Goal: Task Accomplishment & Management: Use online tool/utility

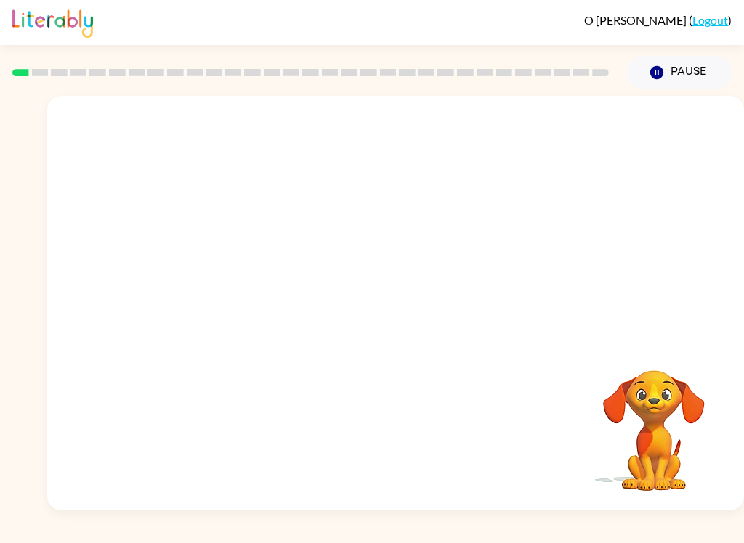
click at [353, 230] on video "Your browser must support playing .mp4 files to use Literably. Please try using…" at bounding box center [395, 218] width 696 height 244
click at [346, 482] on div "Your browser must support playing .mp4 files to use Literably. Please try using…" at bounding box center [395, 303] width 696 height 415
click at [400, 316] on icon "button" at bounding box center [395, 310] width 25 height 25
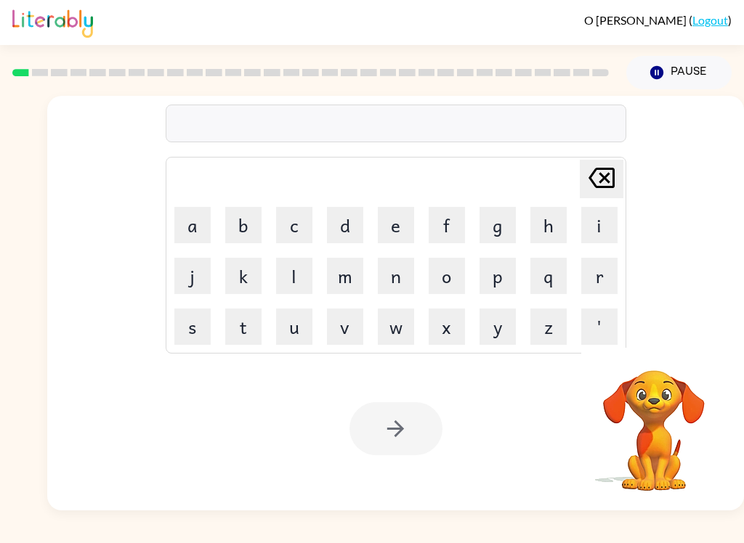
click at [248, 227] on button "b" at bounding box center [243, 225] width 36 height 36
click at [448, 275] on button "o" at bounding box center [446, 276] width 36 height 36
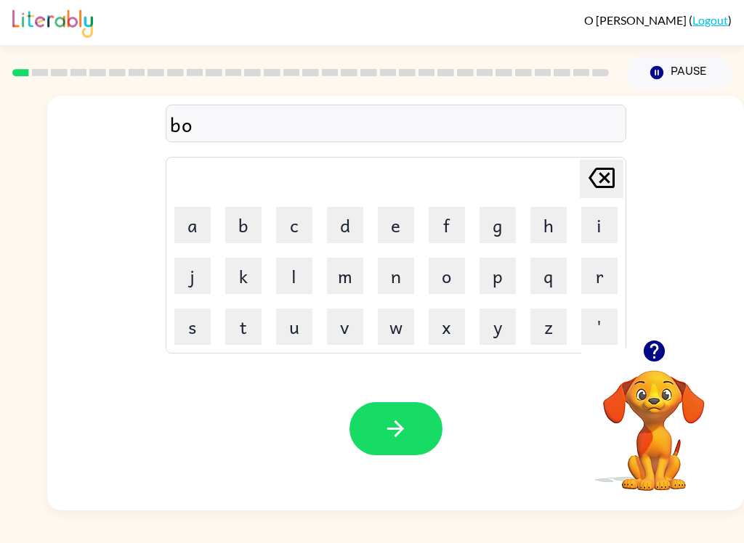
click at [608, 277] on button "r" at bounding box center [599, 276] width 36 height 36
click at [350, 220] on button "d" at bounding box center [345, 225] width 36 height 36
click at [392, 222] on button "e" at bounding box center [396, 225] width 36 height 36
click at [609, 280] on button "r" at bounding box center [599, 276] width 36 height 36
click at [399, 432] on icon "button" at bounding box center [395, 429] width 17 height 17
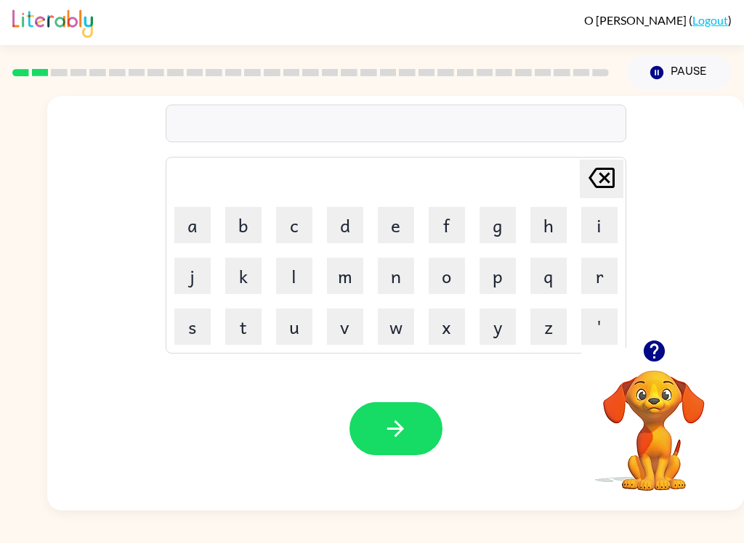
click at [609, 275] on button "r" at bounding box center [599, 276] width 36 height 36
click at [459, 267] on button "o" at bounding box center [446, 276] width 36 height 36
click at [301, 338] on button "u" at bounding box center [294, 327] width 36 height 36
click at [392, 288] on button "n" at bounding box center [396, 276] width 36 height 36
click at [351, 222] on button "d" at bounding box center [345, 225] width 36 height 36
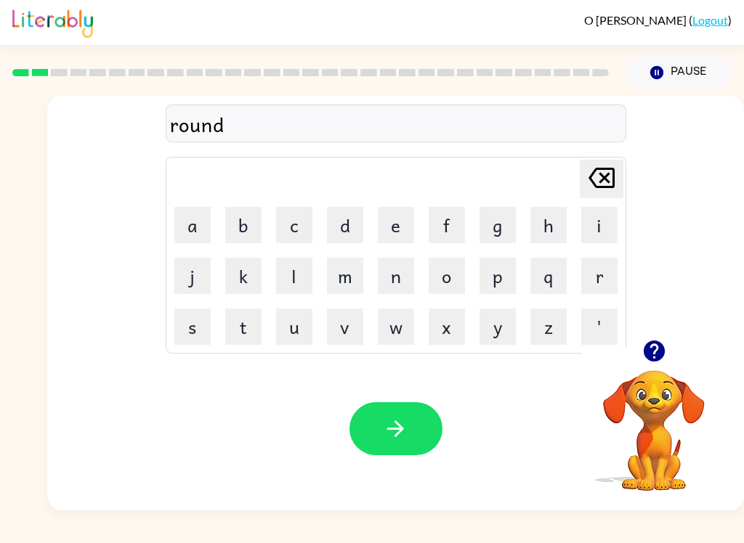
click at [390, 439] on icon "button" at bounding box center [395, 428] width 25 height 25
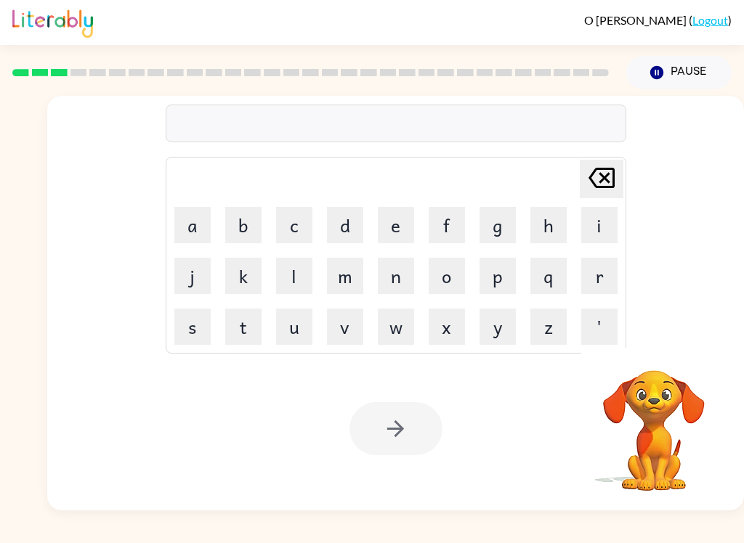
click at [353, 269] on button "m" at bounding box center [345, 276] width 36 height 36
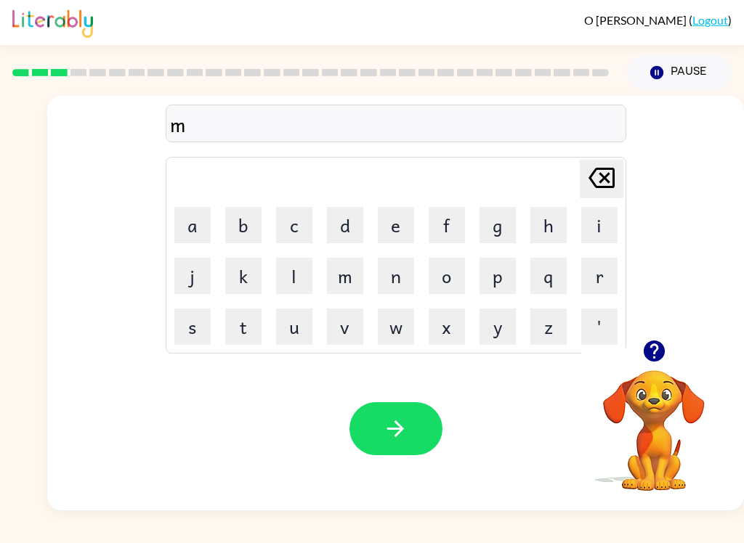
click at [413, 220] on button "e" at bounding box center [396, 225] width 36 height 36
click at [659, 367] on button "button" at bounding box center [653, 351] width 37 height 37
click at [599, 179] on icon "[PERSON_NAME] last character input" at bounding box center [601, 178] width 35 height 35
click at [355, 277] on button "m" at bounding box center [345, 276] width 36 height 36
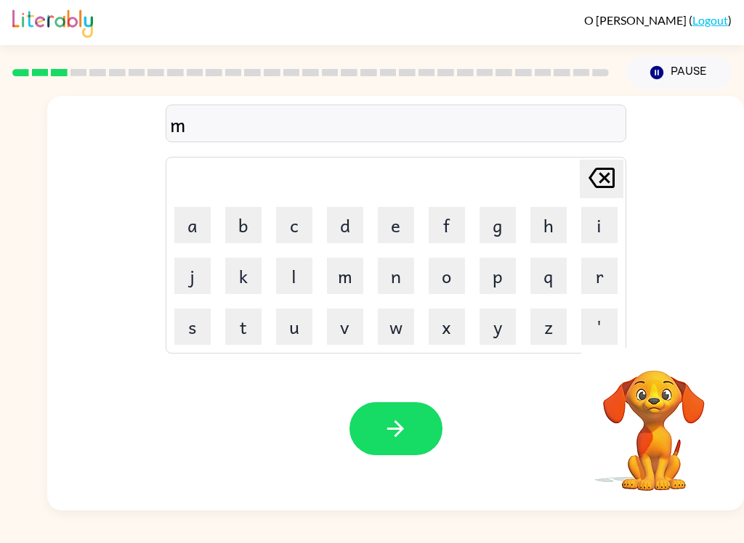
click at [605, 227] on button "i" at bounding box center [599, 225] width 36 height 36
click at [283, 217] on button "c" at bounding box center [294, 225] width 36 height 36
click at [543, 231] on button "h" at bounding box center [548, 225] width 36 height 36
click at [407, 227] on button "e" at bounding box center [396, 225] width 36 height 36
click at [405, 277] on button "n" at bounding box center [396, 276] width 36 height 36
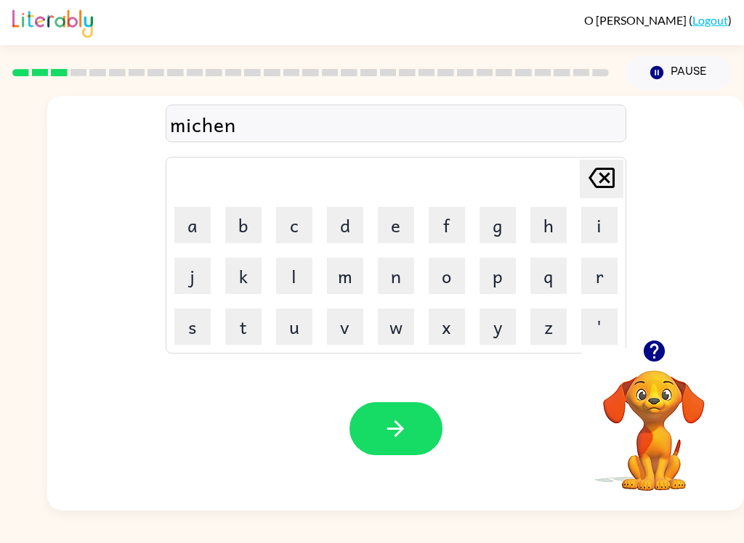
click at [410, 450] on button "button" at bounding box center [395, 428] width 93 height 53
click at [10, 510] on div "[PERSON_NAME] last character input a b c d e f g h i j k l m n o p q r s t u v …" at bounding box center [372, 299] width 744 height 421
click at [235, 341] on button "t" at bounding box center [243, 327] width 36 height 36
click at [601, 281] on button "r" at bounding box center [599, 276] width 36 height 36
click at [182, 208] on button "a" at bounding box center [192, 225] width 36 height 36
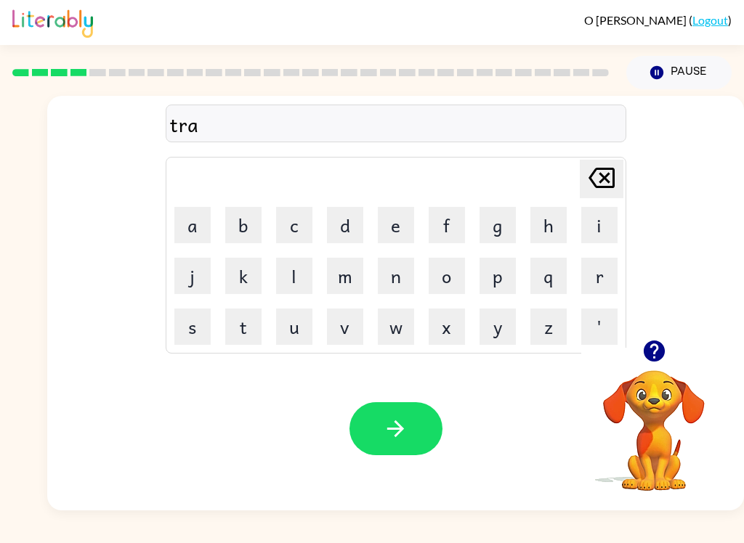
click at [604, 225] on button "i" at bounding box center [599, 225] width 36 height 36
click at [405, 277] on button "n" at bounding box center [396, 276] width 36 height 36
click at [423, 425] on button "button" at bounding box center [395, 428] width 93 height 53
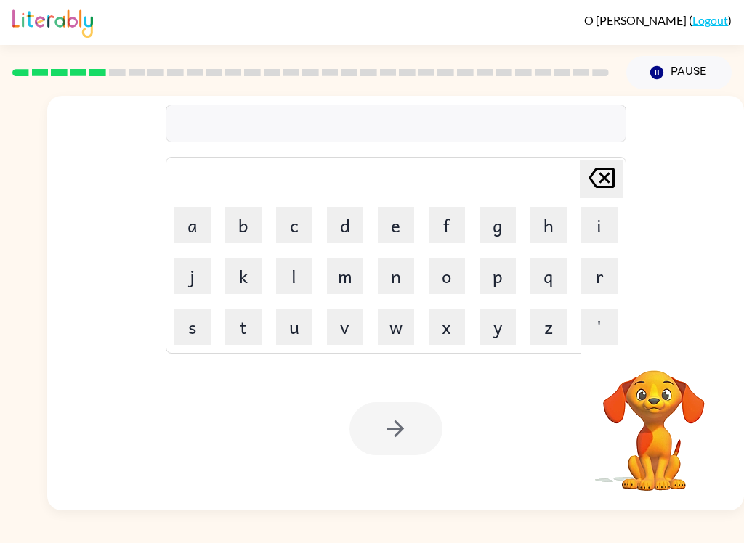
click at [357, 218] on button "d" at bounding box center [345, 225] width 36 height 36
click at [401, 221] on button "e" at bounding box center [396, 225] width 36 height 36
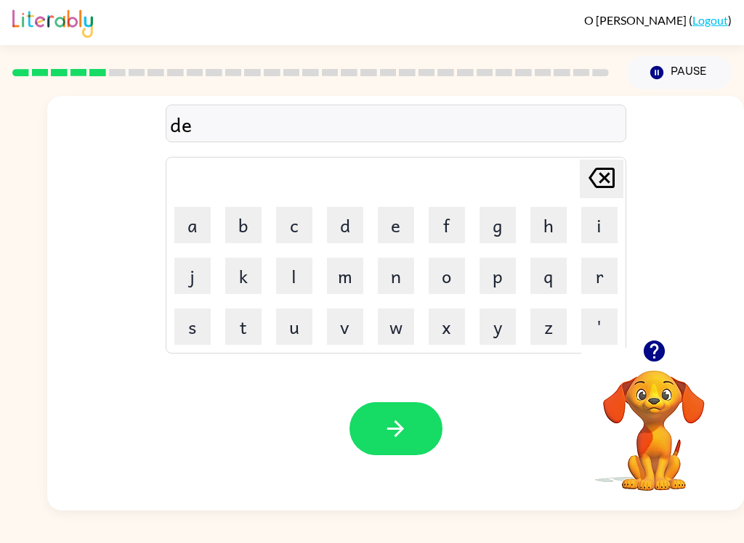
click at [463, 217] on button "f" at bounding box center [446, 225] width 36 height 36
click at [403, 221] on button "e" at bounding box center [396, 225] width 36 height 36
click at [403, 277] on button "n" at bounding box center [396, 276] width 36 height 36
click at [302, 216] on button "c" at bounding box center [294, 225] width 36 height 36
click at [409, 222] on button "e" at bounding box center [396, 225] width 36 height 36
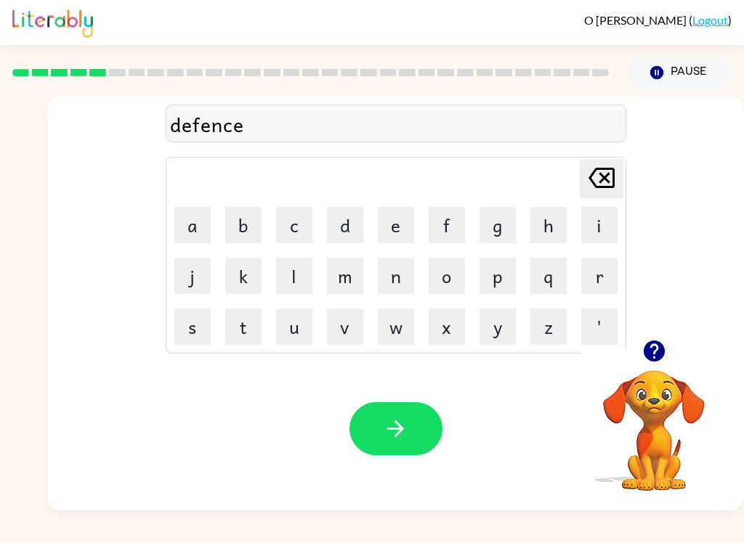
click at [344, 309] on button "v" at bounding box center [345, 327] width 36 height 36
click at [280, 335] on button "u" at bounding box center [294, 327] width 36 height 36
click at [611, 171] on icon "[PERSON_NAME] last character input" at bounding box center [601, 178] width 35 height 35
click at [406, 236] on button "e" at bounding box center [396, 225] width 36 height 36
click at [392, 453] on button "button" at bounding box center [395, 428] width 93 height 53
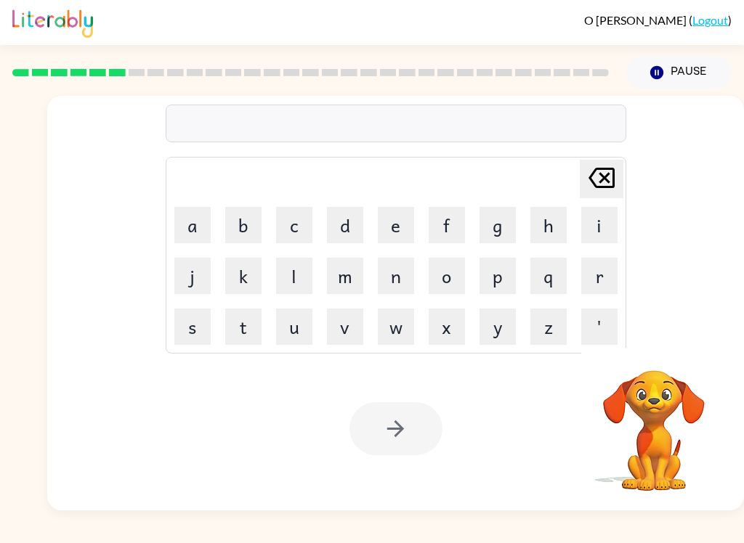
click at [335, 335] on button "v" at bounding box center [345, 327] width 36 height 36
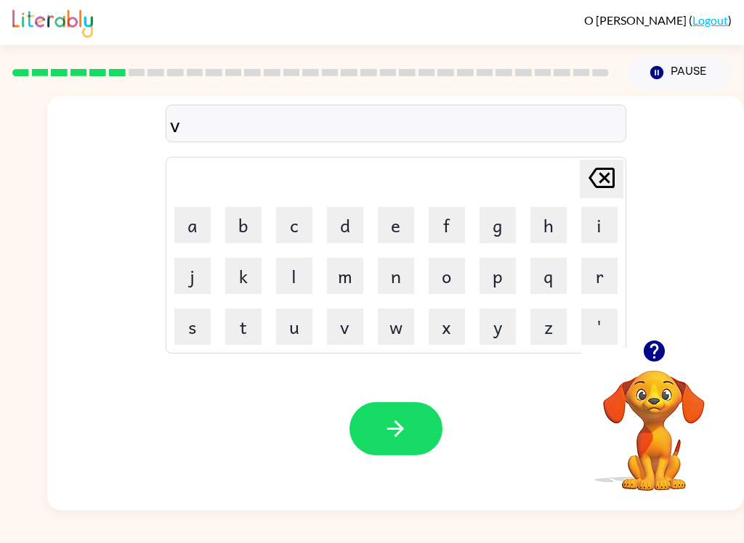
click at [189, 222] on button "a" at bounding box center [192, 225] width 36 height 36
click at [287, 235] on button "c" at bounding box center [294, 225] width 36 height 36
click at [170, 212] on td "a" at bounding box center [192, 224] width 49 height 49
click at [192, 227] on button "a" at bounding box center [192, 225] width 36 height 36
click at [243, 337] on button "t" at bounding box center [243, 327] width 36 height 36
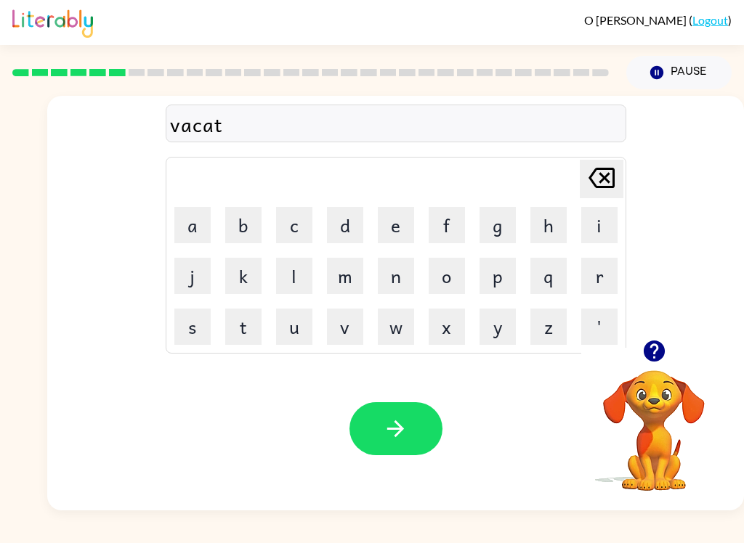
click at [596, 216] on button "i" at bounding box center [599, 225] width 36 height 36
click at [448, 277] on button "o" at bounding box center [446, 276] width 36 height 36
click at [402, 277] on button "n" at bounding box center [396, 276] width 36 height 36
click at [384, 441] on icon "button" at bounding box center [395, 428] width 25 height 25
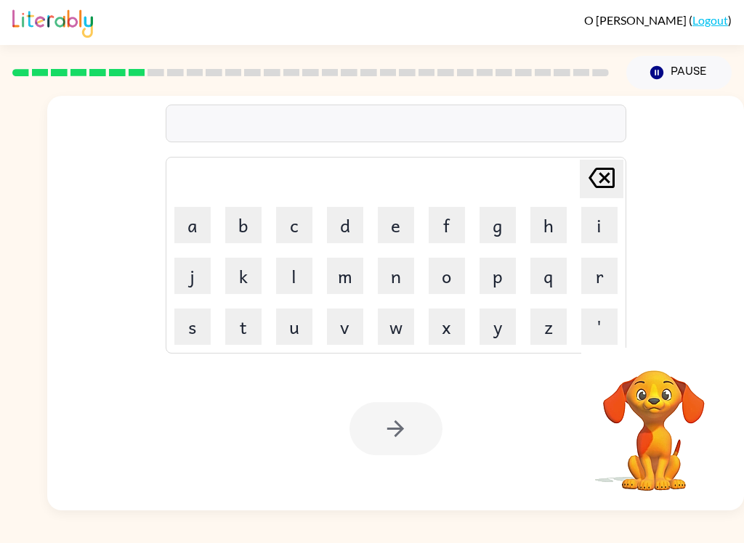
click at [503, 288] on button "p" at bounding box center [497, 276] width 36 height 36
click at [298, 324] on button "u" at bounding box center [294, 327] width 36 height 36
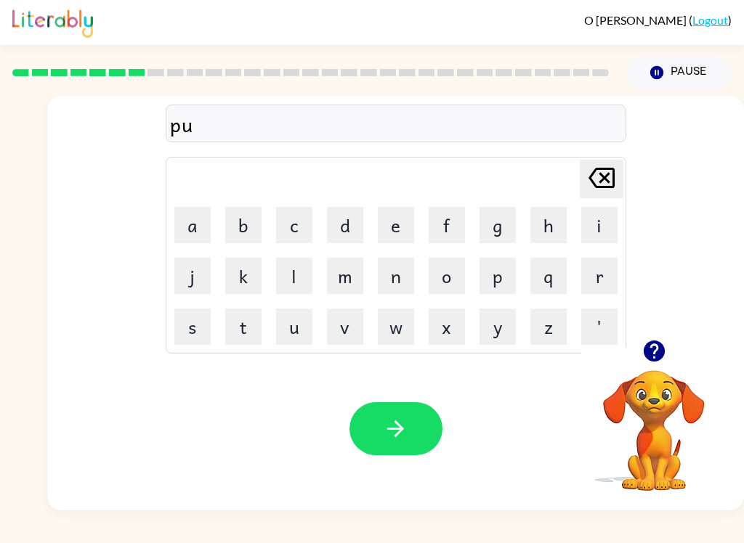
click at [346, 219] on button "d" at bounding box center [345, 225] width 36 height 36
click at [306, 280] on button "l" at bounding box center [294, 276] width 36 height 36
click at [399, 227] on button "e" at bounding box center [396, 225] width 36 height 36
click at [405, 425] on icon "button" at bounding box center [395, 428] width 25 height 25
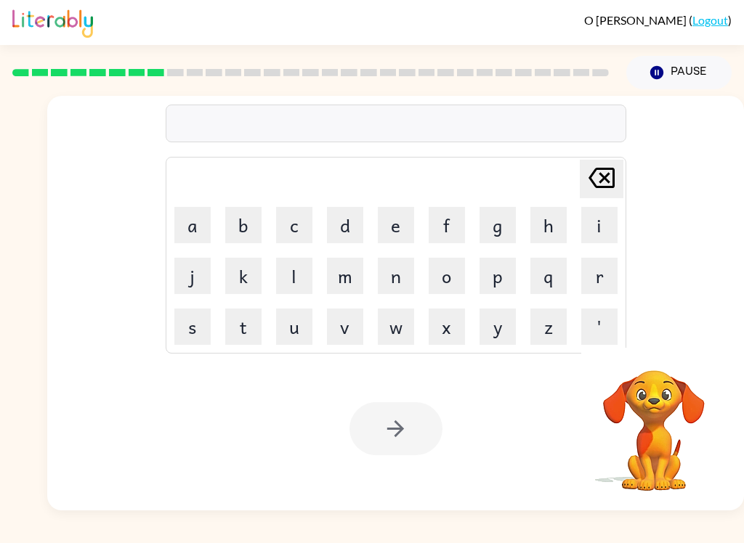
click at [345, 280] on button "m" at bounding box center [345, 276] width 36 height 36
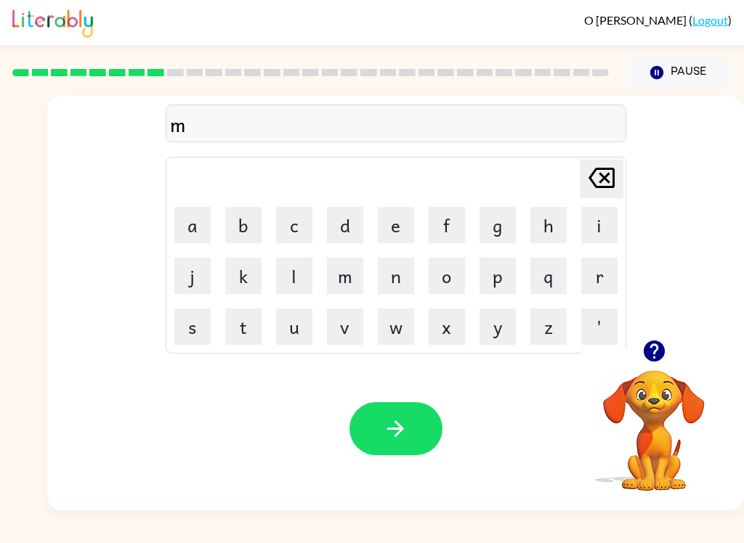
click at [409, 229] on button "e" at bounding box center [396, 225] width 36 height 36
click at [606, 291] on button "r" at bounding box center [599, 276] width 36 height 36
click at [601, 218] on button "i" at bounding box center [599, 225] width 36 height 36
click at [296, 227] on button "c" at bounding box center [294, 225] width 36 height 36
click at [403, 219] on button "e" at bounding box center [396, 225] width 36 height 36
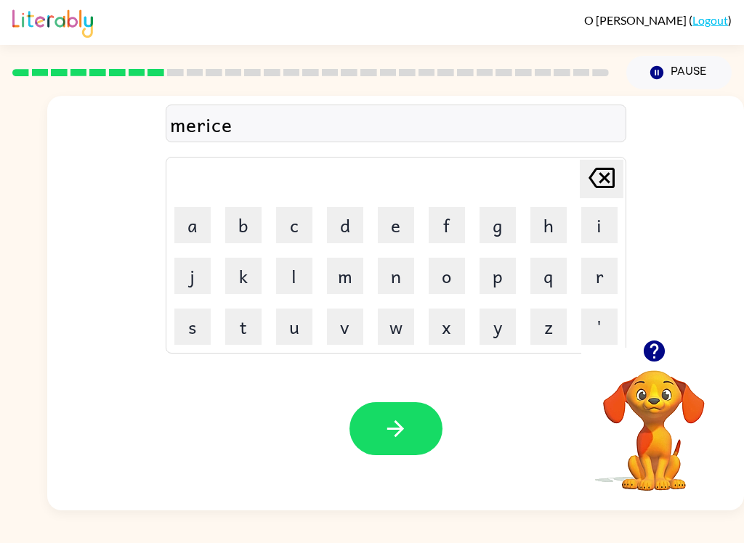
click at [306, 275] on button "l" at bounding box center [294, 276] width 36 height 36
click at [413, 218] on button "e" at bounding box center [396, 225] width 36 height 36
click at [394, 444] on button "button" at bounding box center [395, 428] width 93 height 53
click at [632, 375] on video "Your browser must support playing .mp4 files to use Literably. Please try using…" at bounding box center [653, 420] width 145 height 145
click at [647, 373] on video "Your browser must support playing .mp4 files to use Literably. Please try using…" at bounding box center [653, 420] width 145 height 145
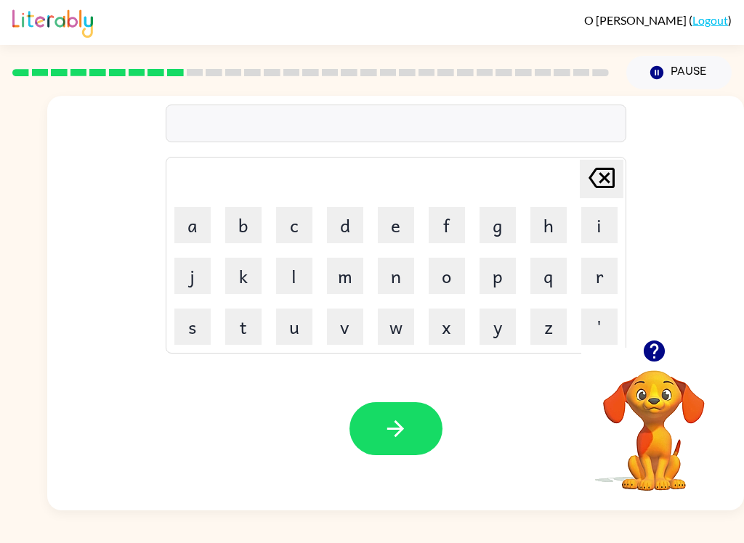
click at [653, 418] on video "Your browser must support playing .mp4 files to use Literably. Please try using…" at bounding box center [653, 420] width 145 height 145
click at [659, 397] on video "Your browser must support playing .mp4 files to use Literably. Please try using…" at bounding box center [653, 420] width 145 height 145
click at [666, 362] on icon "button" at bounding box center [653, 350] width 25 height 25
click at [665, 361] on video "Your browser must support playing .mp4 files to use Literably. Please try using…" at bounding box center [653, 420] width 145 height 145
click at [664, 345] on div "[PERSON_NAME] last character input a b c d e f g h i j k l m n o p q r s t u v …" at bounding box center [395, 303] width 696 height 415
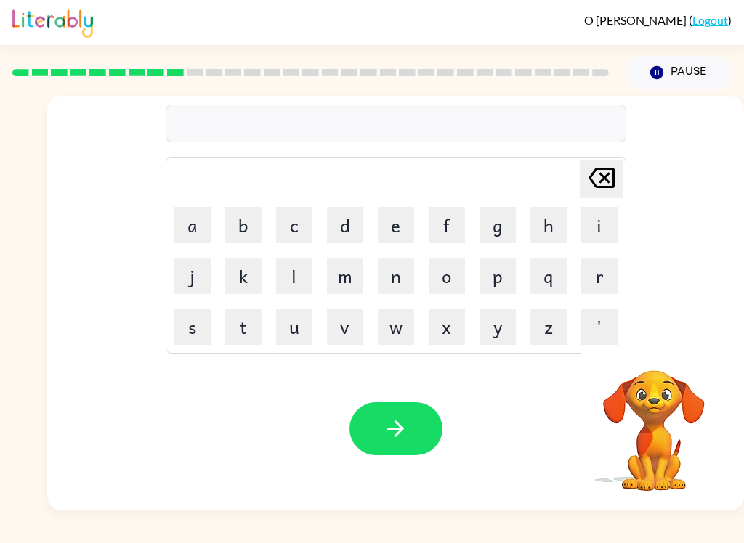
click at [353, 279] on button "m" at bounding box center [345, 276] width 36 height 36
click at [354, 222] on button "d" at bounding box center [345, 225] width 36 height 36
click at [463, 290] on button "o" at bounding box center [446, 276] width 36 height 36
click at [622, 166] on button "[PERSON_NAME] last character input" at bounding box center [602, 179] width 44 height 38
click at [610, 179] on icon "[PERSON_NAME] last character input" at bounding box center [601, 178] width 35 height 35
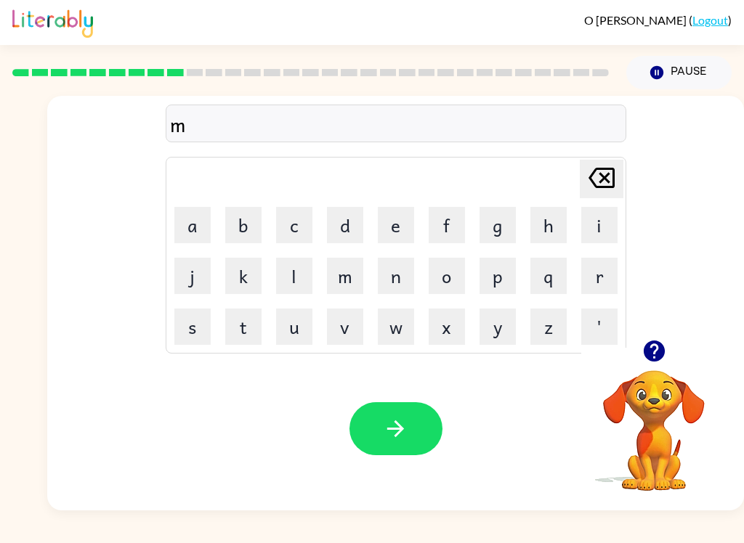
click at [609, 211] on button "i" at bounding box center [599, 225] width 36 height 36
click at [354, 214] on button "d" at bounding box center [345, 225] width 36 height 36
click at [352, 280] on button "m" at bounding box center [345, 276] width 36 height 36
click at [460, 275] on button "o" at bounding box center [446, 276] width 36 height 36
click at [610, 262] on button "r" at bounding box center [599, 276] width 36 height 36
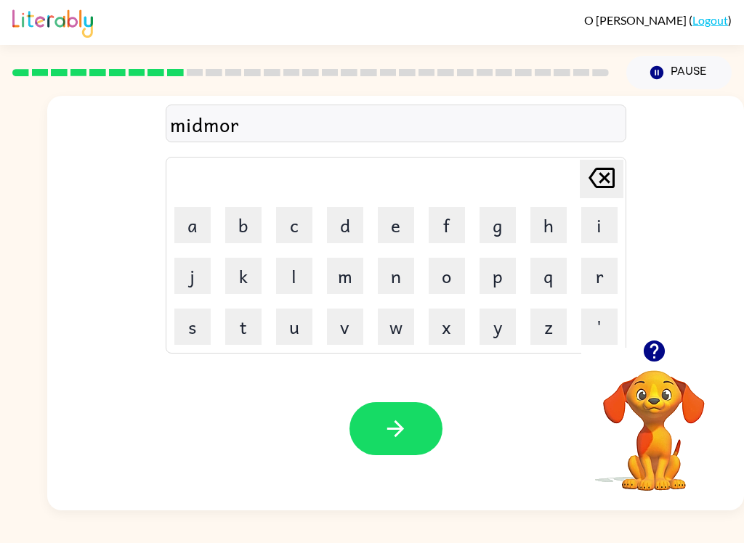
click at [397, 291] on button "n" at bounding box center [396, 276] width 36 height 36
click at [357, 282] on button "m" at bounding box center [345, 276] width 36 height 36
click at [604, 168] on icon "[PERSON_NAME] last character input" at bounding box center [601, 178] width 35 height 35
click at [410, 265] on button "n" at bounding box center [396, 276] width 36 height 36
click at [503, 224] on button "g" at bounding box center [497, 225] width 36 height 36
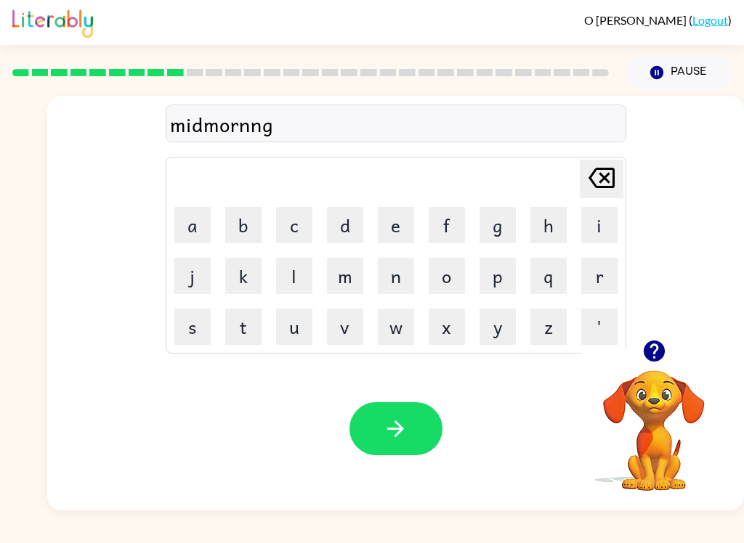
click at [410, 431] on button "button" at bounding box center [395, 428] width 93 height 53
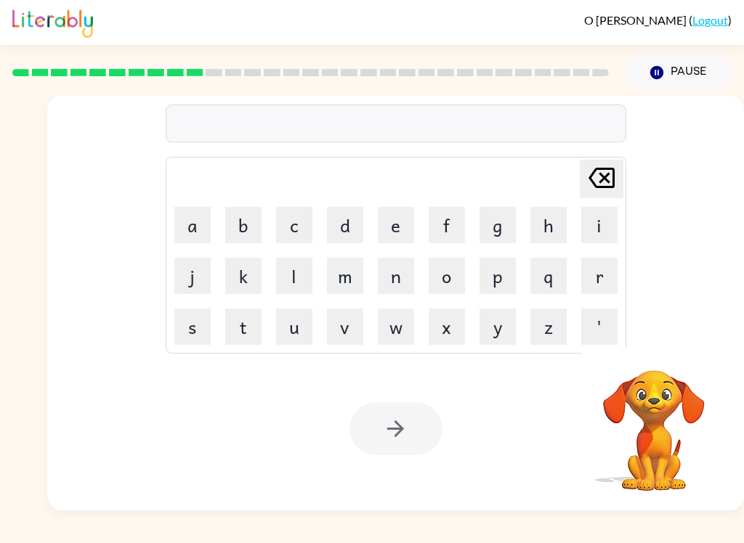
click at [110, 309] on div "[PERSON_NAME] last character input a b c d e f g h i j k l m n o p q r s t u v …" at bounding box center [395, 218] width 696 height 244
click at [351, 225] on button "d" at bounding box center [345, 225] width 36 height 36
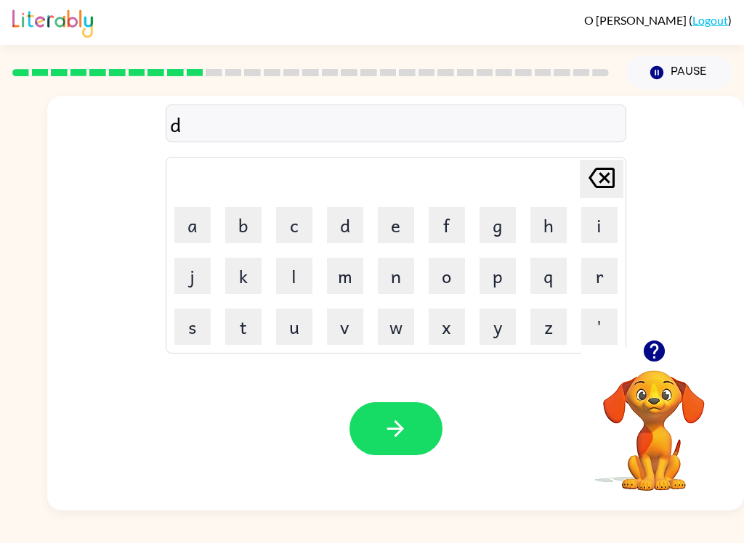
click at [612, 227] on button "i" at bounding box center [599, 225] width 36 height 36
click at [174, 332] on button "s" at bounding box center [192, 327] width 36 height 36
click at [243, 321] on button "t" at bounding box center [243, 327] width 36 height 36
click at [617, 275] on button "r" at bounding box center [599, 276] width 36 height 36
click at [290, 342] on button "u" at bounding box center [294, 327] width 36 height 36
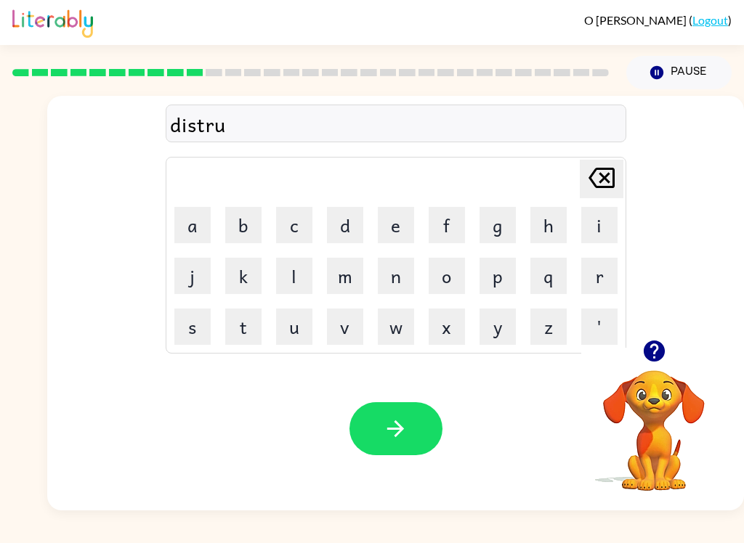
click at [177, 317] on button "s" at bounding box center [192, 327] width 36 height 36
click at [235, 327] on button "t" at bounding box center [243, 327] width 36 height 36
click at [381, 451] on button "button" at bounding box center [395, 428] width 93 height 53
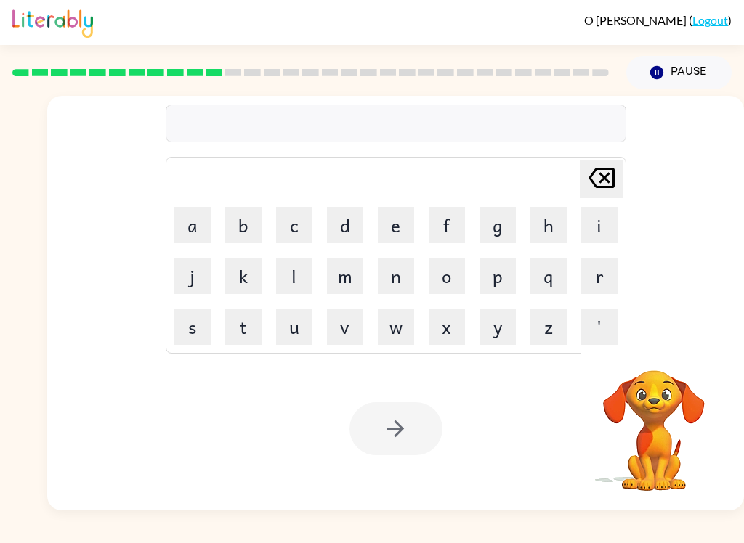
click at [670, 408] on video "Your browser must support playing .mp4 files to use Literably. Please try using…" at bounding box center [653, 420] width 145 height 145
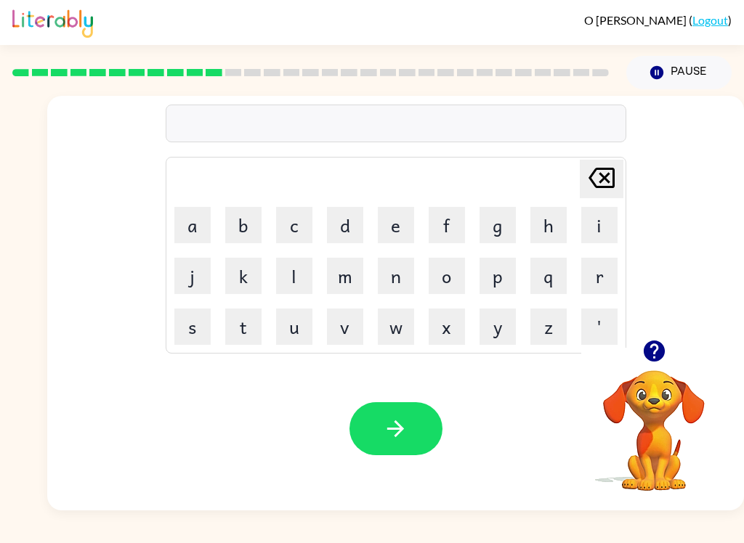
click at [612, 281] on button "r" at bounding box center [599, 276] width 36 height 36
click at [454, 280] on button "o" at bounding box center [446, 276] width 36 height 36
click at [334, 222] on button "d" at bounding box center [345, 225] width 36 height 36
click at [403, 217] on button "e" at bounding box center [396, 225] width 36 height 36
click at [614, 170] on icon "[PERSON_NAME] last character input" at bounding box center [601, 178] width 35 height 35
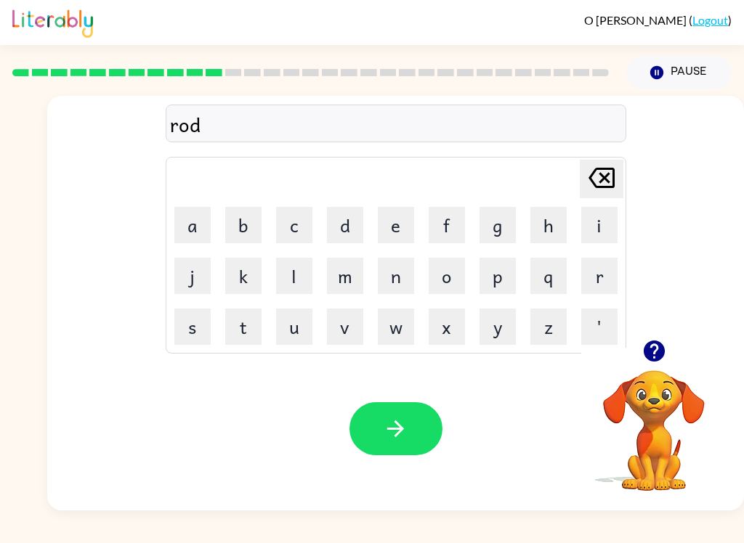
click at [608, 170] on icon at bounding box center [601, 178] width 26 height 20
click at [195, 227] on button "a" at bounding box center [192, 225] width 36 height 36
click at [348, 224] on button "d" at bounding box center [345, 225] width 36 height 36
click at [407, 433] on icon "button" at bounding box center [395, 428] width 25 height 25
click at [281, 320] on button "u" at bounding box center [294, 327] width 36 height 36
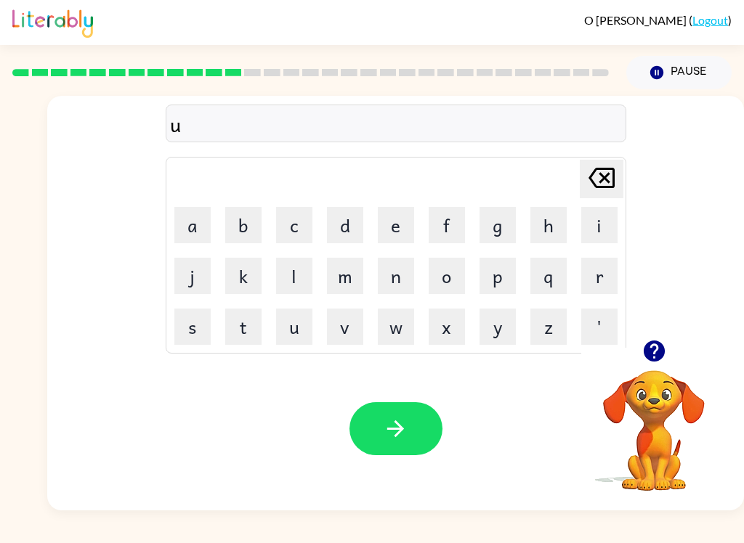
click at [511, 269] on button "p" at bounding box center [497, 276] width 36 height 36
click at [546, 285] on button "q" at bounding box center [548, 276] width 36 height 36
click at [498, 267] on button "p" at bounding box center [497, 276] width 36 height 36
click at [604, 170] on icon at bounding box center [601, 178] width 26 height 20
click at [604, 169] on icon at bounding box center [601, 178] width 26 height 20
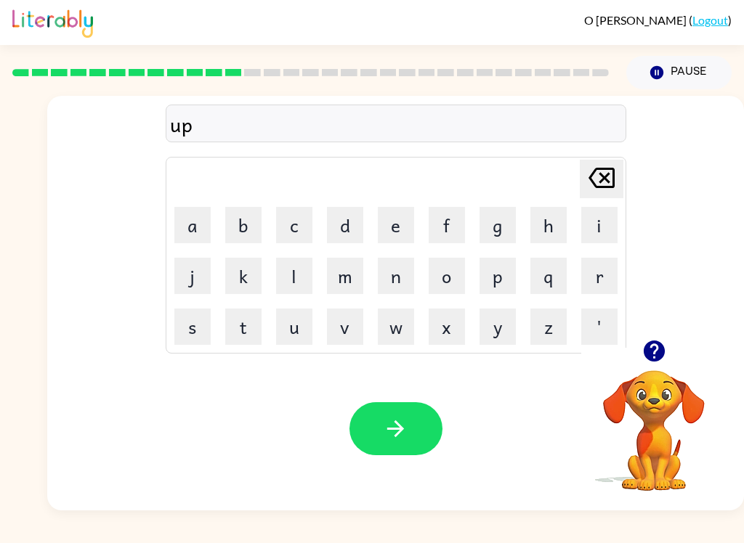
click at [190, 309] on button "s" at bounding box center [192, 327] width 36 height 36
click at [612, 168] on icon at bounding box center [601, 178] width 26 height 20
click at [497, 234] on button "g" at bounding box center [497, 225] width 36 height 36
click at [612, 273] on button "r" at bounding box center [599, 276] width 36 height 36
click at [191, 240] on button "a" at bounding box center [192, 225] width 36 height 36
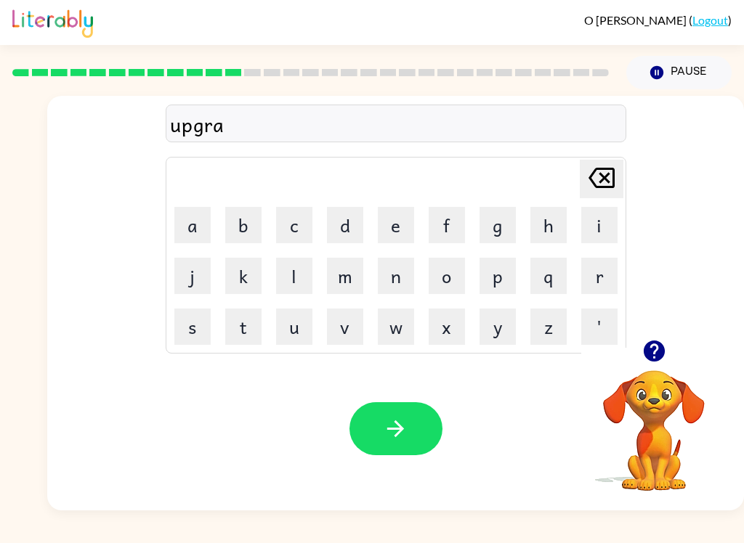
click at [349, 220] on button "d" at bounding box center [345, 225] width 36 height 36
click at [392, 230] on button "e" at bounding box center [396, 225] width 36 height 36
click at [421, 434] on button "button" at bounding box center [395, 428] width 93 height 53
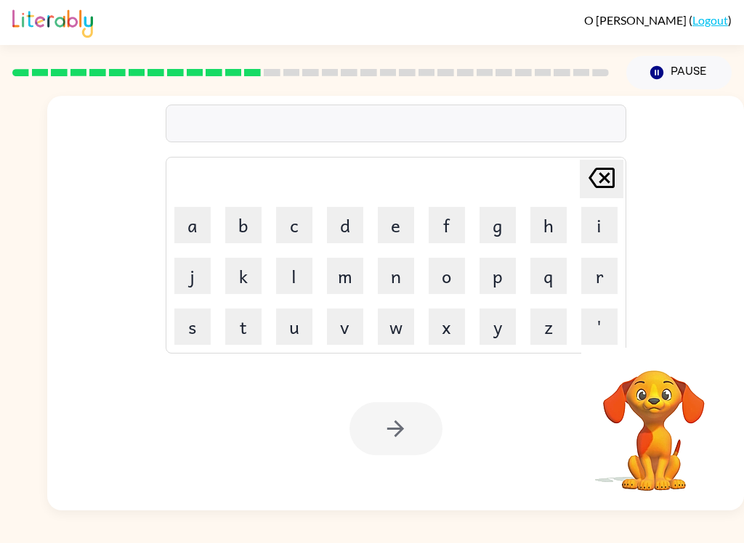
click at [353, 281] on button "m" at bounding box center [345, 276] width 36 height 36
click at [183, 223] on button "a" at bounding box center [192, 225] width 36 height 36
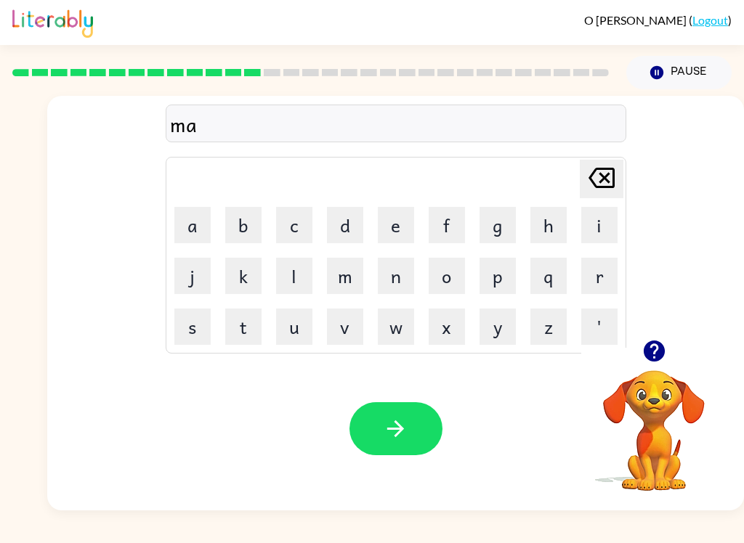
click at [351, 223] on button "d" at bounding box center [345, 225] width 36 height 36
click at [410, 273] on button "n" at bounding box center [396, 276] width 36 height 36
click at [410, 229] on button "e" at bounding box center [396, 225] width 36 height 36
click at [194, 320] on button "s" at bounding box center [192, 327] width 36 height 36
click at [194, 319] on button "s" at bounding box center [192, 327] width 36 height 36
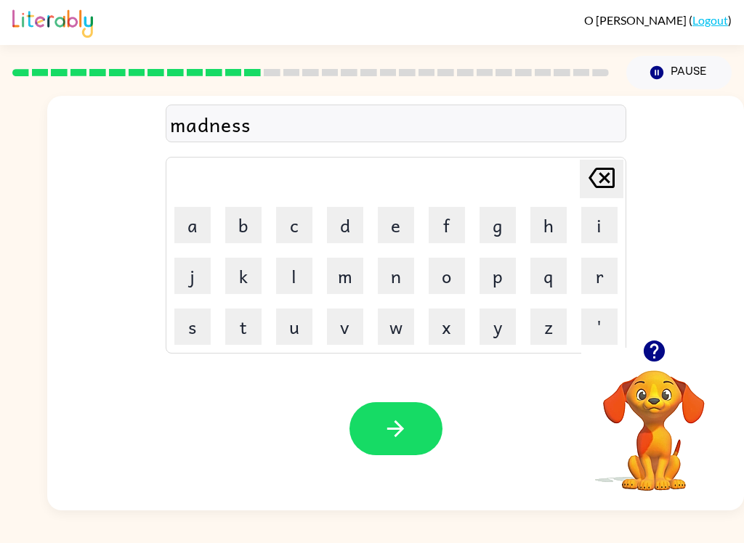
click at [174, 329] on button "s" at bounding box center [192, 327] width 36 height 36
click at [171, 326] on td "s" at bounding box center [192, 326] width 49 height 49
click at [166, 317] on div "[PERSON_NAME] last character input a b c d e f g h i j k l m n o p q r s t u v …" at bounding box center [396, 255] width 460 height 197
click at [161, 307] on div "madnesss [PERSON_NAME] last character input a b c d e f g h i j k l m n o p q r…" at bounding box center [395, 218] width 696 height 244
click at [182, 328] on button "s" at bounding box center [192, 327] width 36 height 36
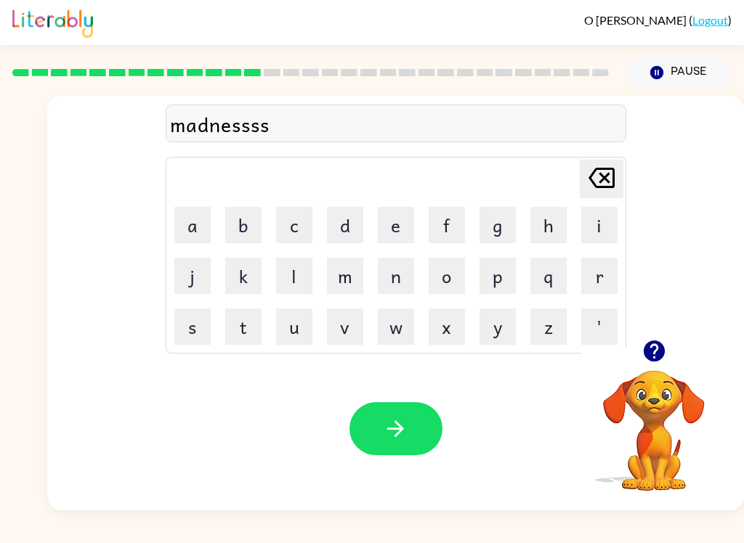
click at [178, 321] on button "s" at bounding box center [192, 327] width 36 height 36
click at [182, 319] on button "s" at bounding box center [192, 327] width 36 height 36
click at [183, 313] on button "s" at bounding box center [192, 327] width 36 height 36
click at [187, 315] on button "s" at bounding box center [192, 327] width 36 height 36
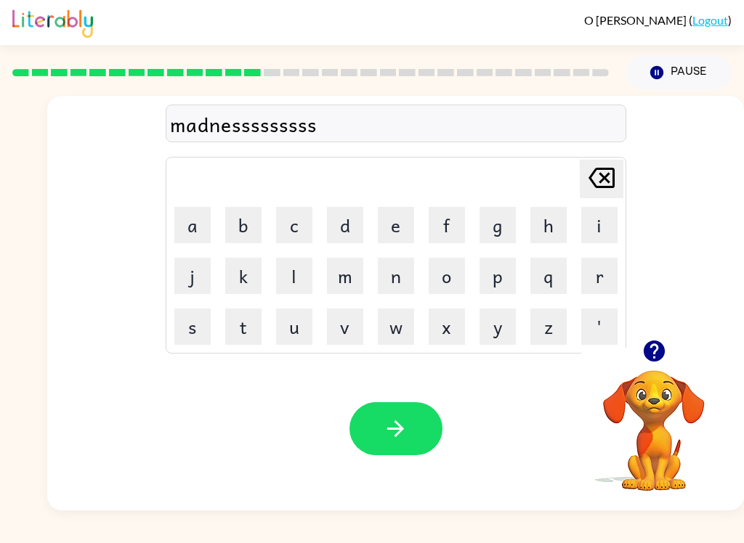
click at [192, 328] on button "s" at bounding box center [192, 327] width 36 height 36
click at [194, 321] on button "s" at bounding box center [192, 327] width 36 height 36
click at [197, 325] on button "s" at bounding box center [192, 327] width 36 height 36
click at [196, 325] on button "s" at bounding box center [192, 327] width 36 height 36
click at [187, 320] on button "s" at bounding box center [192, 327] width 36 height 36
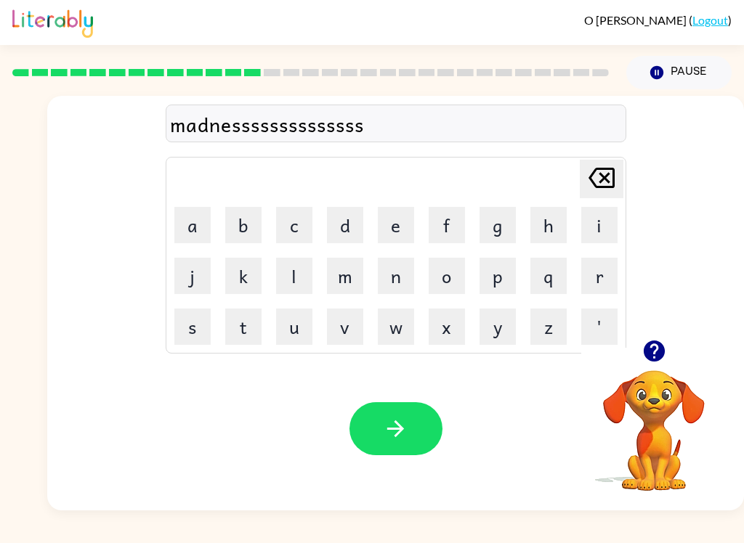
click at [185, 321] on button "s" at bounding box center [192, 327] width 36 height 36
click at [189, 322] on button "s" at bounding box center [192, 327] width 36 height 36
click at [188, 321] on button "s" at bounding box center [192, 327] width 36 height 36
click at [185, 317] on button "s" at bounding box center [192, 327] width 36 height 36
click at [184, 312] on button "s" at bounding box center [192, 327] width 36 height 36
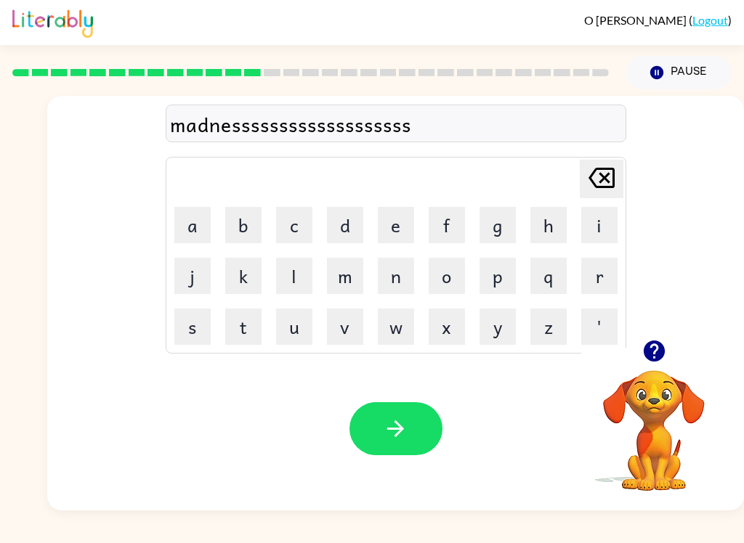
click at [179, 314] on button "s" at bounding box center [192, 327] width 36 height 36
click at [190, 327] on button "s" at bounding box center [192, 327] width 36 height 36
click at [190, 326] on button "s" at bounding box center [192, 327] width 36 height 36
click at [183, 328] on button "s" at bounding box center [192, 327] width 36 height 36
click at [183, 327] on button "s" at bounding box center [192, 327] width 36 height 36
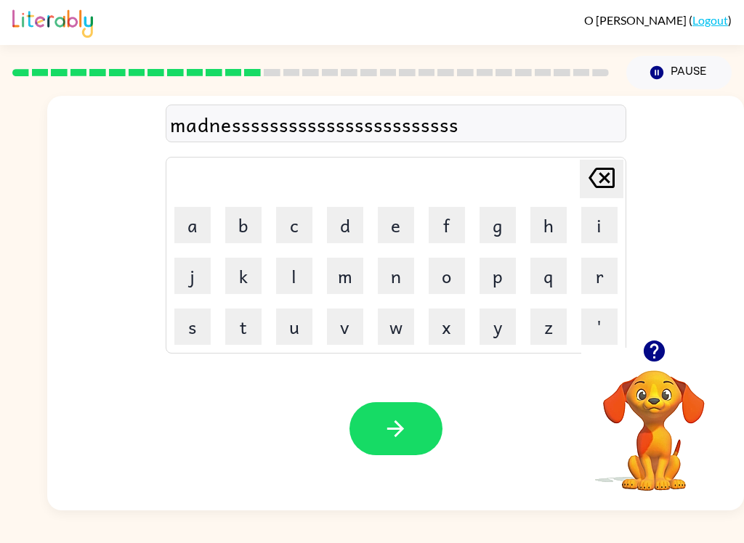
click at [182, 309] on button "s" at bounding box center [192, 327] width 36 height 36
click at [180, 313] on button "s" at bounding box center [192, 327] width 36 height 36
click at [176, 309] on button "s" at bounding box center [192, 327] width 36 height 36
click at [186, 328] on button "s" at bounding box center [192, 327] width 36 height 36
click at [182, 325] on button "s" at bounding box center [192, 327] width 36 height 36
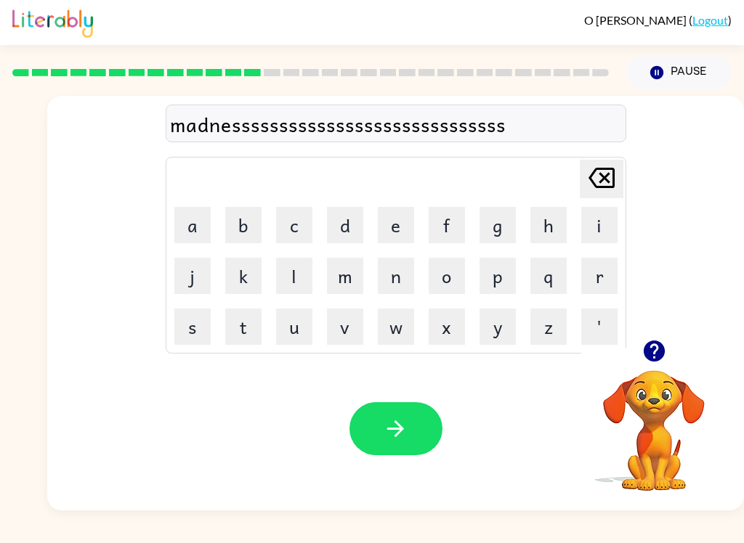
click at [183, 327] on button "s" at bounding box center [192, 327] width 36 height 36
click at [179, 322] on button "s" at bounding box center [192, 327] width 36 height 36
click at [181, 320] on button "s" at bounding box center [192, 327] width 36 height 36
click at [181, 330] on button "s" at bounding box center [192, 327] width 36 height 36
click at [182, 325] on button "s" at bounding box center [192, 327] width 36 height 36
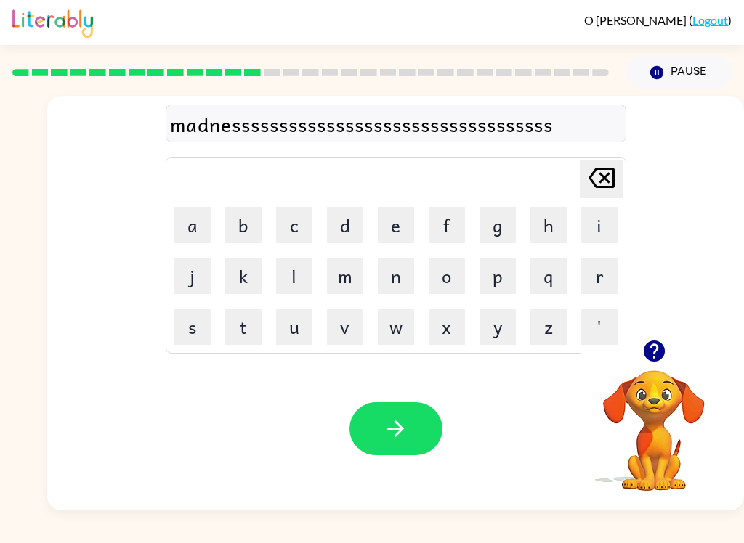
click at [182, 325] on button "s" at bounding box center [192, 327] width 36 height 36
click at [187, 332] on button "s" at bounding box center [192, 327] width 36 height 36
click at [187, 331] on button "s" at bounding box center [192, 327] width 36 height 36
click at [599, 167] on icon "[PERSON_NAME] last character input" at bounding box center [601, 178] width 35 height 35
click at [601, 174] on icon at bounding box center [601, 178] width 26 height 20
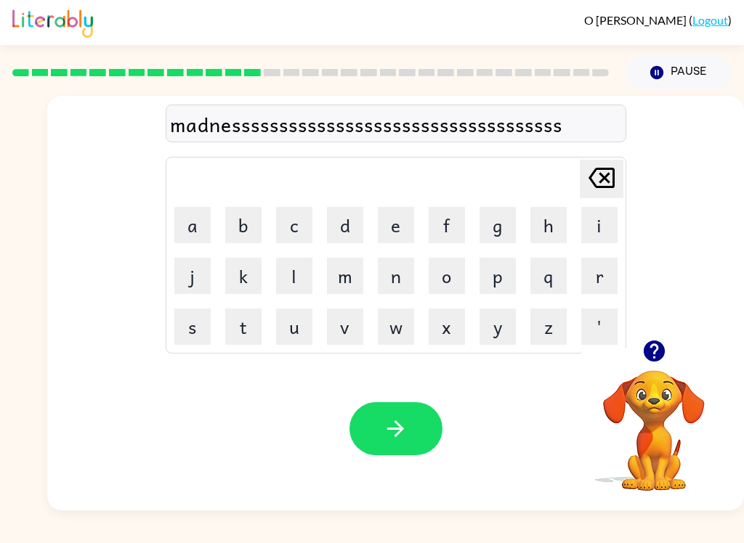
click at [598, 176] on icon "[PERSON_NAME] last character input" at bounding box center [601, 178] width 35 height 35
click at [597, 176] on icon "[PERSON_NAME] last character input" at bounding box center [601, 178] width 35 height 35
click at [601, 182] on icon at bounding box center [601, 178] width 26 height 20
click at [598, 184] on icon "[PERSON_NAME] last character input" at bounding box center [601, 178] width 35 height 35
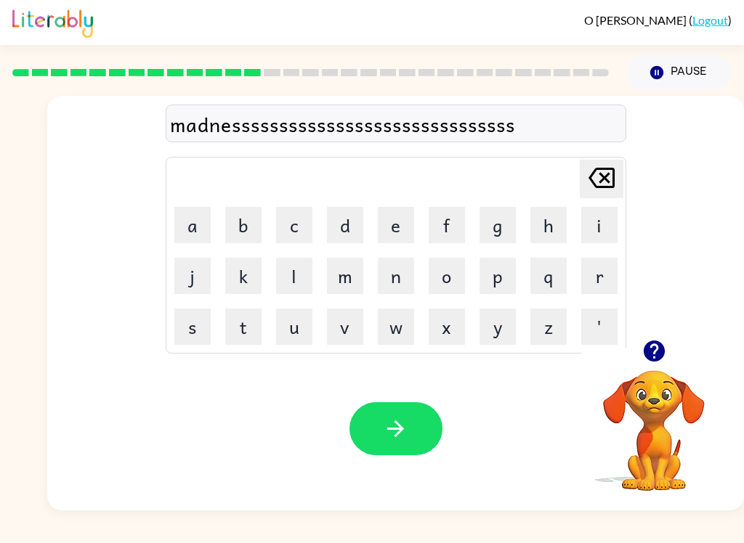
click at [598, 183] on icon "[PERSON_NAME] last character input" at bounding box center [601, 178] width 35 height 35
click at [594, 182] on icon "[PERSON_NAME] last character input" at bounding box center [601, 178] width 35 height 35
click at [593, 182] on icon at bounding box center [601, 178] width 26 height 20
click at [596, 182] on icon "[PERSON_NAME] last character input" at bounding box center [601, 178] width 35 height 35
click at [596, 181] on icon "[PERSON_NAME] last character input" at bounding box center [601, 178] width 35 height 35
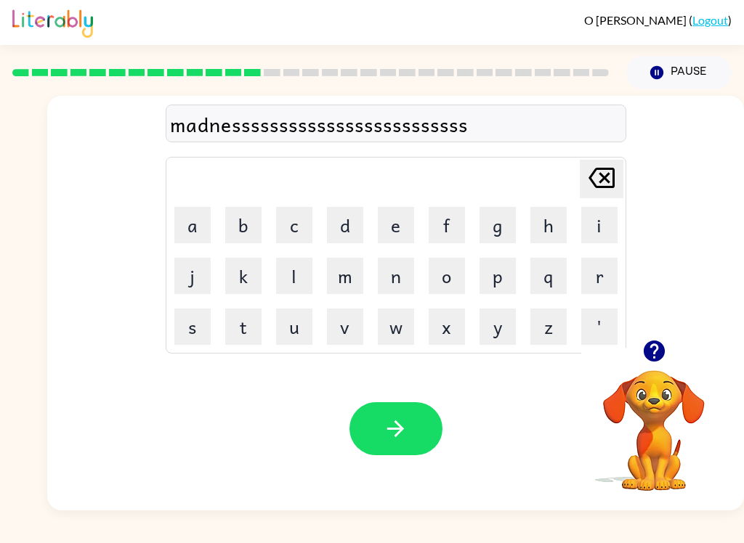
click at [604, 184] on icon "[PERSON_NAME] last character input" at bounding box center [601, 178] width 35 height 35
click at [593, 190] on icon "[PERSON_NAME] last character input" at bounding box center [601, 178] width 35 height 35
click at [597, 189] on icon "[PERSON_NAME] last character input" at bounding box center [601, 178] width 35 height 35
click at [596, 188] on icon at bounding box center [601, 178] width 26 height 20
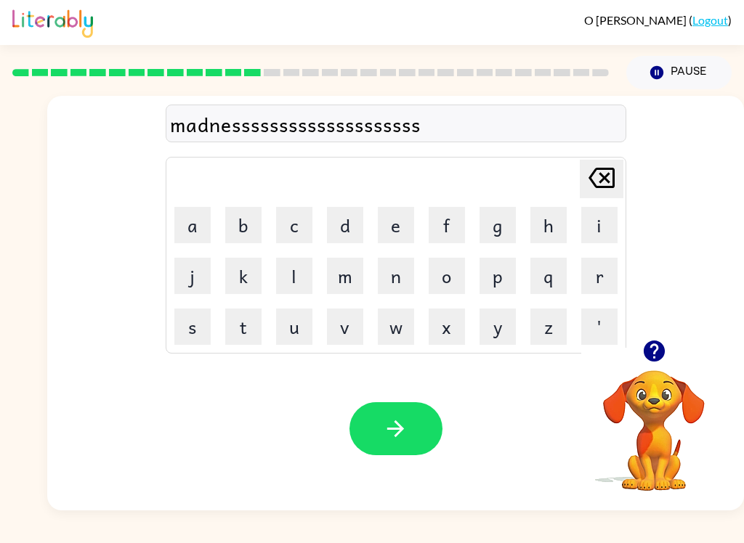
click at [591, 198] on div "[PERSON_NAME] last character input" at bounding box center [601, 179] width 35 height 37
click at [590, 197] on div "[PERSON_NAME] last character input" at bounding box center [601, 179] width 35 height 37
click at [590, 198] on div "[PERSON_NAME] last character input" at bounding box center [601, 179] width 35 height 37
click at [589, 197] on div "[PERSON_NAME] last character input" at bounding box center [601, 179] width 35 height 37
click at [588, 192] on icon "[PERSON_NAME] last character input" at bounding box center [601, 178] width 35 height 35
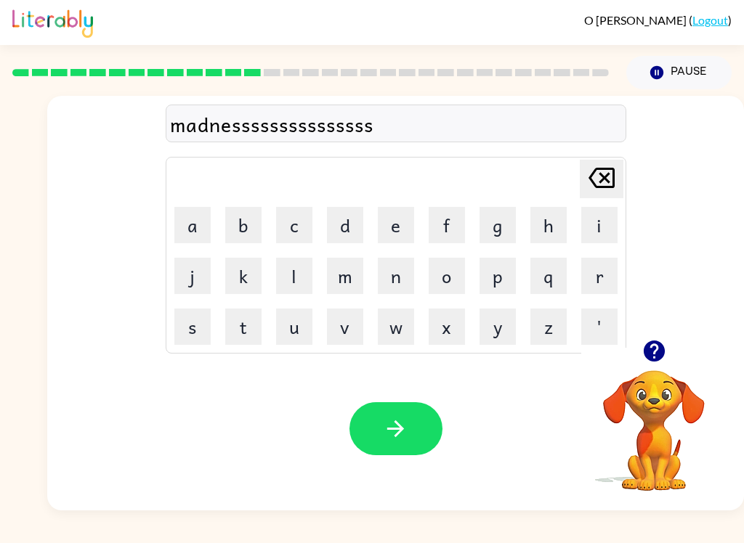
click at [587, 192] on icon "[PERSON_NAME] last character input" at bounding box center [601, 178] width 35 height 35
click at [580, 188] on button "[PERSON_NAME] last character input" at bounding box center [602, 179] width 44 height 38
click at [580, 187] on button "[PERSON_NAME] last character input" at bounding box center [602, 179] width 44 height 38
click at [586, 182] on icon "[PERSON_NAME] last character input" at bounding box center [601, 178] width 35 height 35
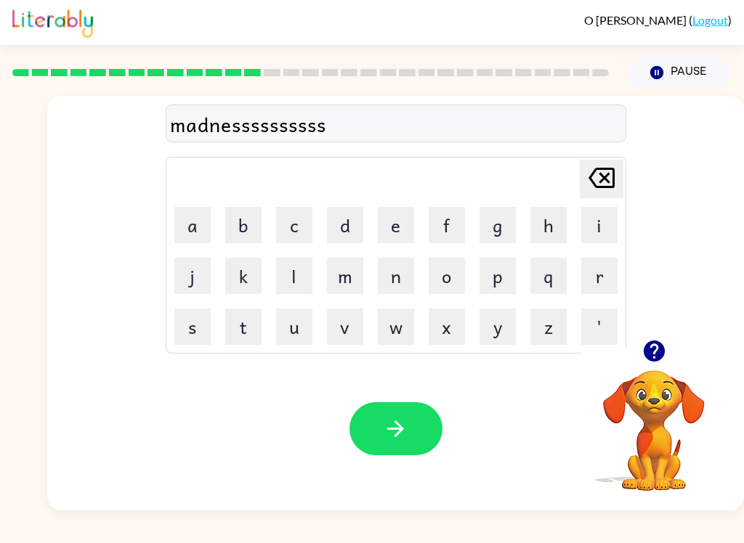
click at [587, 186] on icon "[PERSON_NAME] last character input" at bounding box center [601, 178] width 35 height 35
click at [582, 184] on button "[PERSON_NAME] last character input" at bounding box center [602, 179] width 44 height 38
click at [585, 189] on icon "[PERSON_NAME] last character input" at bounding box center [601, 178] width 35 height 35
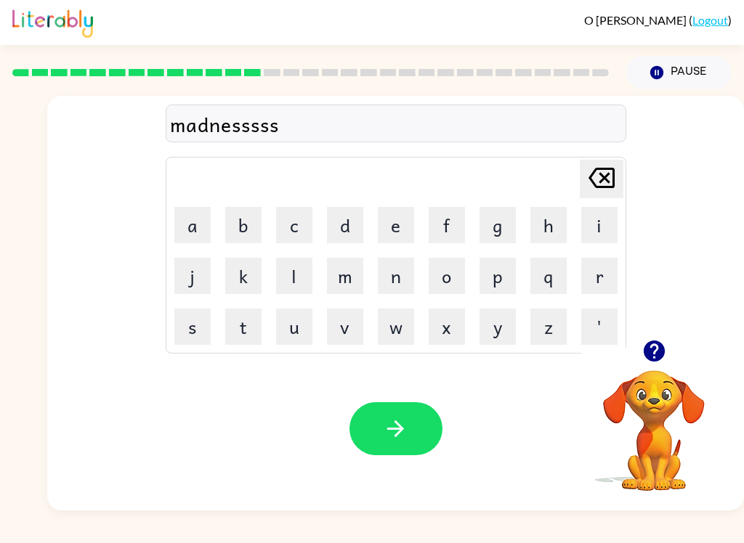
click at [585, 189] on icon "[PERSON_NAME] last character input" at bounding box center [601, 178] width 35 height 35
click at [582, 170] on button "[PERSON_NAME] last character input" at bounding box center [602, 179] width 44 height 38
click at [582, 169] on button "[PERSON_NAME] last character input" at bounding box center [602, 179] width 44 height 38
click at [405, 433] on icon "button" at bounding box center [395, 428] width 25 height 25
click at [227, 336] on button "t" at bounding box center [243, 327] width 36 height 36
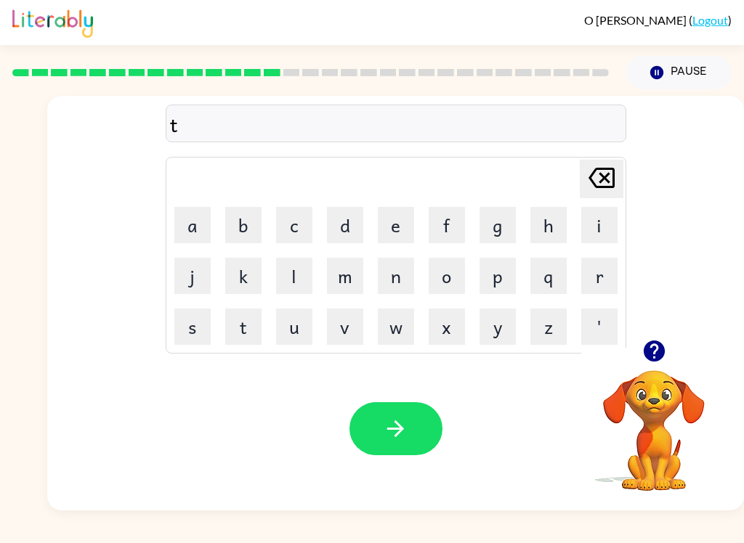
click at [557, 229] on button "h" at bounding box center [548, 225] width 36 height 36
click at [394, 235] on button "e" at bounding box center [396, 225] width 36 height 36
click at [604, 183] on icon "[PERSON_NAME] last character input" at bounding box center [601, 178] width 35 height 35
click at [603, 182] on icon "[PERSON_NAME] last character input" at bounding box center [601, 178] width 35 height 35
click at [610, 177] on icon "[PERSON_NAME] last character input" at bounding box center [601, 178] width 35 height 35
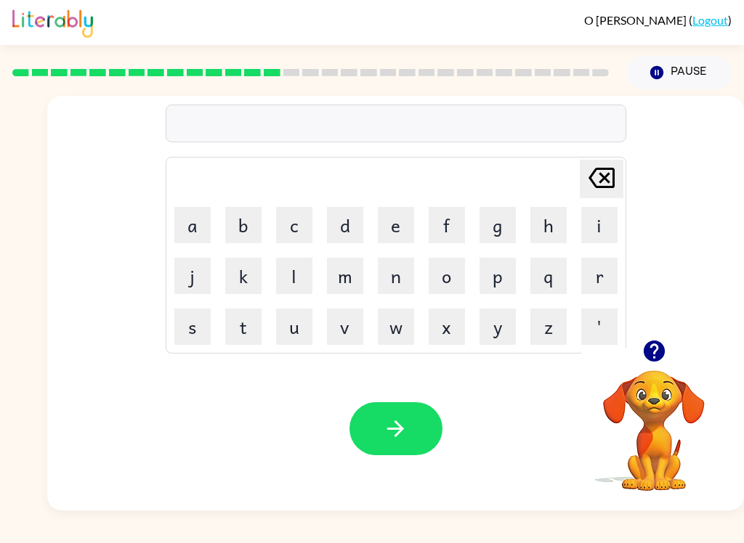
click at [609, 176] on icon "[PERSON_NAME] last character input" at bounding box center [601, 178] width 35 height 35
click at [617, 173] on icon "[PERSON_NAME] last character input" at bounding box center [601, 178] width 35 height 35
click at [256, 232] on button "b" at bounding box center [243, 225] width 36 height 36
click at [450, 275] on button "o" at bounding box center [446, 276] width 36 height 36
click at [409, 278] on button "n" at bounding box center [396, 276] width 36 height 36
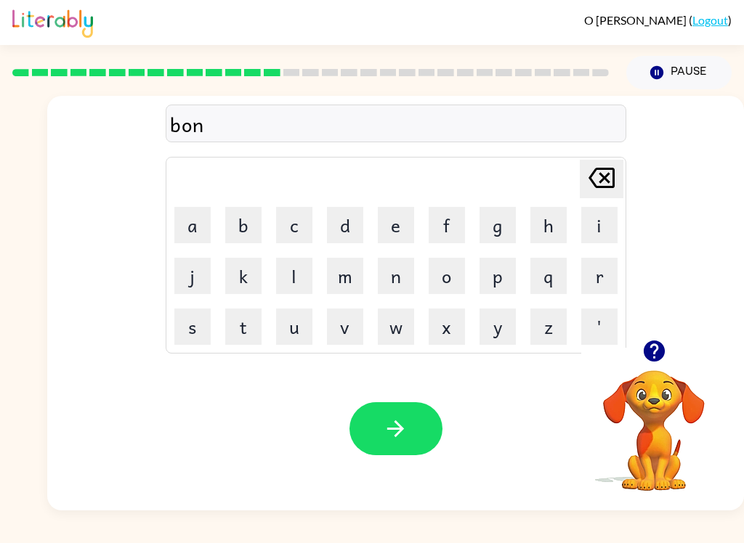
click at [303, 338] on button "u" at bounding box center [294, 327] width 36 height 36
click at [187, 341] on button "s" at bounding box center [192, 327] width 36 height 36
click at [433, 471] on div "Your browser must support playing .mp4 files to use Literably. Please try using…" at bounding box center [395, 428] width 696 height 163
click at [408, 436] on button "button" at bounding box center [395, 428] width 93 height 53
click at [204, 333] on button "s" at bounding box center [192, 327] width 36 height 36
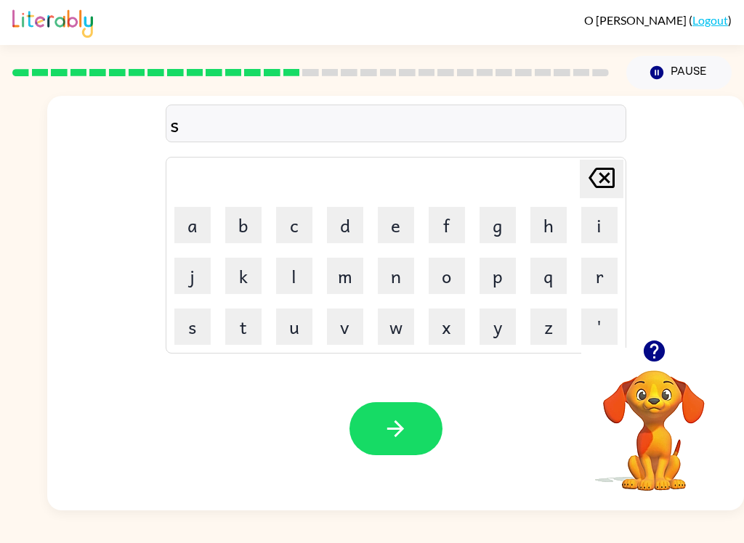
click at [405, 341] on button "w" at bounding box center [396, 327] width 36 height 36
click at [404, 341] on button "w" at bounding box center [396, 327] width 36 height 36
click at [619, 172] on button "[PERSON_NAME] last character input" at bounding box center [602, 179] width 44 height 38
click at [187, 233] on button "a" at bounding box center [192, 225] width 36 height 36
click at [594, 292] on button "r" at bounding box center [599, 276] width 36 height 36
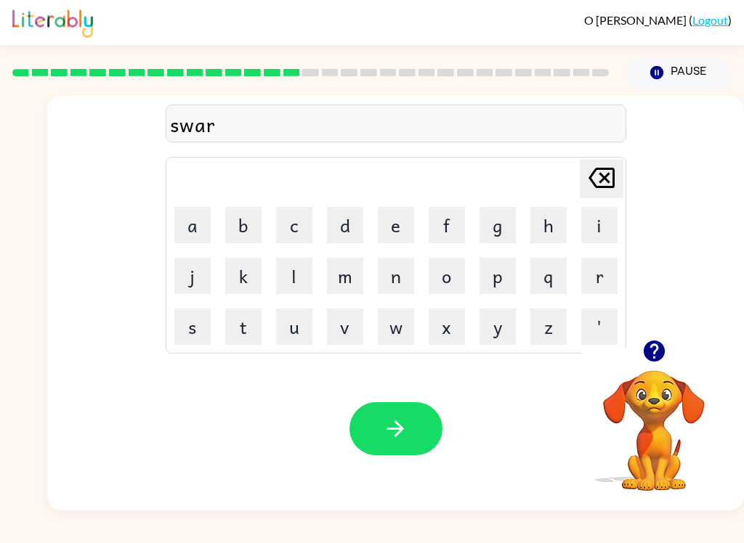
click at [349, 293] on button "m" at bounding box center [345, 276] width 36 height 36
click at [418, 439] on button "button" at bounding box center [395, 428] width 93 height 53
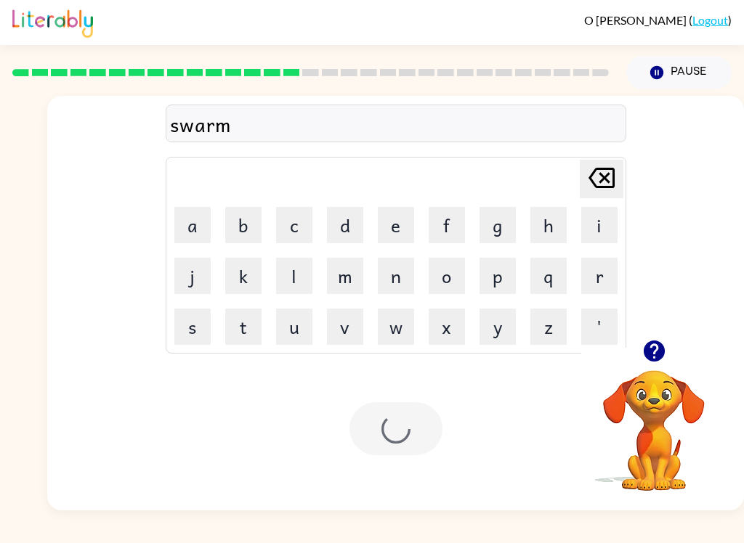
click at [418, 439] on div at bounding box center [395, 428] width 93 height 53
click at [406, 424] on div at bounding box center [395, 428] width 93 height 53
click at [399, 476] on div "Your browser must support playing .mp4 files to use Literably. Please try using…" at bounding box center [395, 428] width 696 height 163
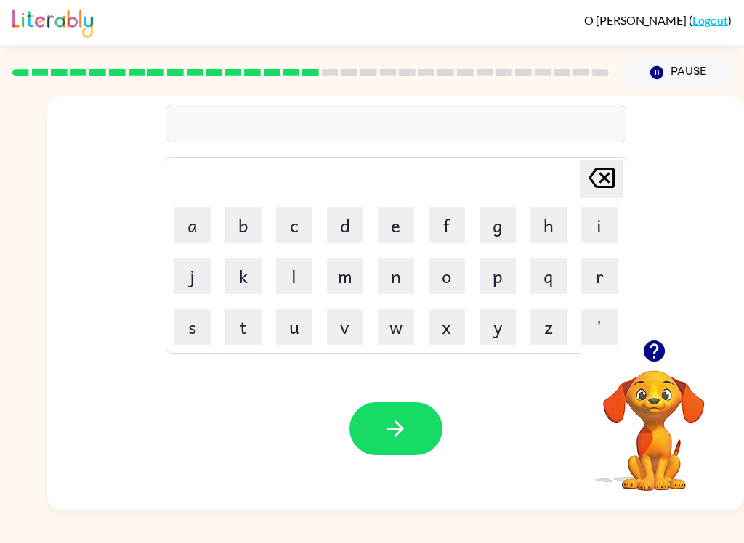
click at [656, 415] on video "Your browser must support playing .mp4 files to use Literably. Please try using…" at bounding box center [653, 420] width 145 height 145
click at [632, 400] on video "Your browser must support playing .mp4 files to use Literably. Please try using…" at bounding box center [653, 420] width 145 height 145
click at [666, 338] on button "button" at bounding box center [653, 351] width 37 height 37
click at [672, 344] on div "[PERSON_NAME] last character input a b c d e f g h i j k l m n o p q r s t u v …" at bounding box center [395, 303] width 696 height 415
click at [287, 279] on button "l" at bounding box center [294, 276] width 36 height 36
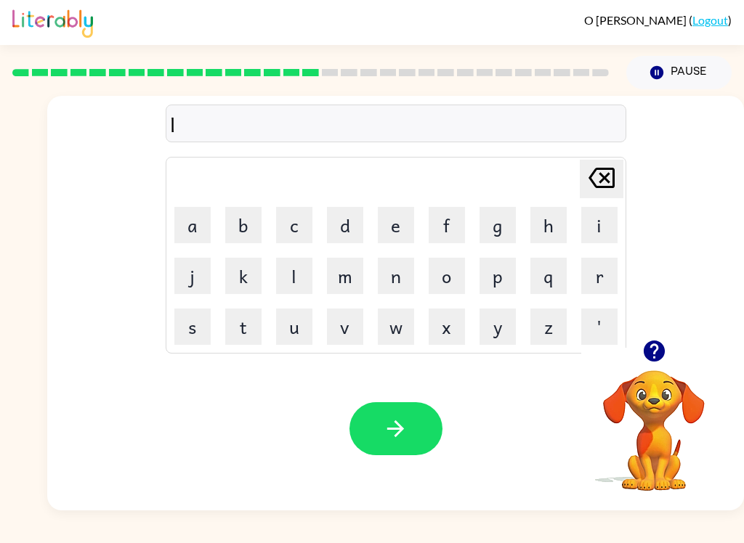
click at [621, 182] on button "[PERSON_NAME] last character input" at bounding box center [602, 179] width 44 height 38
click at [643, 375] on video "Your browser must support playing .mp4 files to use Literably. Please try using…" at bounding box center [653, 420] width 145 height 145
click at [662, 383] on video "Your browser must support playing .mp4 files to use Literably. Please try using…" at bounding box center [653, 420] width 145 height 145
click at [664, 366] on button "button" at bounding box center [653, 351] width 37 height 37
click at [376, 294] on td "n" at bounding box center [395, 275] width 49 height 49
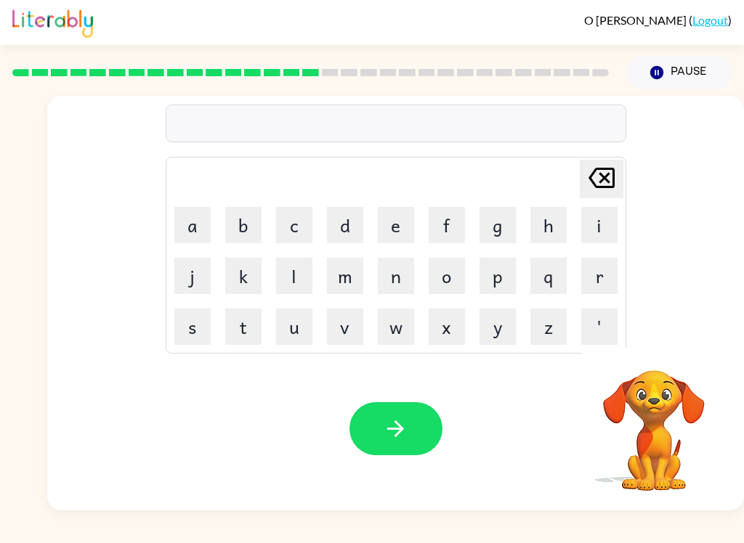
click at [433, 291] on button "o" at bounding box center [446, 276] width 36 height 36
click at [482, 309] on button "y" at bounding box center [497, 327] width 36 height 36
click at [486, 322] on button "y" at bounding box center [497, 327] width 36 height 36
click at [485, 322] on button "y" at bounding box center [497, 327] width 36 height 36
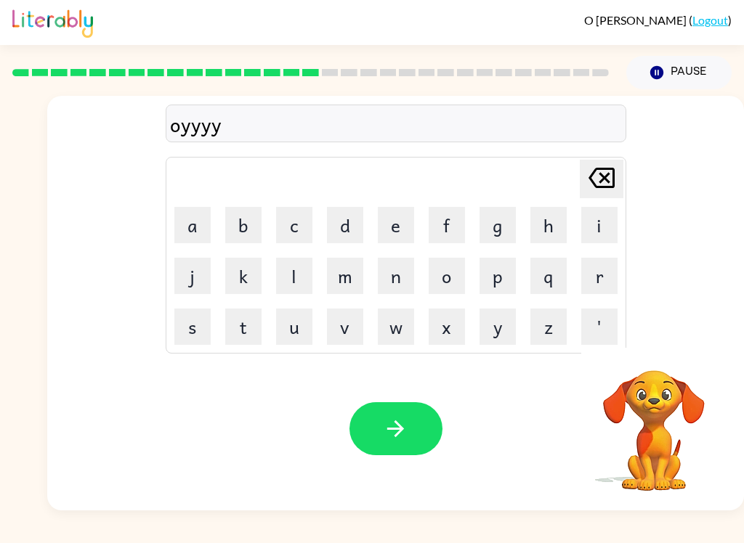
click at [428, 333] on button "x" at bounding box center [446, 327] width 36 height 36
click at [425, 330] on td "x" at bounding box center [446, 326] width 49 height 49
click at [439, 326] on button "x" at bounding box center [446, 327] width 36 height 36
click at [438, 326] on button "x" at bounding box center [446, 327] width 36 height 36
click at [436, 337] on button "x" at bounding box center [446, 327] width 36 height 36
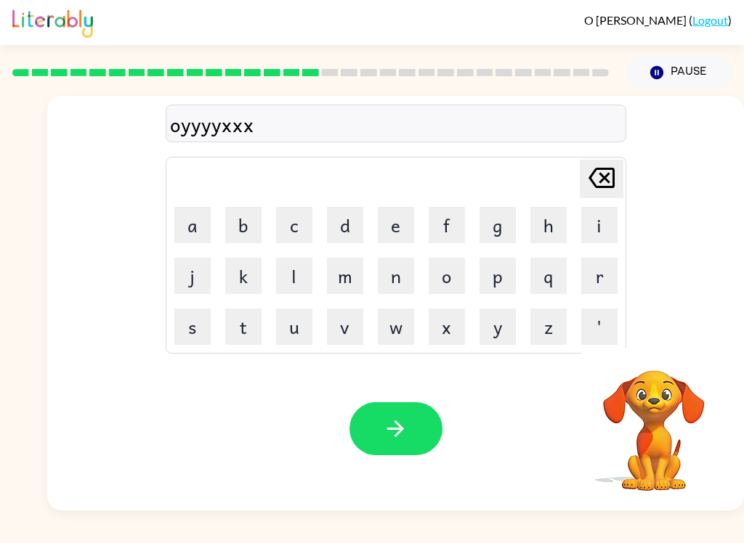
click at [479, 314] on button "y" at bounding box center [497, 327] width 36 height 36
click at [500, 323] on button "y" at bounding box center [497, 327] width 36 height 36
click at [617, 178] on icon "[PERSON_NAME] last character input" at bounding box center [601, 178] width 35 height 35
click at [612, 181] on icon "[PERSON_NAME] last character input" at bounding box center [601, 178] width 35 height 35
click at [604, 179] on icon at bounding box center [601, 178] width 26 height 20
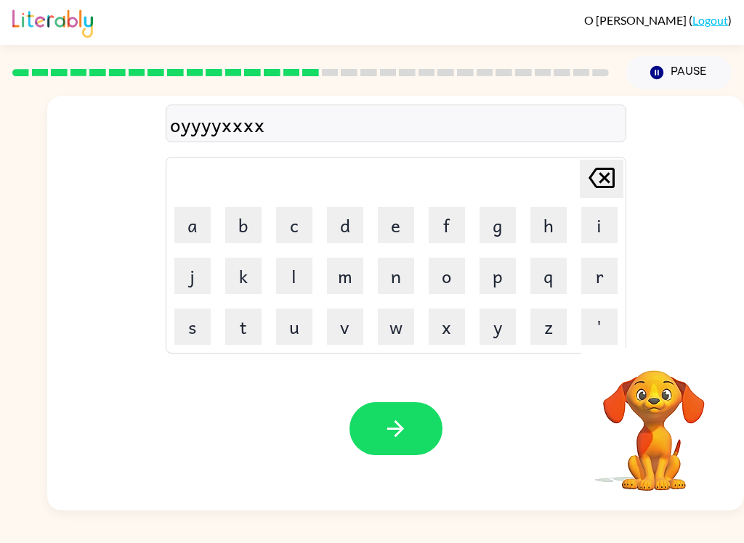
click at [603, 179] on icon at bounding box center [601, 178] width 26 height 20
click at [614, 184] on icon "[PERSON_NAME] last character input" at bounding box center [601, 178] width 35 height 35
click at [617, 185] on icon "[PERSON_NAME] last character input" at bounding box center [601, 178] width 35 height 35
click at [609, 197] on div "[PERSON_NAME] last character input" at bounding box center [601, 179] width 35 height 37
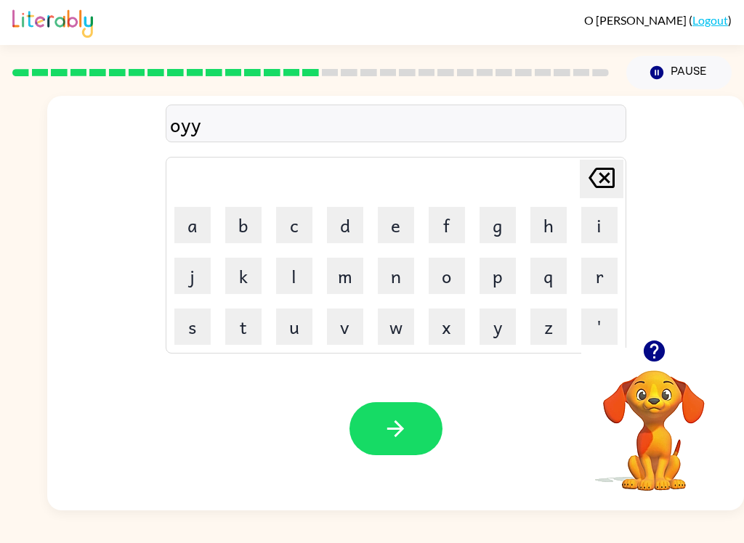
click at [609, 196] on div "[PERSON_NAME] last character input" at bounding box center [601, 179] width 35 height 37
click at [604, 189] on icon "[PERSON_NAME] last character input" at bounding box center [601, 178] width 35 height 35
click at [603, 189] on icon "[PERSON_NAME] last character input" at bounding box center [601, 178] width 35 height 35
click at [604, 189] on icon "[PERSON_NAME] last character input" at bounding box center [601, 178] width 35 height 35
click at [175, 217] on button "a" at bounding box center [192, 225] width 36 height 36
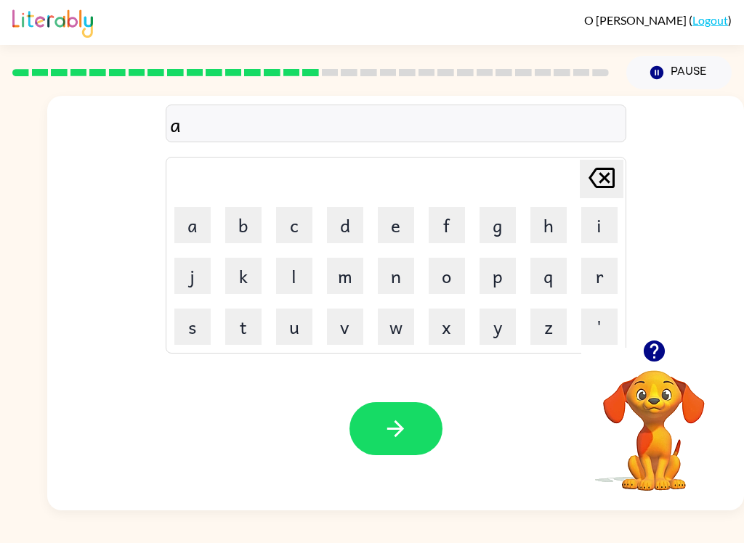
click at [626, 166] on div "a [PERSON_NAME] last character input a b c d e f g h i j k l m n o p q r s t u …" at bounding box center [395, 218] width 696 height 244
click at [606, 281] on button "r" at bounding box center [599, 276] width 36 height 36
click at [175, 240] on button "a" at bounding box center [192, 225] width 36 height 36
click at [633, 167] on div "ara [PERSON_NAME] last character input a b c d e f g h i j k l m n o p q r s t …" at bounding box center [395, 218] width 696 height 244
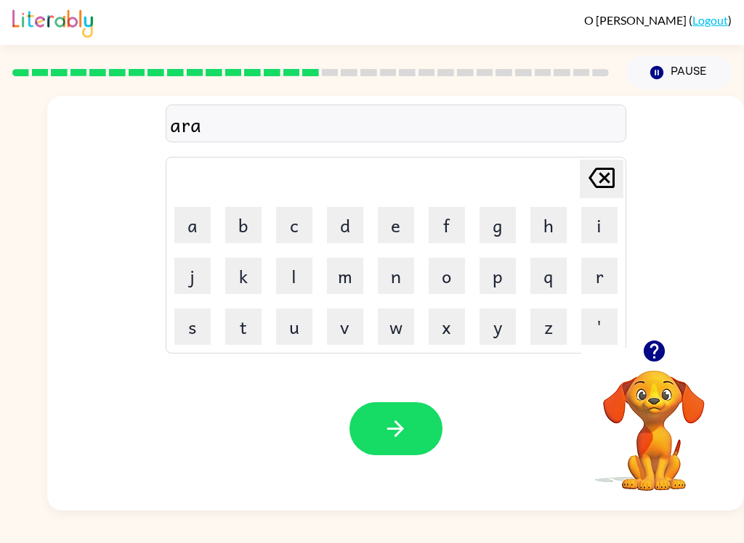
click at [596, 176] on icon "[PERSON_NAME] last character input" at bounding box center [601, 178] width 35 height 35
click at [609, 177] on icon "[PERSON_NAME] last character input" at bounding box center [601, 178] width 35 height 35
click at [606, 291] on button "r" at bounding box center [599, 276] width 36 height 36
click at [189, 241] on button "a" at bounding box center [192, 225] width 36 height 36
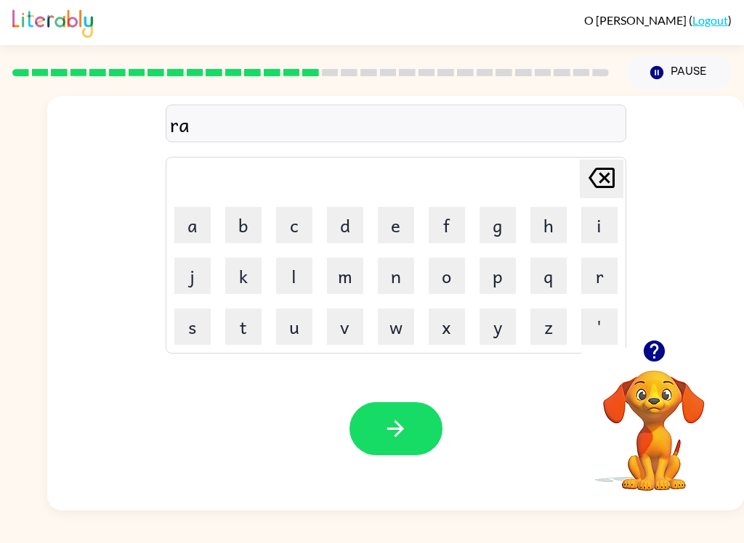
click at [357, 272] on button "m" at bounding box center [345, 276] width 36 height 36
click at [404, 437] on icon "button" at bounding box center [395, 428] width 25 height 25
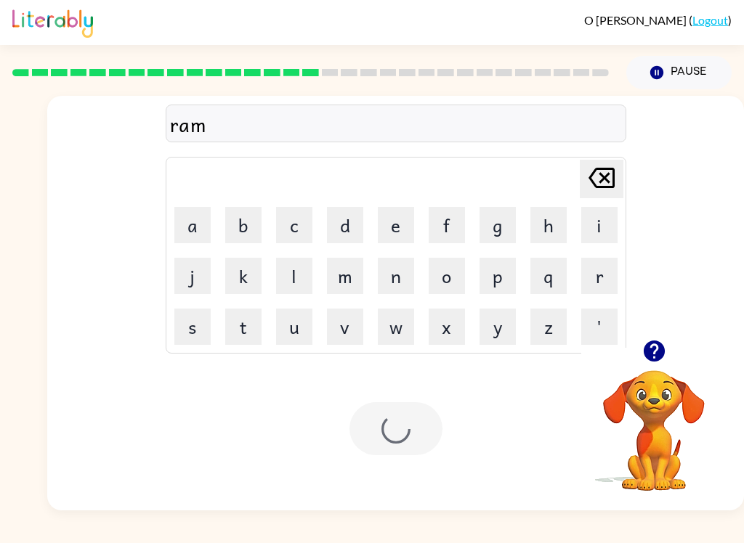
click at [403, 437] on div at bounding box center [395, 428] width 93 height 53
click at [401, 427] on div at bounding box center [395, 428] width 93 height 53
click at [400, 427] on div at bounding box center [395, 428] width 93 height 53
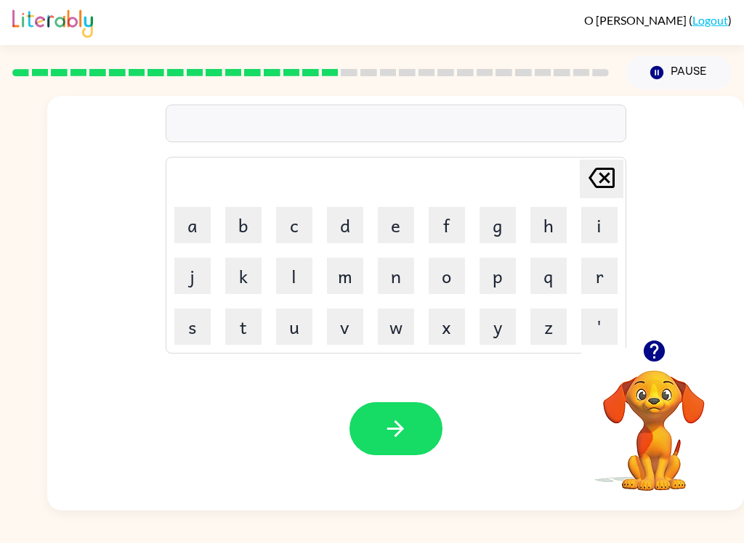
click at [249, 240] on button "b" at bounding box center [243, 225] width 36 height 36
click at [601, 280] on button "r" at bounding box center [599, 276] width 36 height 36
click at [341, 280] on button "m" at bounding box center [345, 276] width 36 height 36
click at [599, 222] on button "i" at bounding box center [599, 225] width 36 height 36
click at [405, 270] on button "n" at bounding box center [396, 276] width 36 height 36
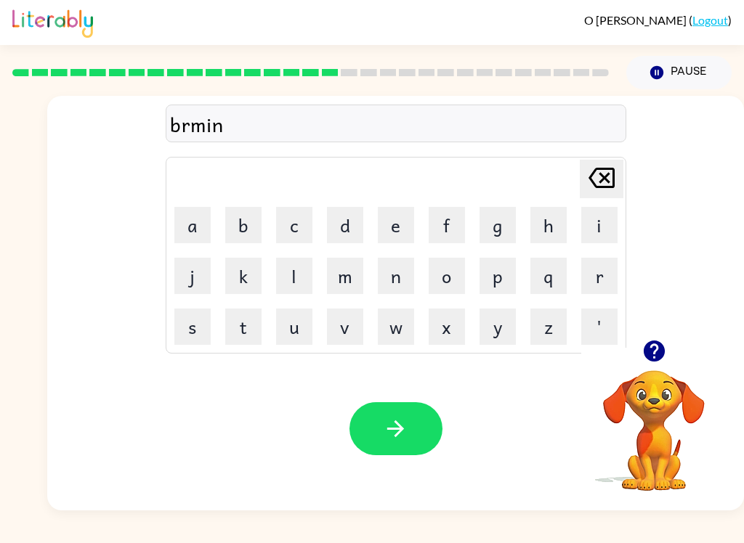
click at [514, 239] on button "g" at bounding box center [497, 225] width 36 height 36
click at [402, 418] on icon "button" at bounding box center [395, 428] width 25 height 25
click at [591, 270] on button "r" at bounding box center [599, 276] width 36 height 36
click at [604, 224] on button "i" at bounding box center [599, 225] width 36 height 36
click at [183, 334] on button "s" at bounding box center [192, 327] width 36 height 36
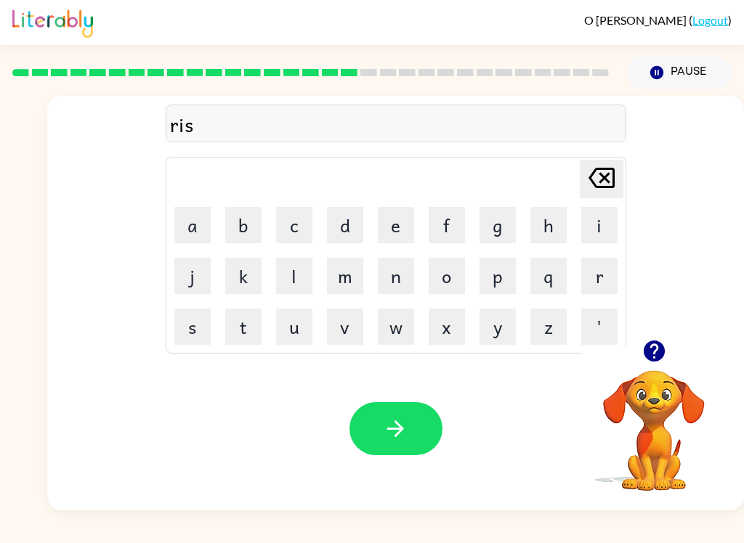
click at [241, 283] on button "k" at bounding box center [243, 276] width 36 height 36
click at [500, 330] on button "y" at bounding box center [497, 327] width 36 height 36
click at [398, 213] on button "e" at bounding box center [396, 225] width 36 height 36
click at [199, 329] on button "s" at bounding box center [192, 327] width 36 height 36
click at [250, 324] on button "t" at bounding box center [243, 327] width 36 height 36
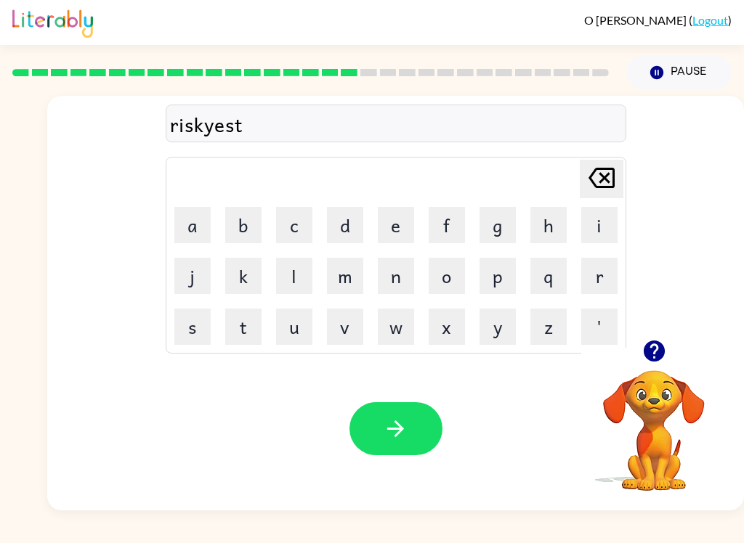
click at [405, 436] on icon "button" at bounding box center [395, 428] width 25 height 25
click at [188, 214] on button "a" at bounding box center [192, 225] width 36 height 36
click at [611, 270] on button "r" at bounding box center [599, 276] width 36 height 36
click at [653, 368] on button "button" at bounding box center [653, 351] width 37 height 37
click at [293, 224] on button "c" at bounding box center [294, 225] width 36 height 36
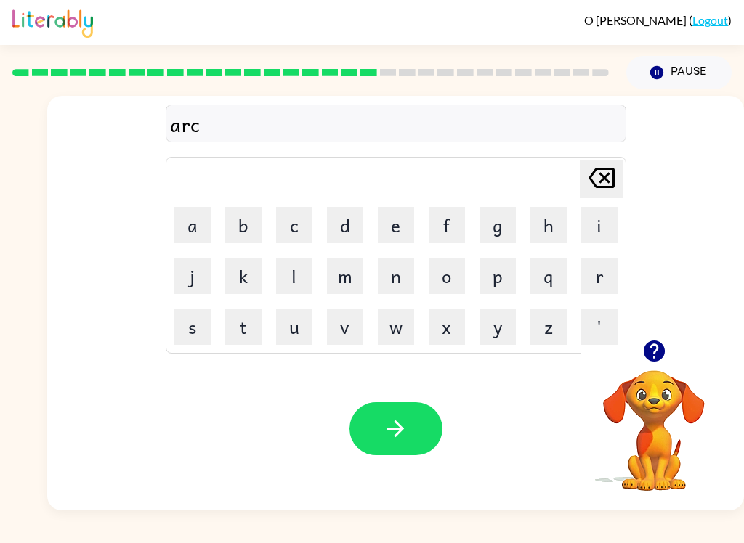
click at [545, 228] on button "h" at bounding box center [548, 225] width 36 height 36
click at [410, 334] on button "w" at bounding box center [396, 327] width 36 height 36
click at [502, 336] on button "y" at bounding box center [497, 327] width 36 height 36
click at [603, 186] on icon "[PERSON_NAME] last character input" at bounding box center [601, 178] width 35 height 35
click at [176, 221] on button "a" at bounding box center [192, 225] width 36 height 36
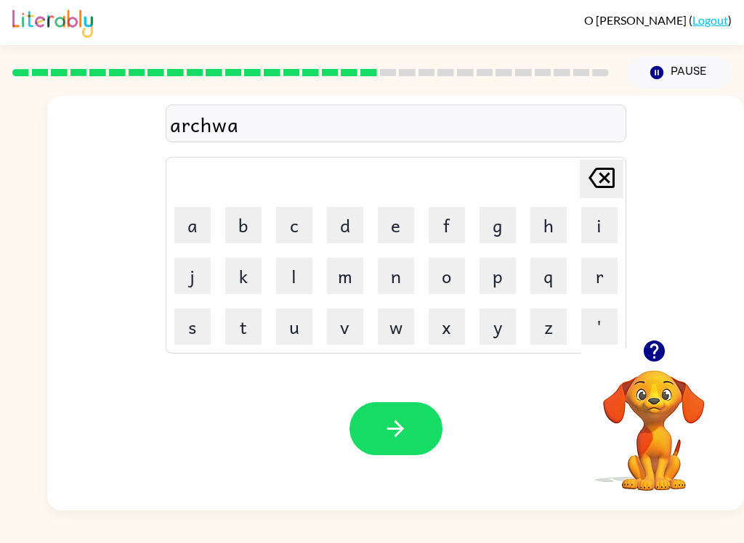
click at [501, 332] on button "y" at bounding box center [497, 327] width 36 height 36
click at [413, 440] on button "button" at bounding box center [395, 428] width 93 height 53
click at [444, 221] on button "f" at bounding box center [446, 225] width 36 height 36
click at [192, 216] on button "a" at bounding box center [192, 225] width 36 height 36
click at [309, 269] on button "l" at bounding box center [294, 276] width 36 height 36
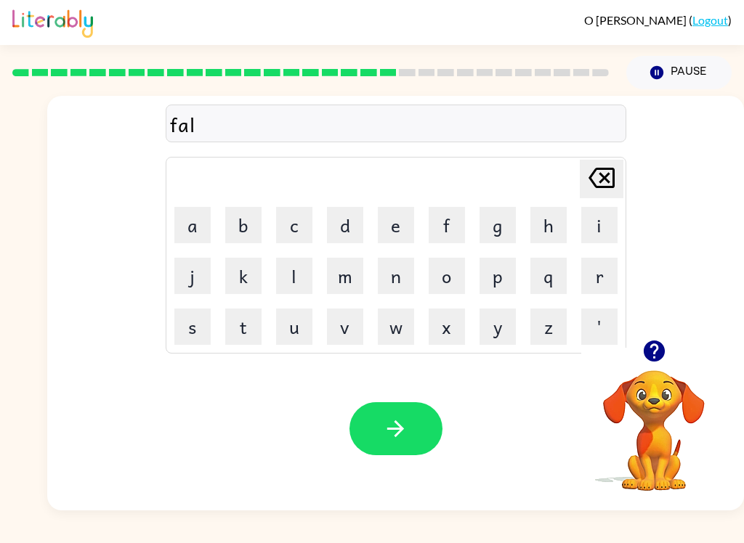
click at [315, 275] on td "l" at bounding box center [293, 275] width 49 height 49
click at [459, 284] on button "o" at bounding box center [446, 276] width 36 height 36
click at [361, 227] on button "d" at bounding box center [345, 225] width 36 height 36
click at [384, 421] on icon "button" at bounding box center [395, 428] width 25 height 25
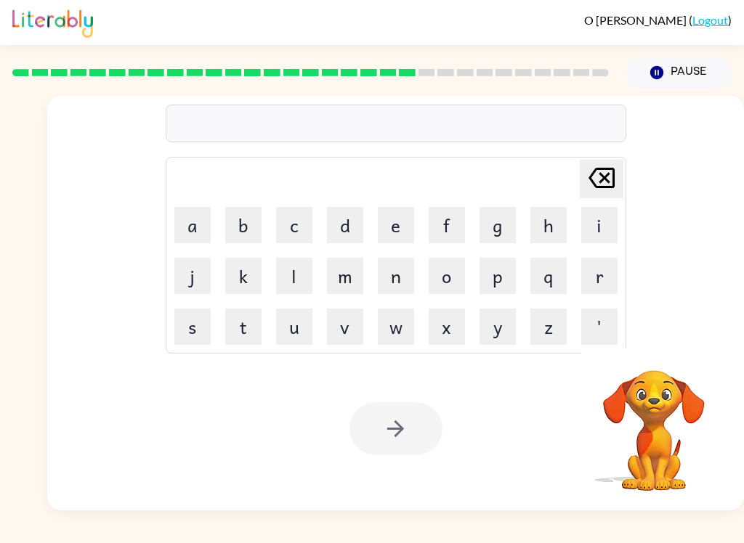
click at [291, 229] on button "c" at bounding box center [294, 225] width 36 height 36
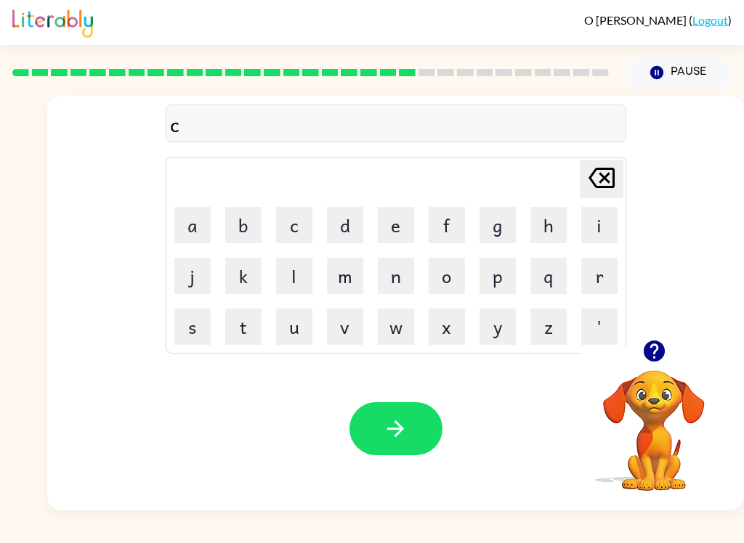
click at [402, 223] on button "e" at bounding box center [396, 225] width 36 height 36
click at [409, 282] on button "n" at bounding box center [396, 276] width 36 height 36
click at [235, 337] on button "t" at bounding box center [243, 327] width 36 height 36
click at [166, 208] on table "[PERSON_NAME] last character input a b c d e f g h i j k l m n o p q r s t u v …" at bounding box center [395, 255] width 459 height 195
click at [168, 209] on td "a" at bounding box center [192, 224] width 49 height 49
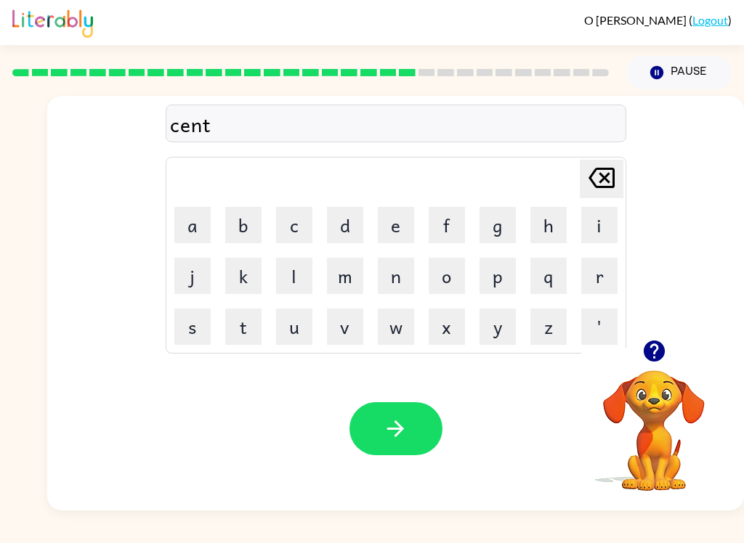
click at [176, 216] on button "a" at bounding box center [192, 225] width 36 height 36
click at [496, 285] on button "p" at bounding box center [497, 276] width 36 height 36
click at [385, 228] on button "e" at bounding box center [396, 225] width 36 height 36
click at [347, 224] on button "d" at bounding box center [345, 225] width 36 height 36
click at [404, 230] on button "e" at bounding box center [396, 225] width 36 height 36
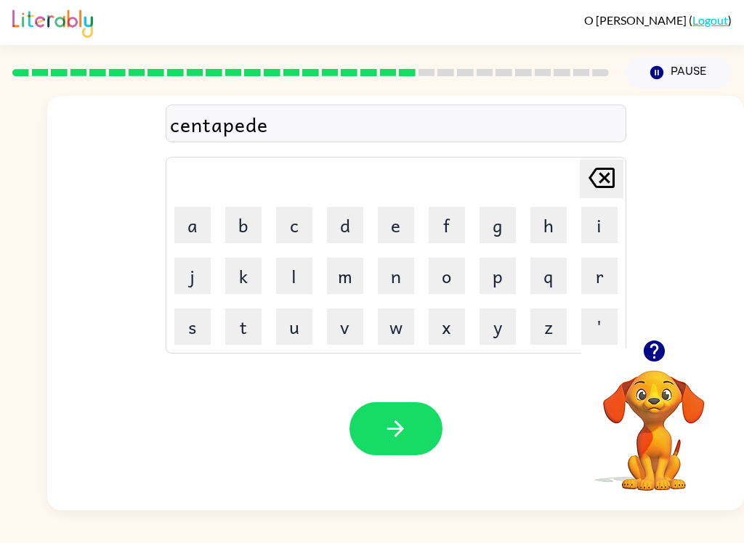
click at [400, 436] on icon "button" at bounding box center [395, 428] width 25 height 25
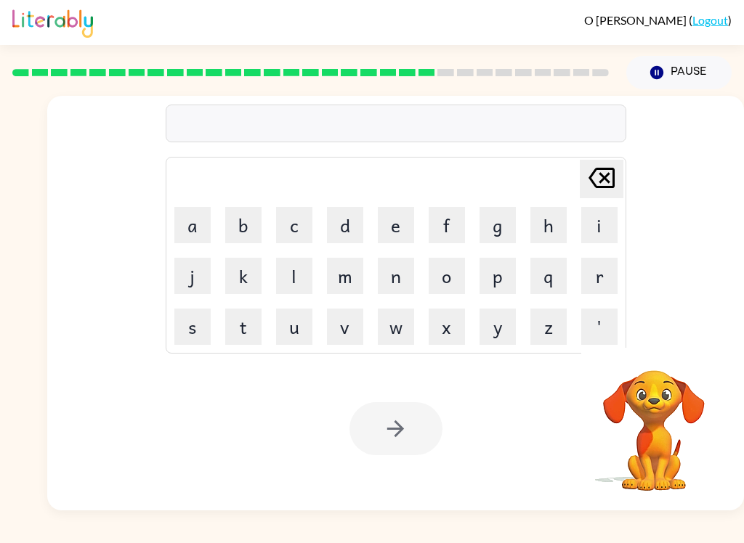
click at [51, 148] on div "[PERSON_NAME] last character input a b c d e f g h i j k l m n o p q r s t u v …" at bounding box center [395, 218] width 696 height 244
click at [616, 318] on button "'" at bounding box center [599, 327] width 36 height 36
click at [618, 320] on td "'" at bounding box center [598, 326] width 49 height 49
click at [611, 321] on button "'" at bounding box center [599, 327] width 36 height 36
click at [610, 321] on button "'" at bounding box center [599, 327] width 36 height 36
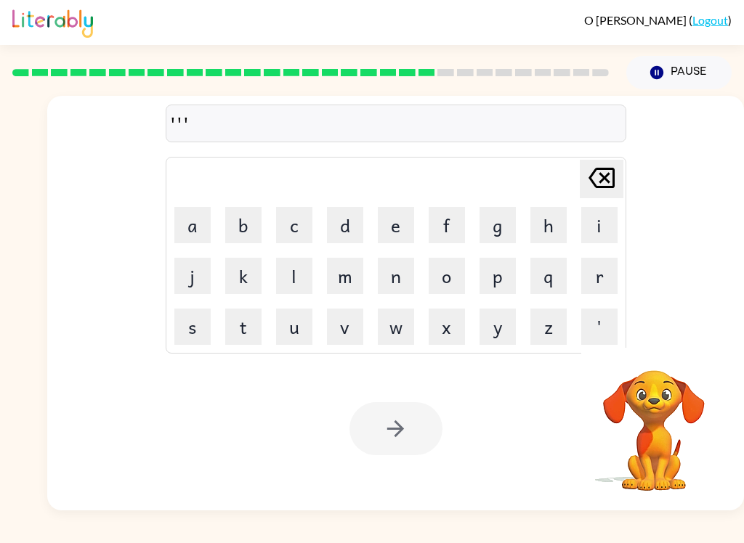
click at [598, 320] on button "'" at bounding box center [599, 327] width 36 height 36
click at [595, 324] on button "'" at bounding box center [599, 327] width 36 height 36
click at [595, 323] on button "'" at bounding box center [599, 327] width 36 height 36
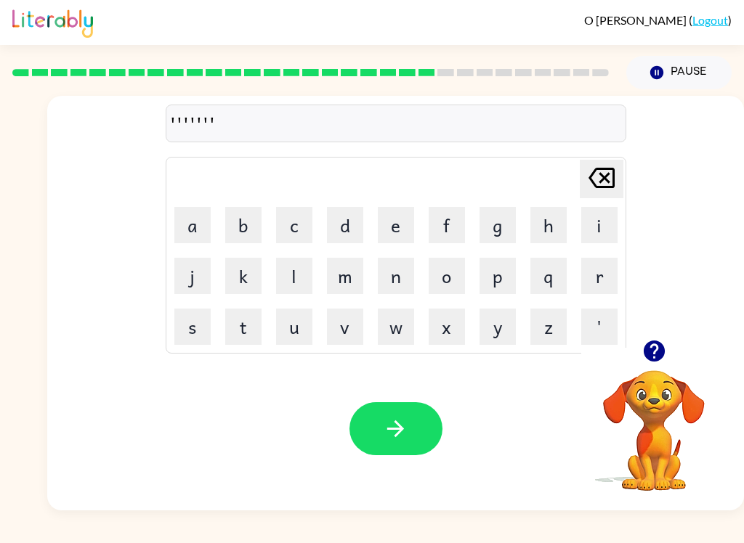
click at [597, 329] on button "'" at bounding box center [599, 327] width 36 height 36
click at [596, 328] on button "'" at bounding box center [599, 327] width 36 height 36
click at [588, 322] on button "'" at bounding box center [599, 327] width 36 height 36
click at [588, 321] on button "'" at bounding box center [599, 327] width 36 height 36
click at [593, 179] on icon "[PERSON_NAME] last character input" at bounding box center [601, 178] width 35 height 35
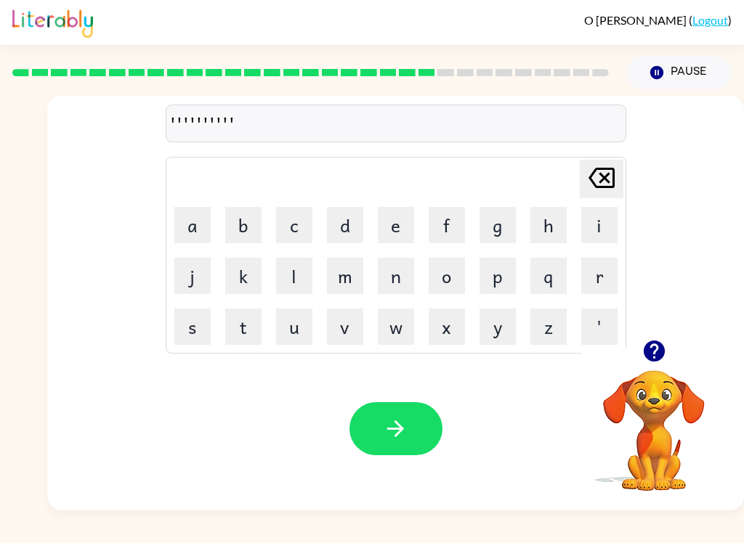
click at [605, 181] on icon at bounding box center [601, 178] width 26 height 20
click at [606, 182] on icon at bounding box center [601, 178] width 26 height 20
click at [604, 178] on icon at bounding box center [601, 178] width 26 height 20
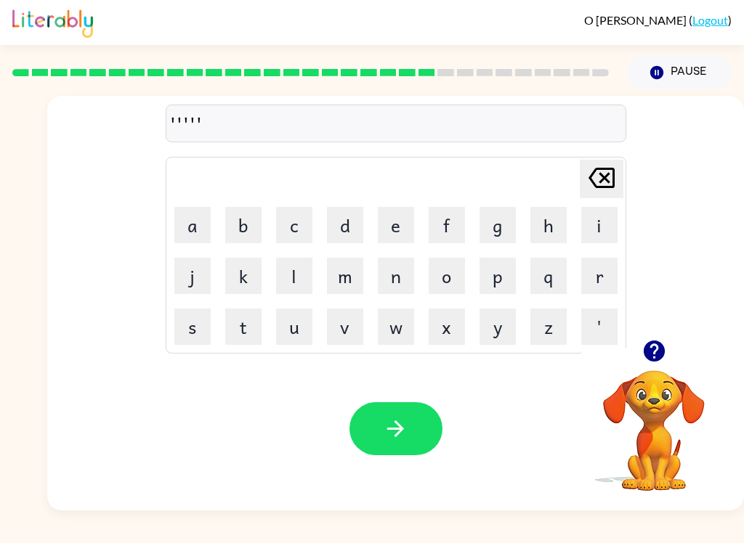
click at [603, 193] on icon "[PERSON_NAME] last character input" at bounding box center [601, 178] width 35 height 35
click at [602, 192] on icon "[PERSON_NAME] last character input" at bounding box center [601, 178] width 35 height 35
click at [598, 183] on icon "[PERSON_NAME] last character input" at bounding box center [601, 178] width 35 height 35
click at [598, 182] on icon at bounding box center [601, 178] width 26 height 20
click at [597, 192] on icon "[PERSON_NAME] last character input" at bounding box center [601, 178] width 35 height 35
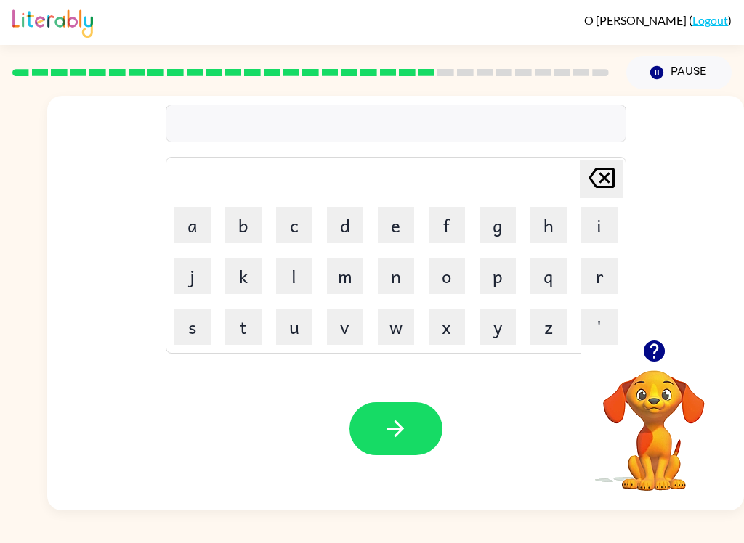
click at [183, 318] on button "s" at bounding box center [192, 327] width 36 height 36
click at [176, 202] on td "a" at bounding box center [192, 224] width 49 height 49
click at [202, 227] on button "a" at bounding box center [192, 225] width 36 height 36
click at [197, 330] on button "s" at bounding box center [192, 327] width 36 height 36
click at [247, 330] on button "t" at bounding box center [243, 327] width 36 height 36
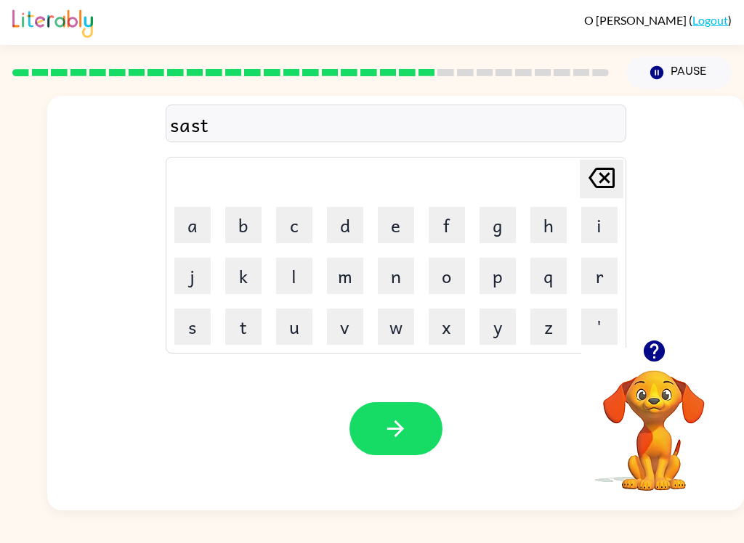
click at [192, 227] on button "a" at bounding box center [192, 225] width 36 height 36
click at [402, 280] on button "n" at bounding box center [396, 276] width 36 height 36
click at [395, 230] on button "e" at bounding box center [396, 225] width 36 height 36
click at [402, 434] on icon "button" at bounding box center [395, 428] width 25 height 25
click at [402, 433] on div at bounding box center [395, 428] width 93 height 53
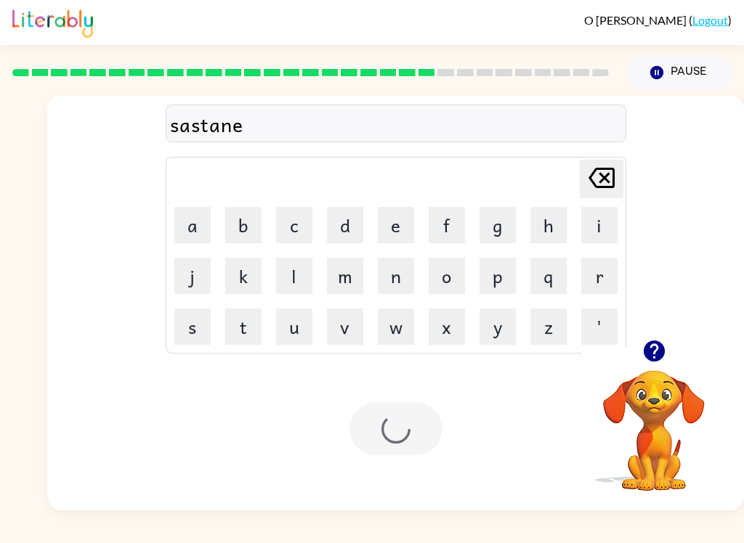
click at [407, 442] on div at bounding box center [395, 428] width 93 height 53
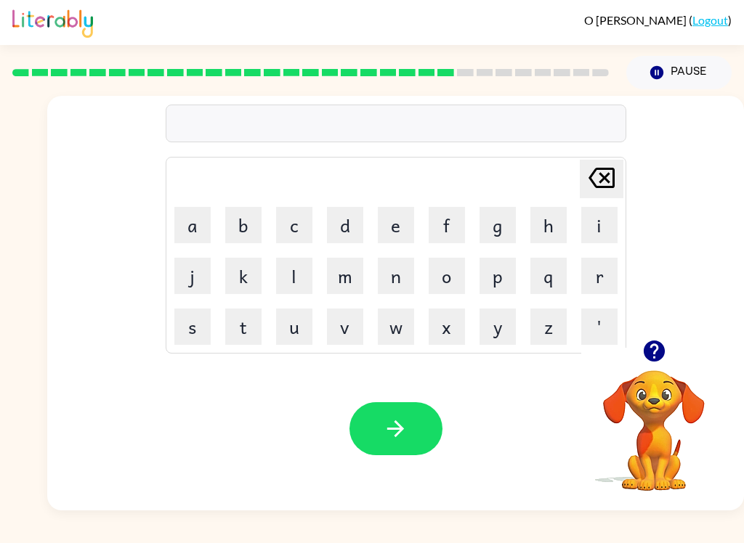
click at [461, 230] on button "f" at bounding box center [446, 225] width 36 height 36
click at [463, 280] on button "o" at bounding box center [446, 276] width 36 height 36
click at [617, 265] on button "r" at bounding box center [599, 276] width 36 height 36
click at [397, 338] on button "w" at bounding box center [396, 327] width 36 height 36
click at [188, 224] on button "a" at bounding box center [192, 225] width 36 height 36
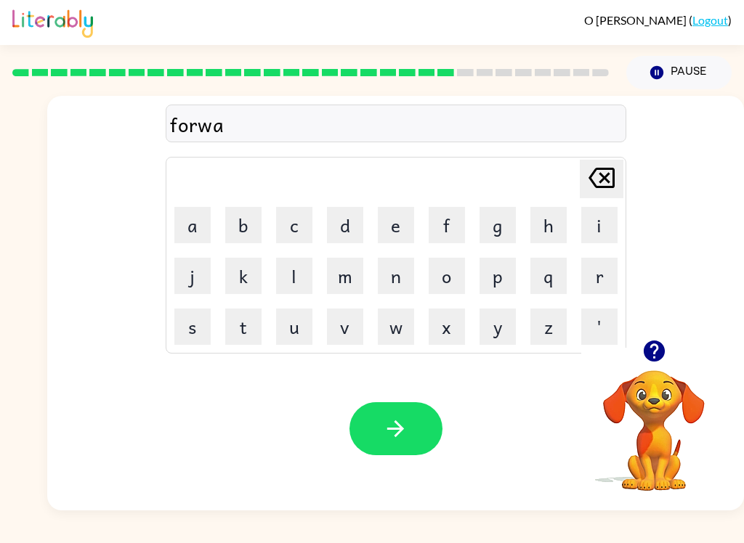
click at [600, 278] on button "r" at bounding box center [599, 276] width 36 height 36
click at [354, 226] on button "d" at bounding box center [345, 225] width 36 height 36
click at [413, 429] on button "button" at bounding box center [395, 428] width 93 height 53
click at [607, 276] on button "r" at bounding box center [599, 276] width 36 height 36
click at [386, 229] on button "e" at bounding box center [396, 225] width 36 height 36
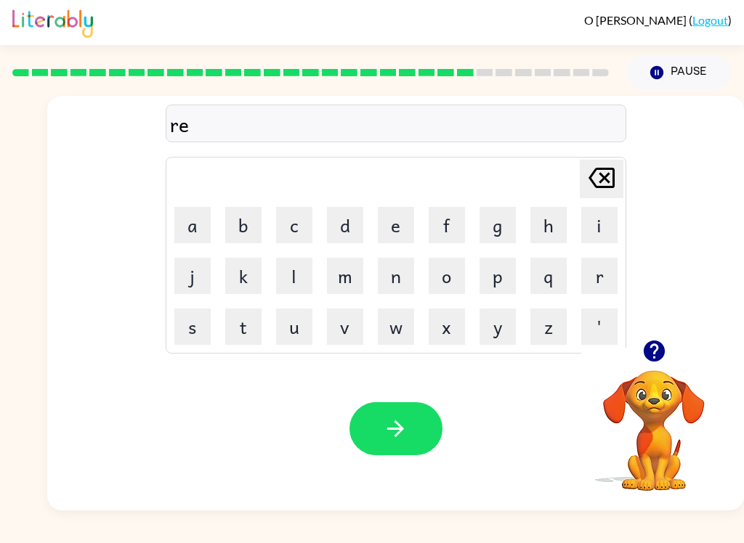
click at [304, 273] on button "l" at bounding box center [294, 276] width 36 height 36
click at [188, 225] on button "a" at bounding box center [192, 225] width 36 height 36
click at [261, 330] on button "t" at bounding box center [243, 327] width 36 height 36
click at [395, 215] on button "e" at bounding box center [396, 225] width 36 height 36
click at [352, 224] on button "d" at bounding box center [345, 225] width 36 height 36
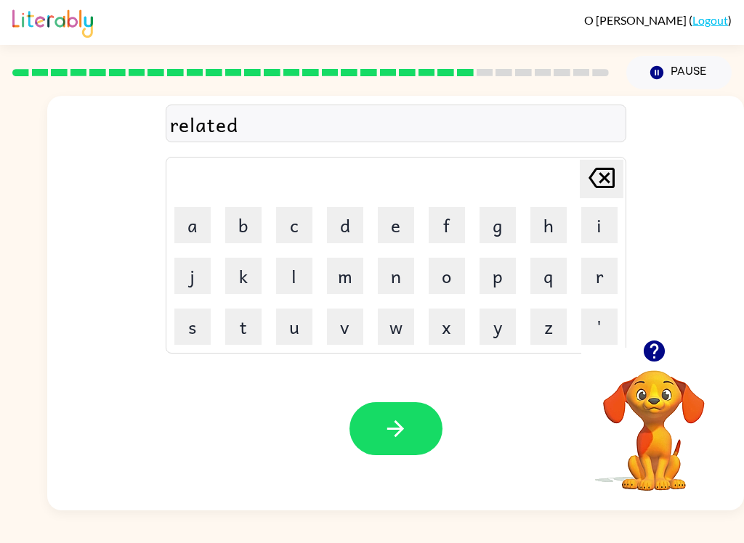
click at [378, 444] on button "button" at bounding box center [395, 428] width 93 height 53
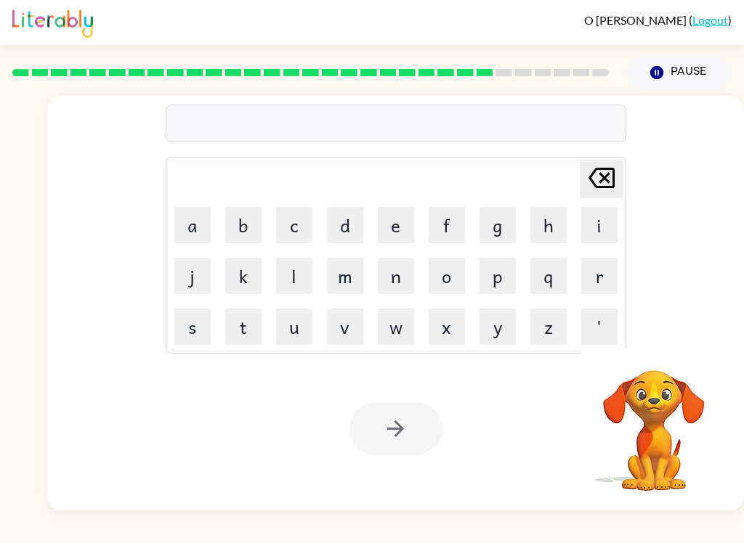
click at [499, 241] on button "g" at bounding box center [497, 225] width 36 height 36
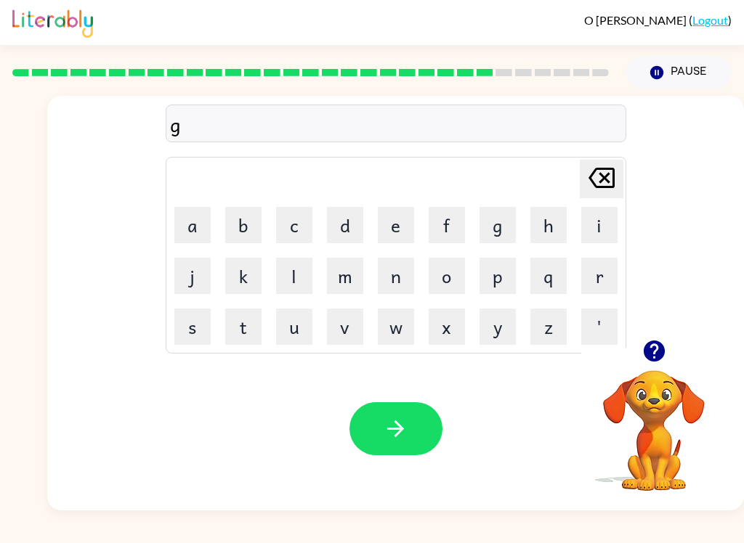
click at [444, 275] on button "o" at bounding box center [446, 276] width 36 height 36
click at [225, 235] on button "b" at bounding box center [243, 225] width 36 height 36
click at [277, 277] on button "l" at bounding box center [294, 276] width 36 height 36
click at [384, 231] on button "e" at bounding box center [396, 225] width 36 height 36
click at [398, 280] on button "n" at bounding box center [396, 276] width 36 height 36
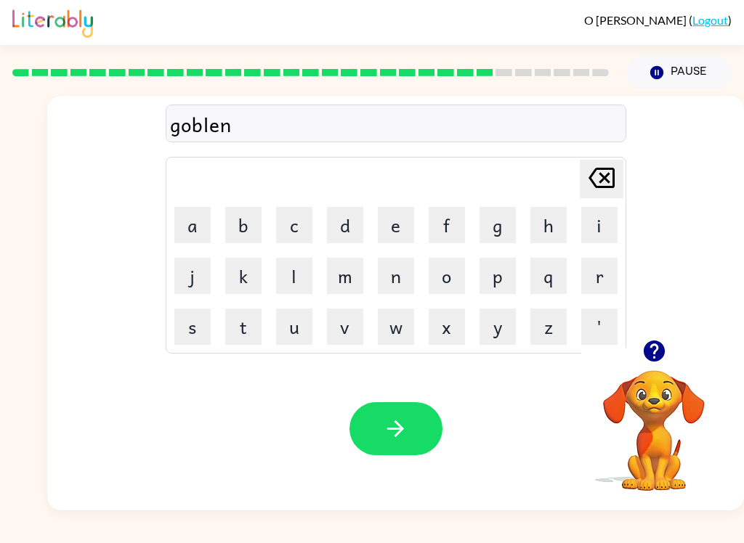
click at [380, 437] on button "button" at bounding box center [395, 428] width 93 height 53
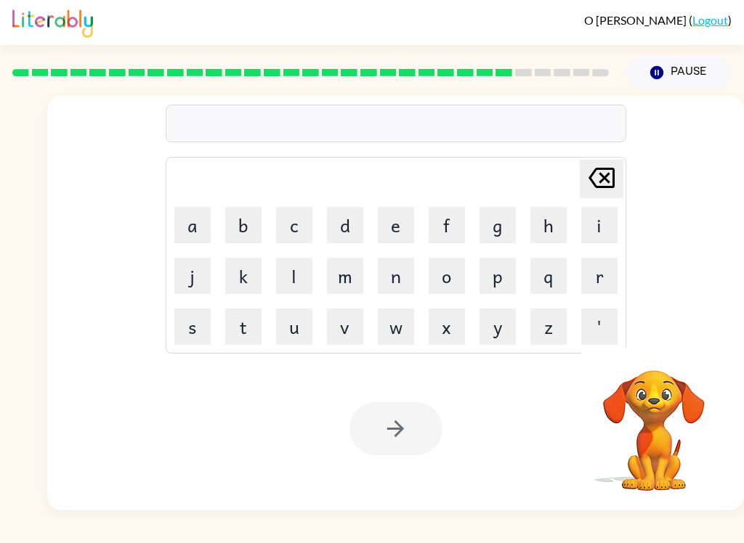
click at [298, 271] on button "l" at bounding box center [294, 276] width 36 height 36
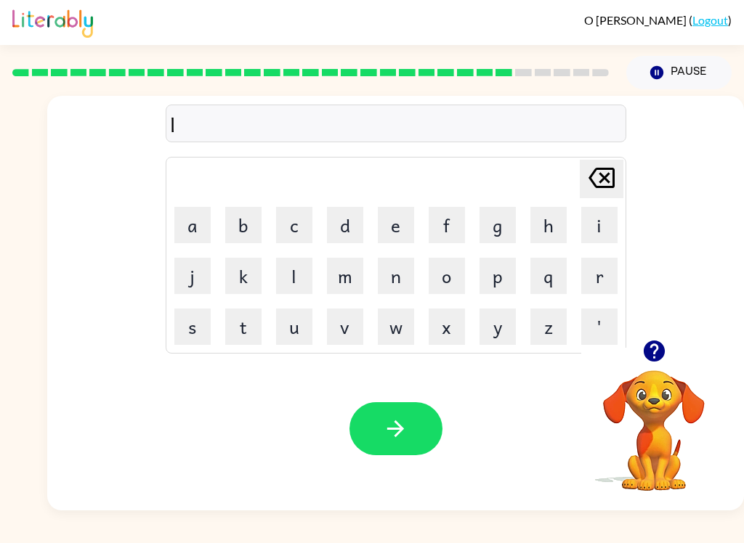
click at [298, 324] on button "u" at bounding box center [294, 327] width 36 height 36
click at [341, 268] on button "m" at bounding box center [345, 276] width 36 height 36
click at [250, 214] on button "b" at bounding box center [243, 225] width 36 height 36
click at [403, 221] on button "e" at bounding box center [396, 225] width 36 height 36
click at [602, 279] on button "r" at bounding box center [599, 276] width 36 height 36
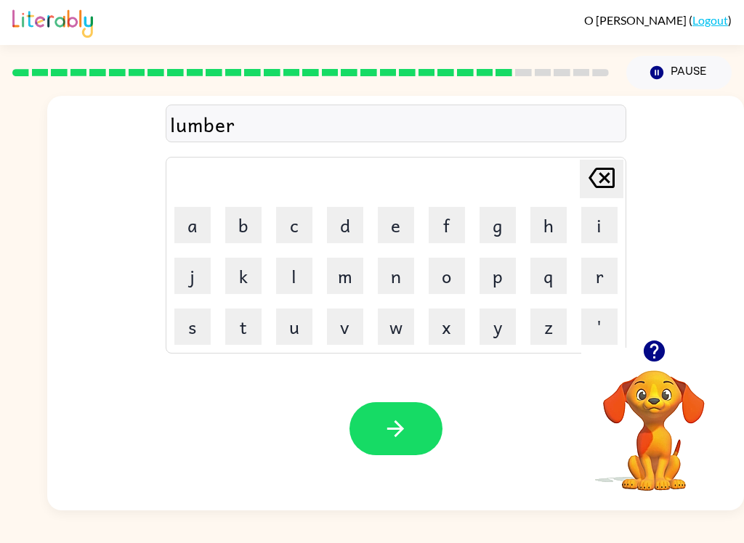
click at [190, 286] on button "j" at bounding box center [192, 276] width 36 height 36
click at [180, 219] on button "a" at bounding box center [192, 225] width 36 height 36
click at [308, 219] on button "c" at bounding box center [294, 225] width 36 height 36
click at [243, 292] on button "k" at bounding box center [243, 276] width 36 height 36
click at [388, 416] on button "button" at bounding box center [395, 428] width 93 height 53
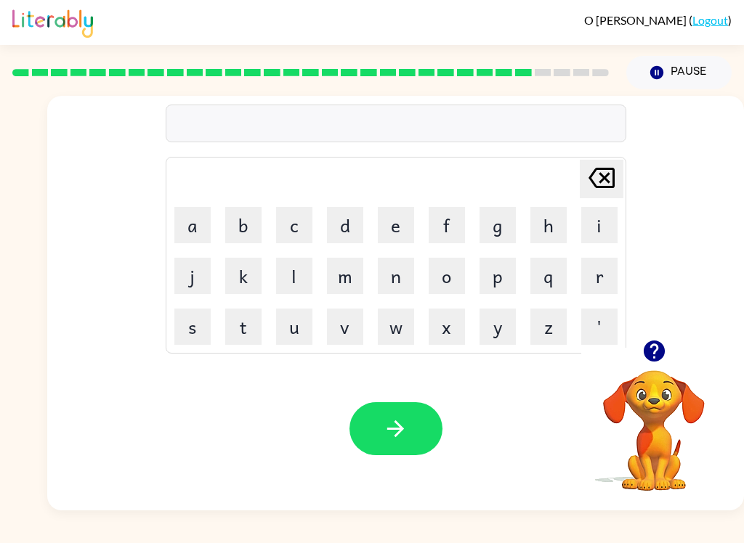
click at [496, 267] on button "p" at bounding box center [497, 276] width 36 height 36
click at [394, 217] on button "e" at bounding box center [396, 225] width 36 height 36
click at [602, 228] on button "i" at bounding box center [599, 225] width 36 height 36
click at [612, 271] on button "r" at bounding box center [599, 276] width 36 height 36
click at [300, 221] on button "c" at bounding box center [294, 225] width 36 height 36
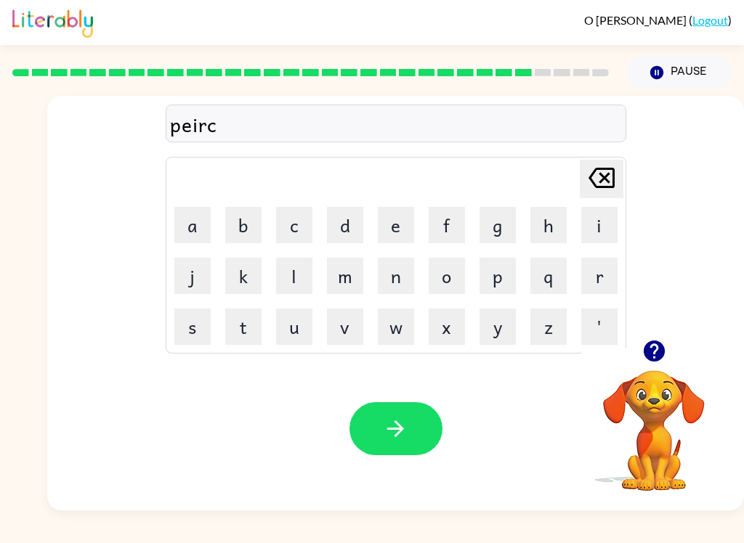
click at [411, 213] on button "e" at bounding box center [396, 225] width 36 height 36
click at [402, 431] on icon "button" at bounding box center [395, 429] width 17 height 17
click at [664, 389] on video "Your browser must support playing .mp4 files to use Literably. Please try using…" at bounding box center [653, 420] width 145 height 145
click at [651, 360] on icon "button" at bounding box center [653, 351] width 21 height 21
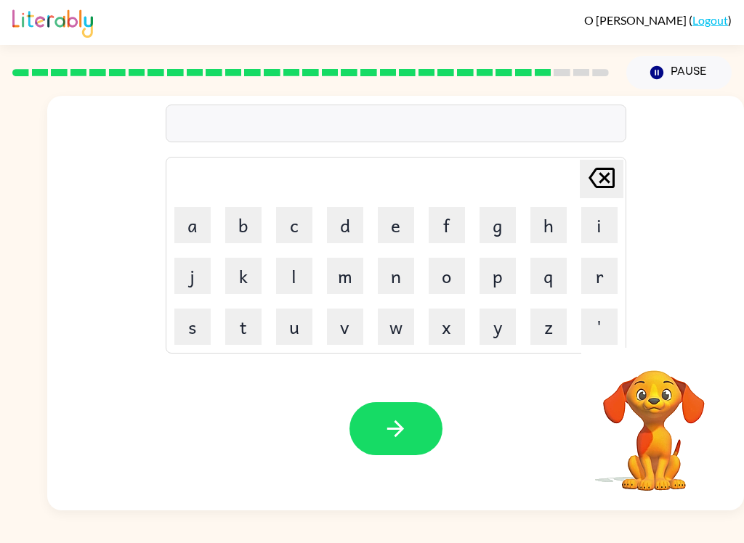
click at [650, 359] on video "Your browser must support playing .mp4 files to use Literably. Please try using…" at bounding box center [653, 420] width 145 height 145
click at [665, 357] on video "Your browser must support playing .mp4 files to use Literably. Please try using…" at bounding box center [653, 420] width 145 height 145
click at [261, 326] on button "t" at bounding box center [243, 327] width 36 height 36
click at [549, 216] on button "h" at bounding box center [548, 225] width 36 height 36
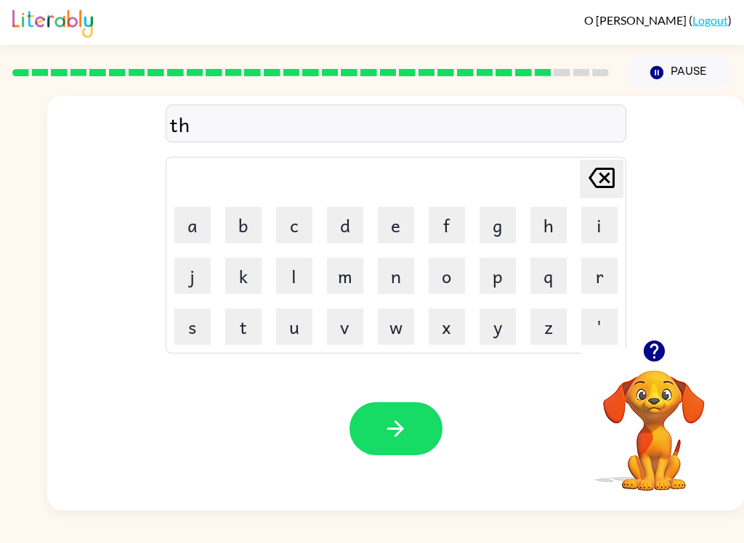
click at [603, 215] on button "i" at bounding box center [599, 225] width 36 height 36
click at [404, 272] on button "n" at bounding box center [396, 276] width 36 height 36
click at [393, 427] on icon "button" at bounding box center [395, 428] width 25 height 25
click at [177, 327] on button "s" at bounding box center [192, 327] width 36 height 36
click at [615, 229] on button "i" at bounding box center [599, 225] width 36 height 36
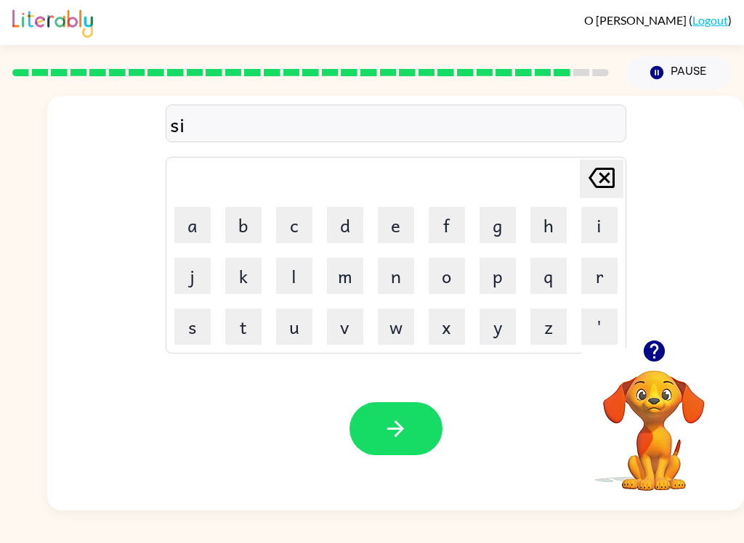
click at [311, 267] on button "l" at bounding box center [294, 276] width 36 height 36
click at [359, 313] on button "v" at bounding box center [345, 327] width 36 height 36
click at [410, 214] on button "e" at bounding box center [396, 225] width 36 height 36
click at [611, 268] on button "r" at bounding box center [599, 276] width 36 height 36
click at [407, 325] on button "w" at bounding box center [396, 327] width 36 height 36
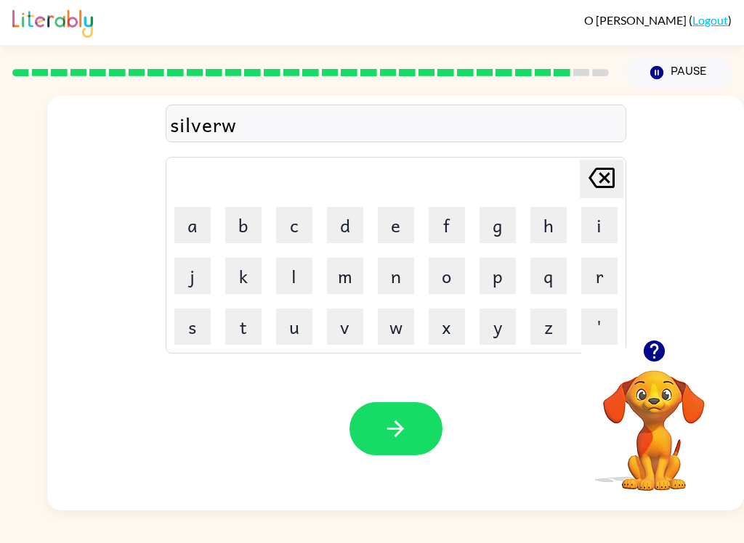
click at [396, 219] on button "e" at bounding box center [396, 225] width 36 height 36
click at [186, 224] on button "a" at bounding box center [192, 225] width 36 height 36
click at [606, 269] on button "r" at bounding box center [599, 276] width 36 height 36
click at [400, 430] on icon "button" at bounding box center [395, 429] width 17 height 17
click at [292, 337] on button "u" at bounding box center [294, 327] width 36 height 36
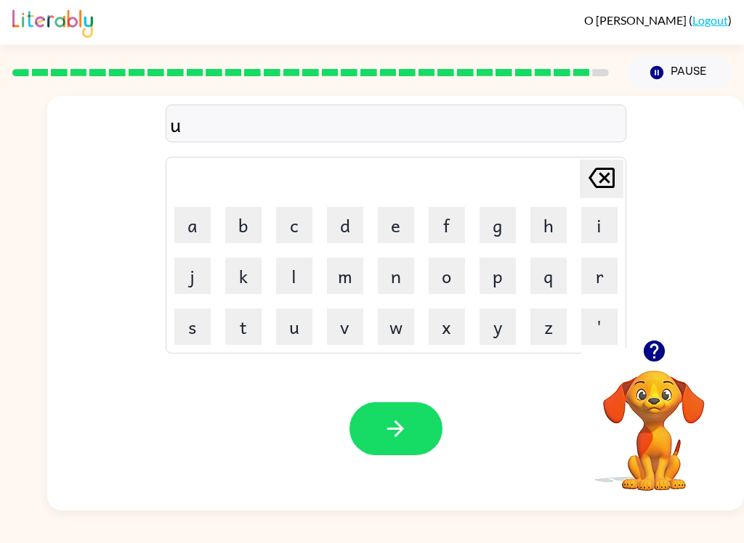
click at [404, 281] on button "n" at bounding box center [396, 276] width 36 height 36
click at [604, 212] on button "i" at bounding box center [599, 225] width 36 height 36
click at [460, 237] on button "f" at bounding box center [446, 225] width 36 height 36
click at [604, 261] on button "r" at bounding box center [599, 276] width 36 height 36
click at [179, 208] on button "a" at bounding box center [192, 225] width 36 height 36
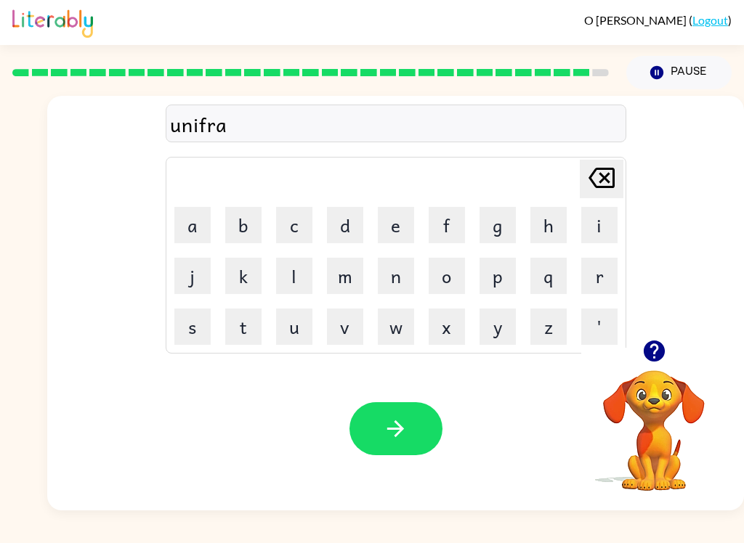
click at [345, 229] on button "d" at bounding box center [345, 225] width 36 height 36
click at [405, 430] on icon "button" at bounding box center [395, 428] width 25 height 25
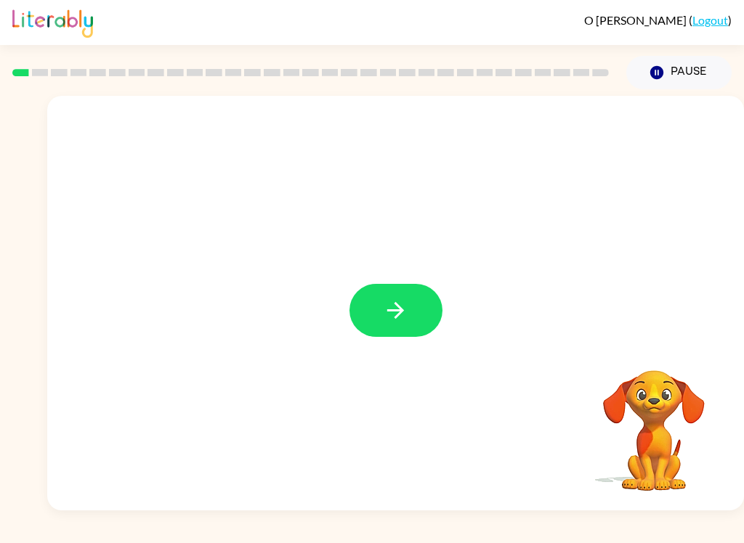
click at [434, 352] on div at bounding box center [395, 303] width 696 height 415
click at [418, 334] on button "button" at bounding box center [395, 310] width 93 height 53
click at [418, 334] on div at bounding box center [395, 310] width 93 height 53
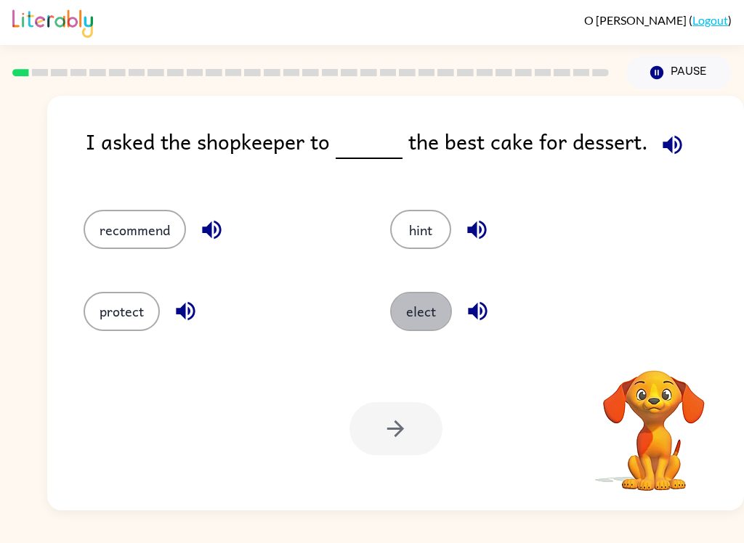
click at [405, 316] on button "elect" at bounding box center [421, 311] width 62 height 39
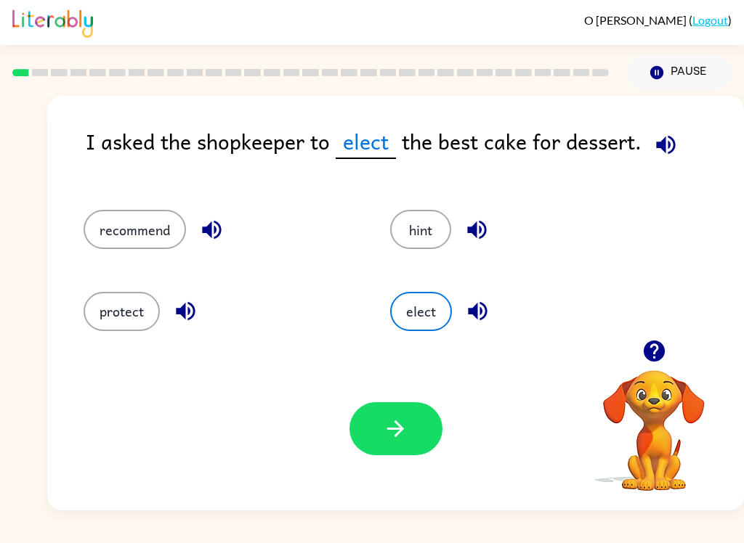
click at [123, 237] on button "recommend" at bounding box center [135, 229] width 102 height 39
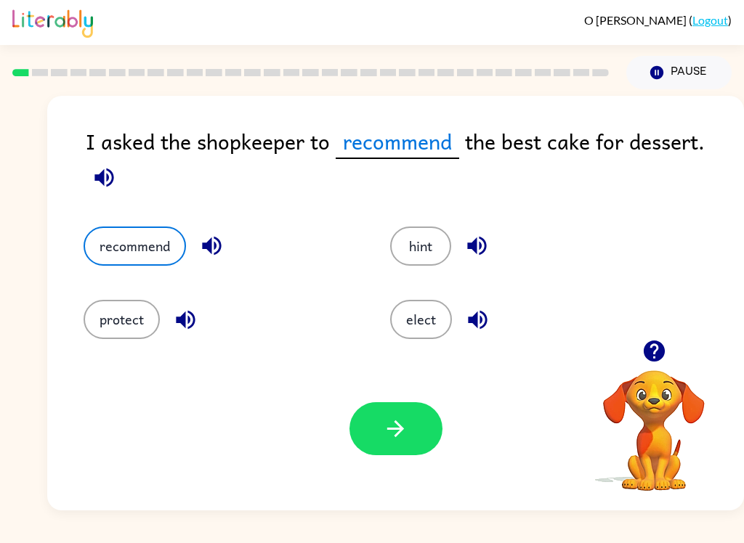
click at [404, 447] on button "button" at bounding box center [395, 428] width 93 height 53
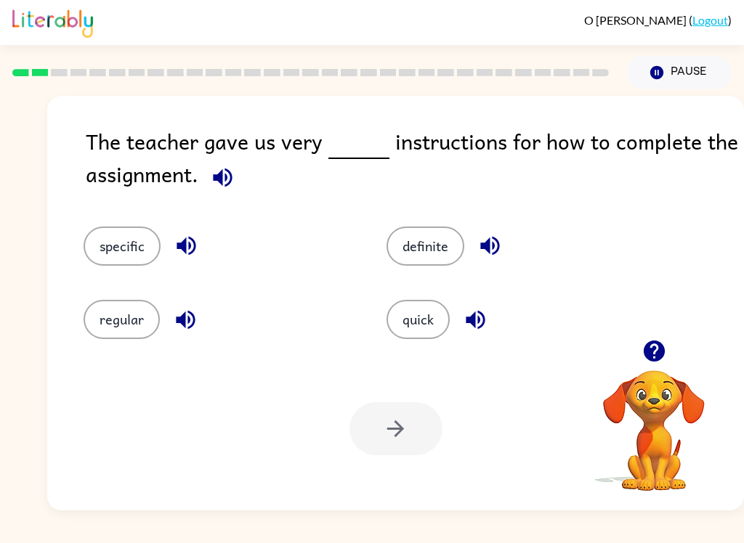
click at [219, 181] on icon "button" at bounding box center [222, 177] width 19 height 19
click at [131, 250] on button "specific" at bounding box center [122, 246] width 77 height 39
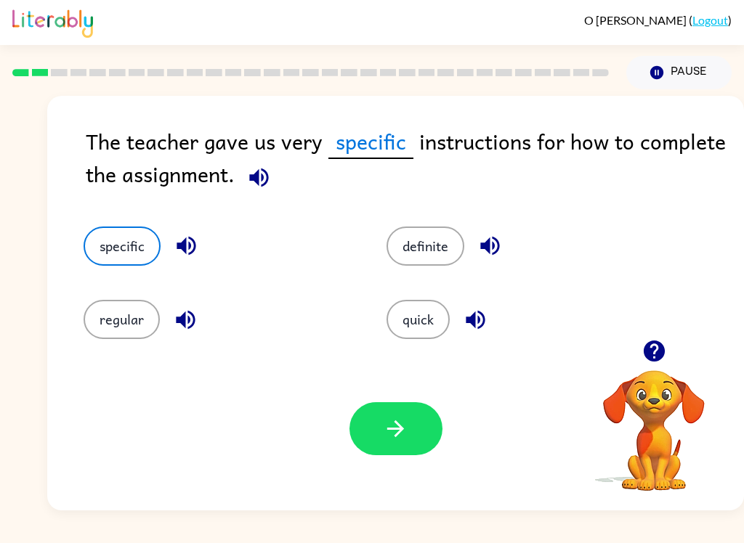
click at [441, 430] on button "button" at bounding box center [395, 428] width 93 height 53
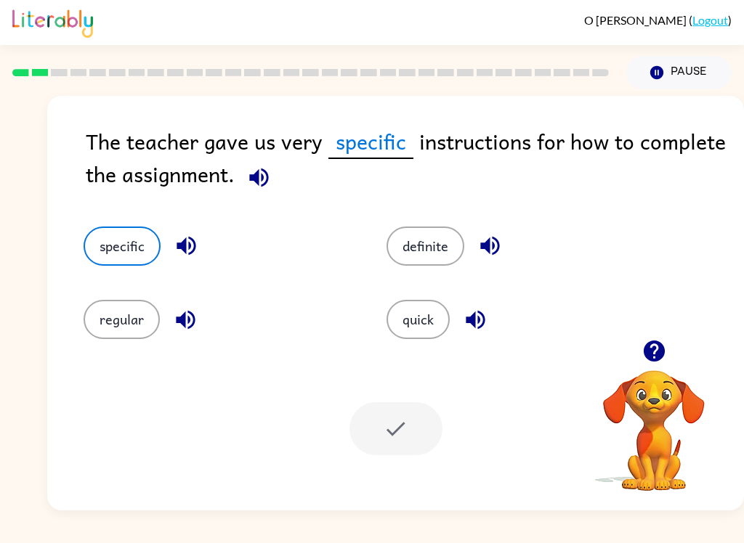
click at [426, 432] on div at bounding box center [395, 428] width 93 height 53
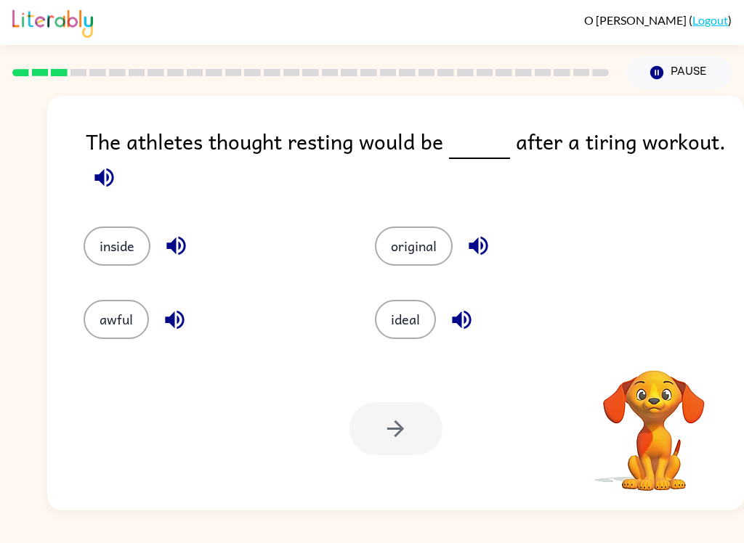
click at [109, 215] on div "inside" at bounding box center [201, 235] width 291 height 73
click at [105, 172] on icon "button" at bounding box center [104, 177] width 25 height 25
click at [399, 320] on button "ideal" at bounding box center [405, 319] width 61 height 39
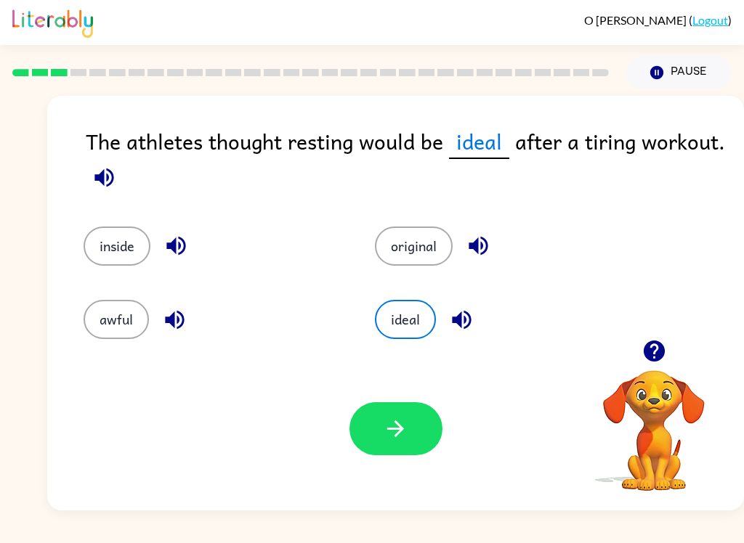
click at [394, 443] on button "button" at bounding box center [395, 428] width 93 height 53
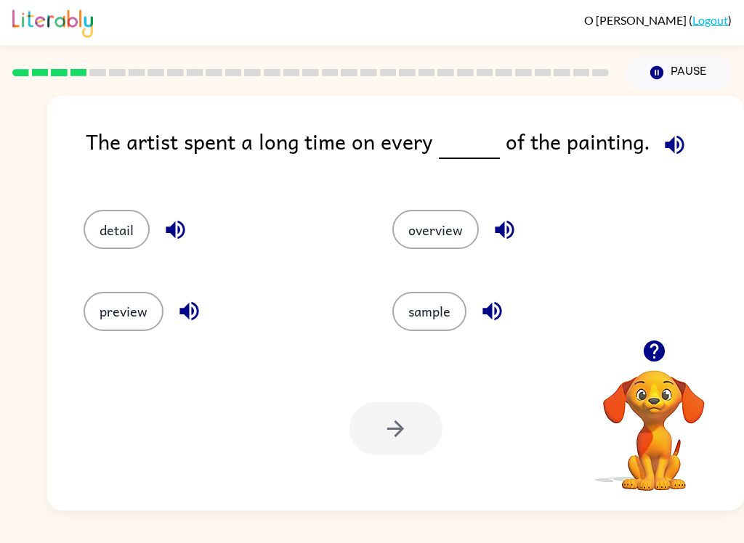
click at [117, 231] on button "detail" at bounding box center [117, 229] width 66 height 39
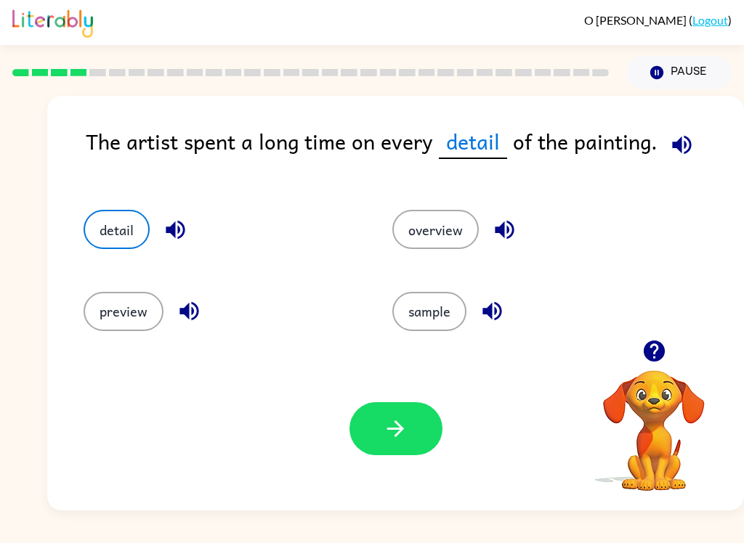
click at [405, 475] on div "Your browser must support playing .mp4 files to use Literably. Please try using…" at bounding box center [395, 428] width 696 height 163
click at [383, 439] on icon "button" at bounding box center [395, 428] width 25 height 25
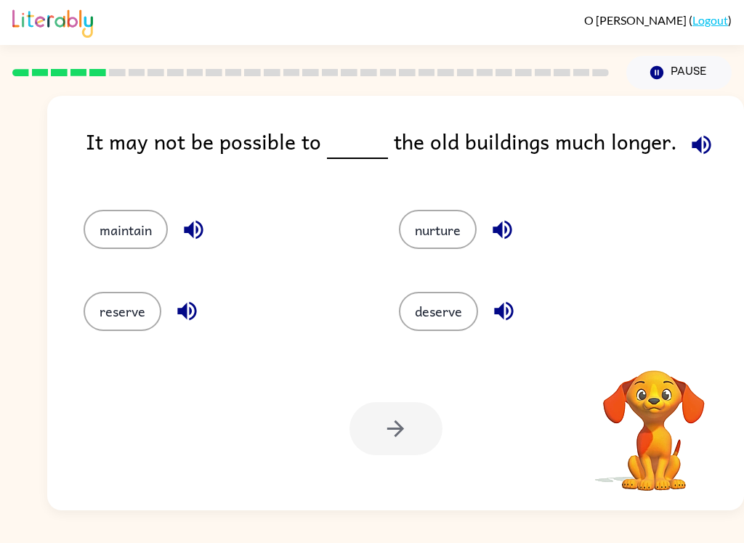
click at [659, 380] on video "Your browser must support playing .mp4 files to use Literably. Please try using…" at bounding box center [653, 420] width 145 height 145
click at [97, 319] on button "reserve" at bounding box center [123, 311] width 78 height 39
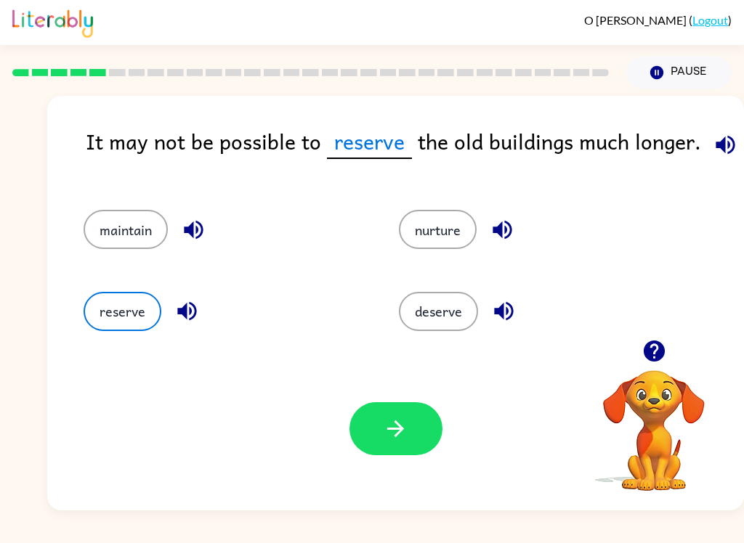
click at [448, 237] on button "nurture" at bounding box center [438, 229] width 78 height 39
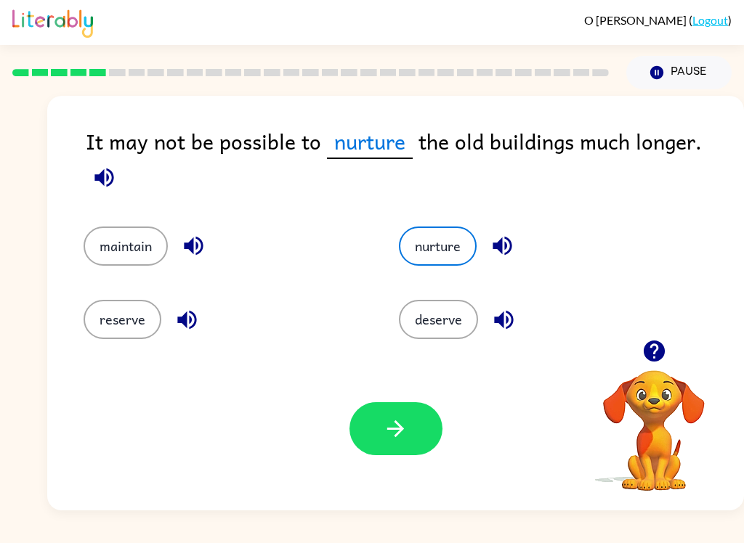
click at [373, 415] on button "button" at bounding box center [395, 428] width 93 height 53
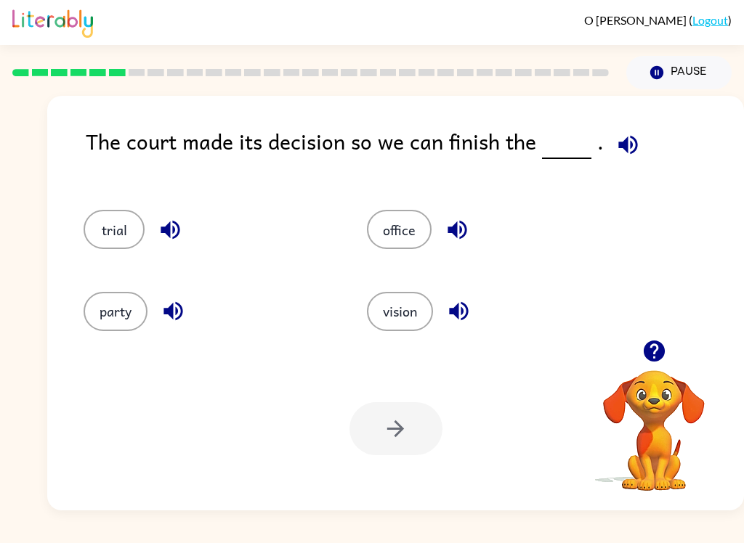
click at [101, 216] on button "trial" at bounding box center [114, 229] width 61 height 39
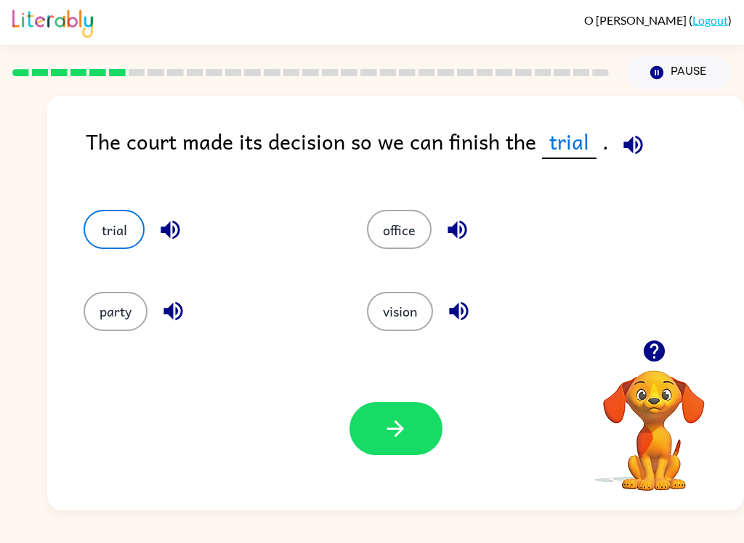
click at [391, 415] on button "button" at bounding box center [395, 428] width 93 height 53
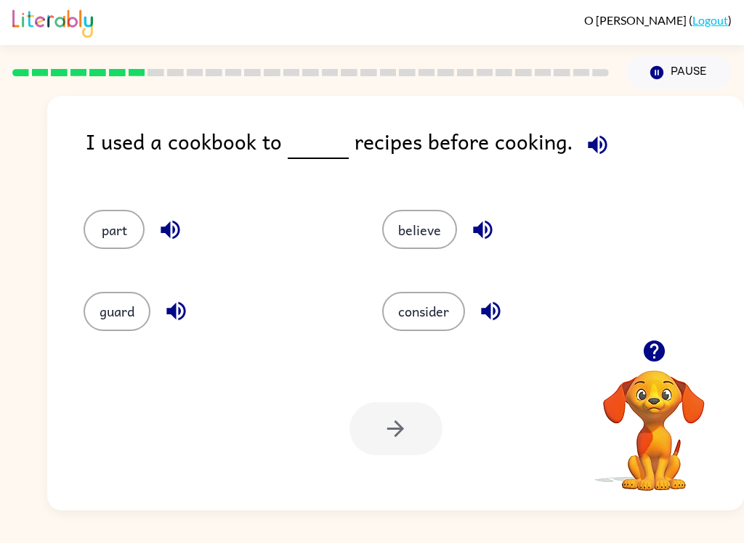
click at [423, 320] on button "consider" at bounding box center [423, 311] width 83 height 39
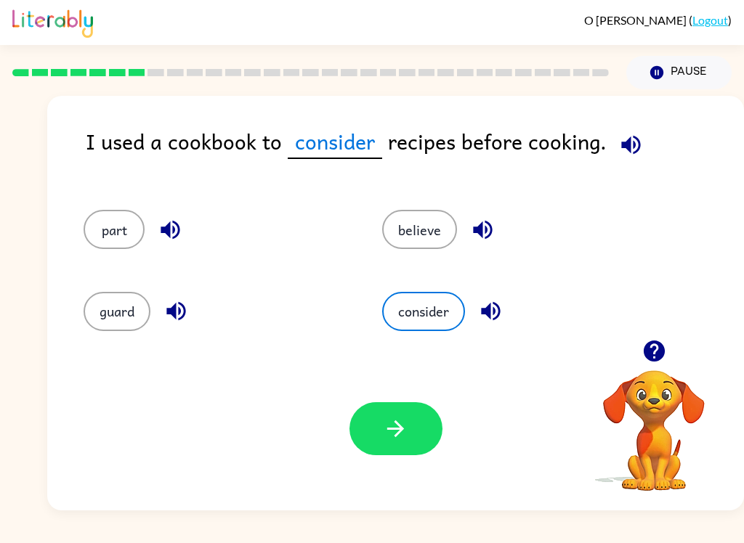
click at [379, 438] on button "button" at bounding box center [395, 428] width 93 height 53
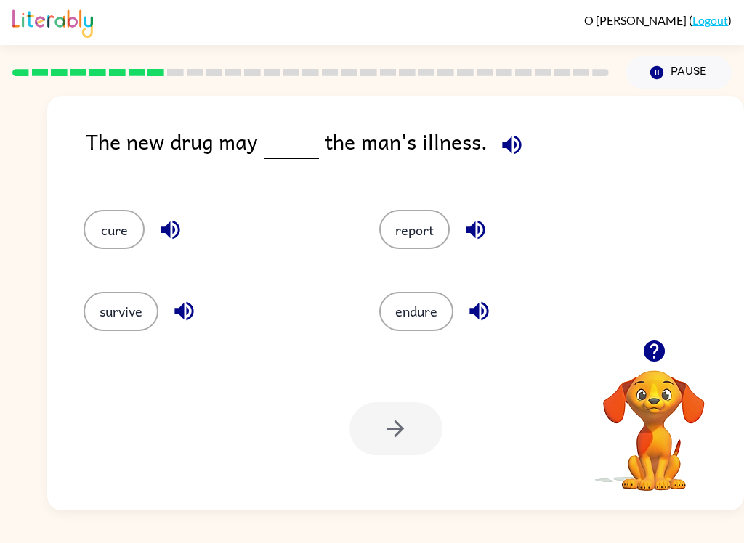
click at [101, 229] on button "cure" at bounding box center [114, 229] width 61 height 39
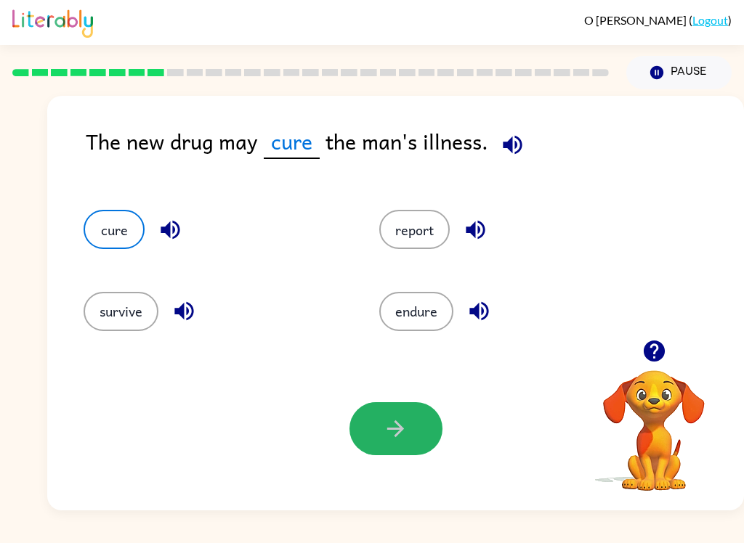
click at [405, 431] on icon "button" at bounding box center [395, 428] width 25 height 25
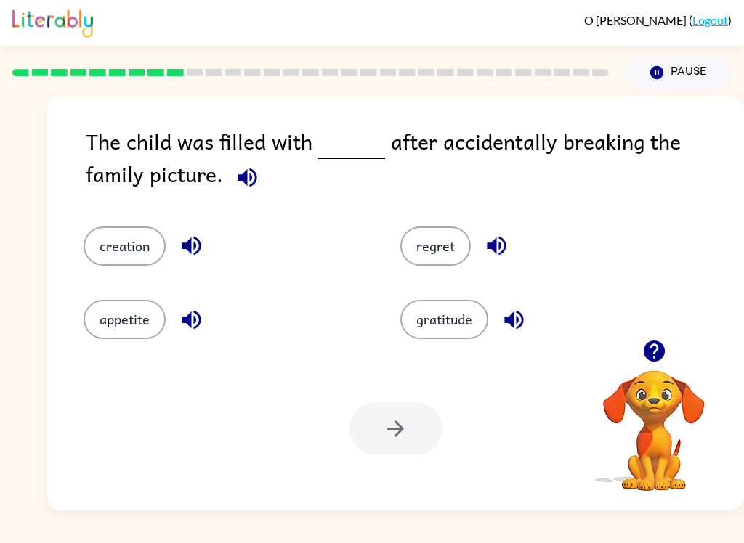
click at [420, 253] on button "regret" at bounding box center [435, 246] width 70 height 39
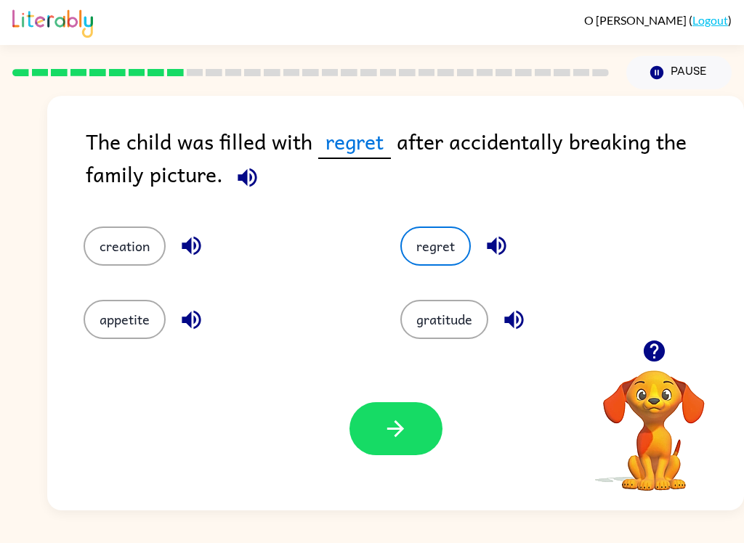
click at [356, 426] on button "button" at bounding box center [395, 428] width 93 height 53
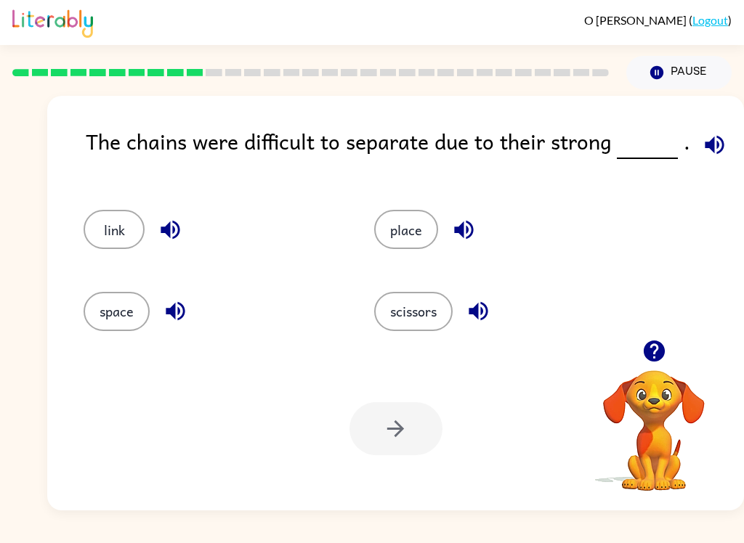
click at [110, 236] on button "link" at bounding box center [114, 229] width 61 height 39
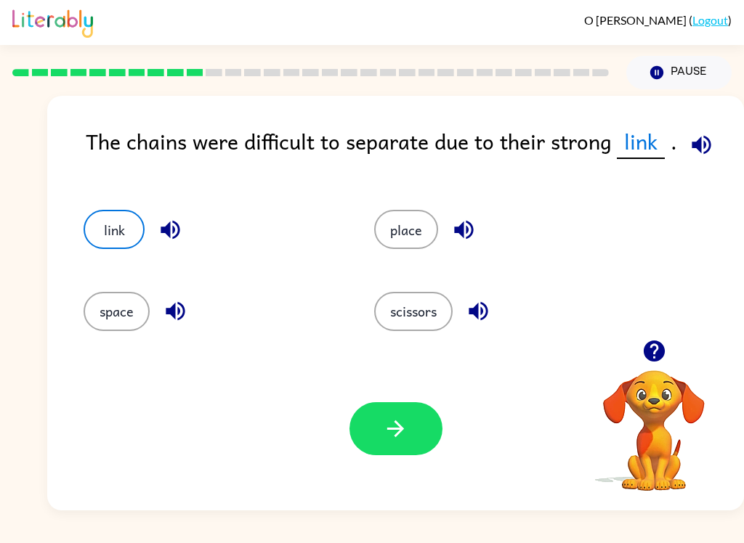
click at [358, 444] on button "button" at bounding box center [395, 428] width 93 height 53
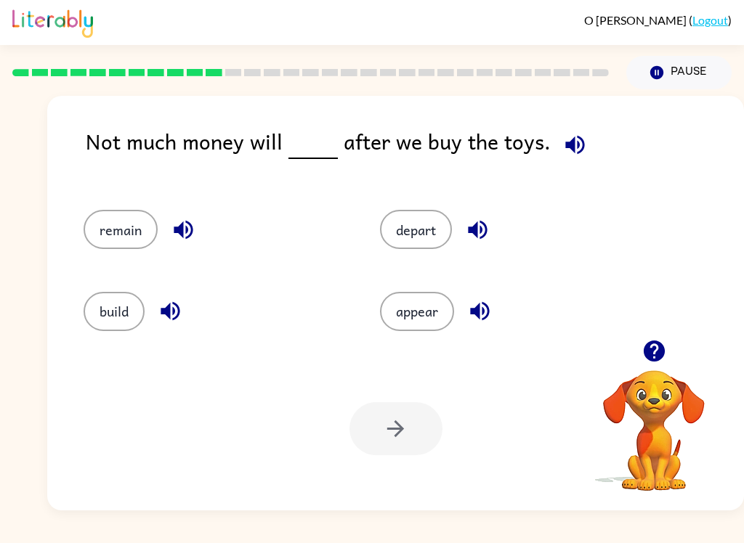
click at [137, 240] on button "remain" at bounding box center [121, 229] width 74 height 39
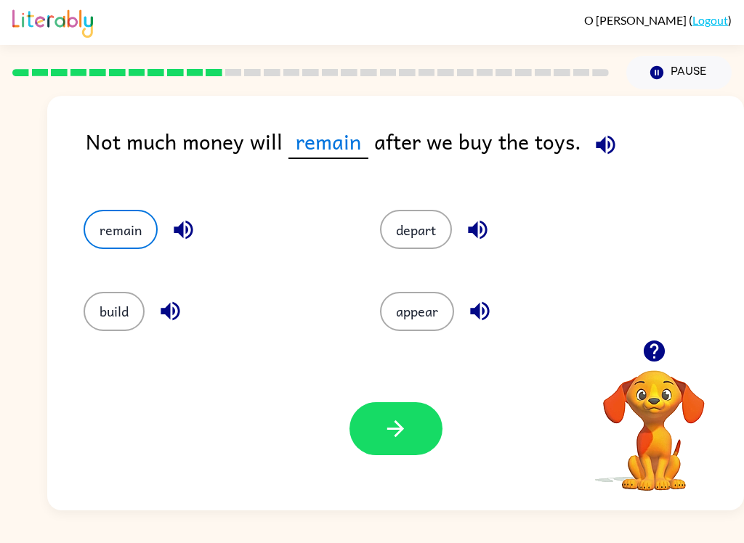
click at [415, 431] on button "button" at bounding box center [395, 428] width 93 height 53
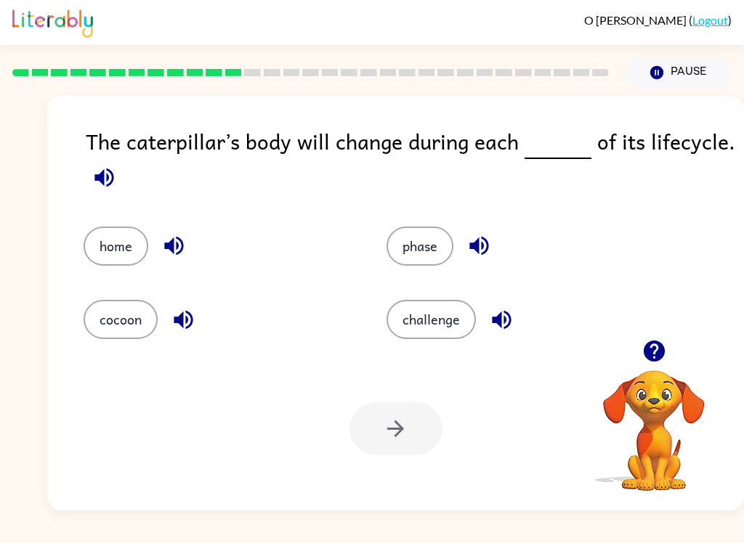
click at [428, 231] on button "phase" at bounding box center [419, 246] width 67 height 39
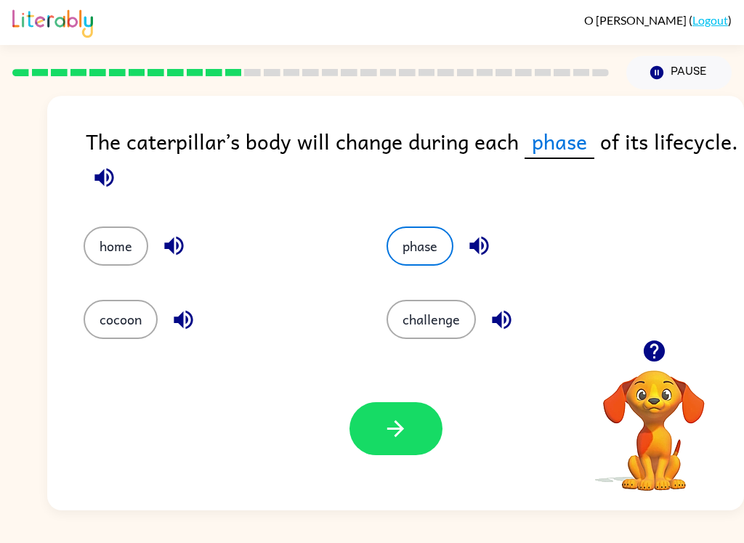
click at [382, 452] on button "button" at bounding box center [395, 428] width 93 height 53
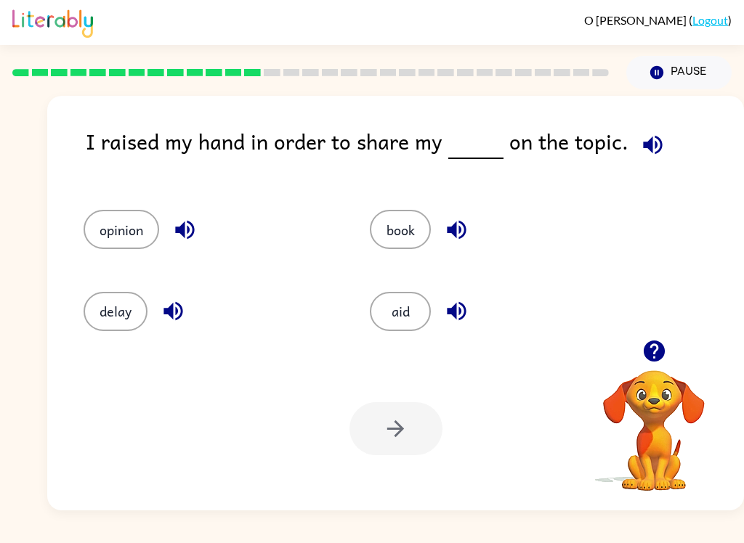
click at [65, 247] on div "opinion" at bounding box center [199, 222] width 286 height 81
click at [86, 221] on button "opinion" at bounding box center [122, 229] width 76 height 39
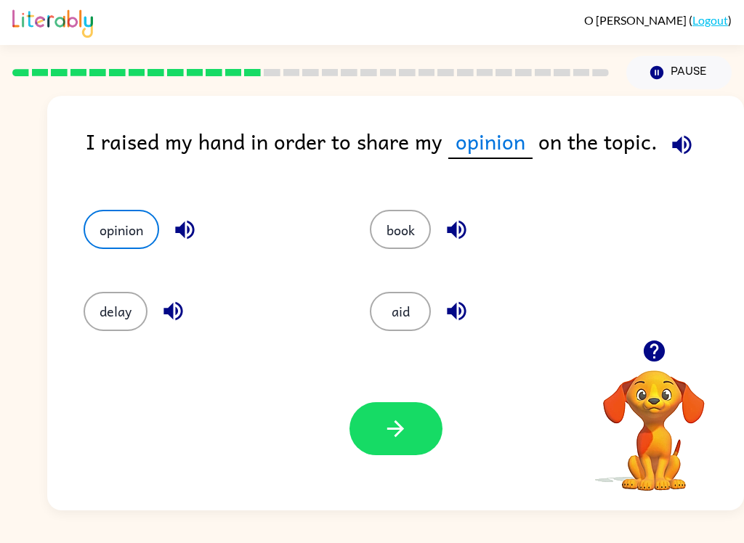
click at [427, 435] on button "button" at bounding box center [395, 428] width 93 height 53
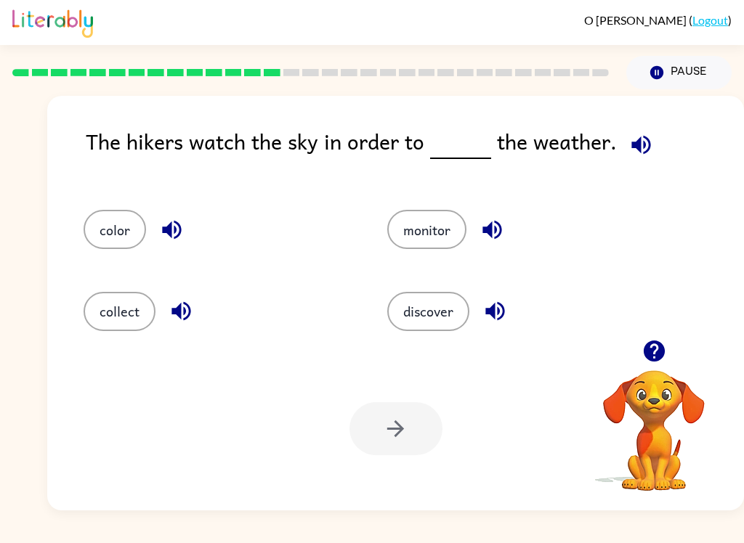
click at [464, 238] on button "monitor" at bounding box center [426, 229] width 79 height 39
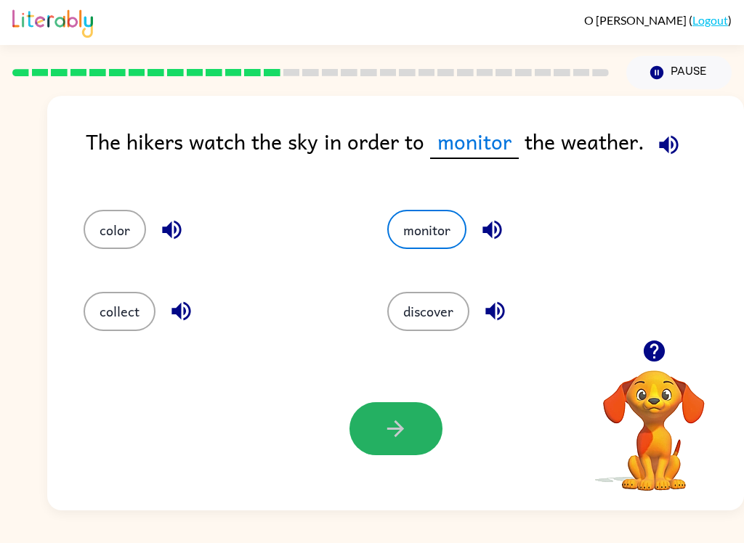
click at [420, 423] on button "button" at bounding box center [395, 428] width 93 height 53
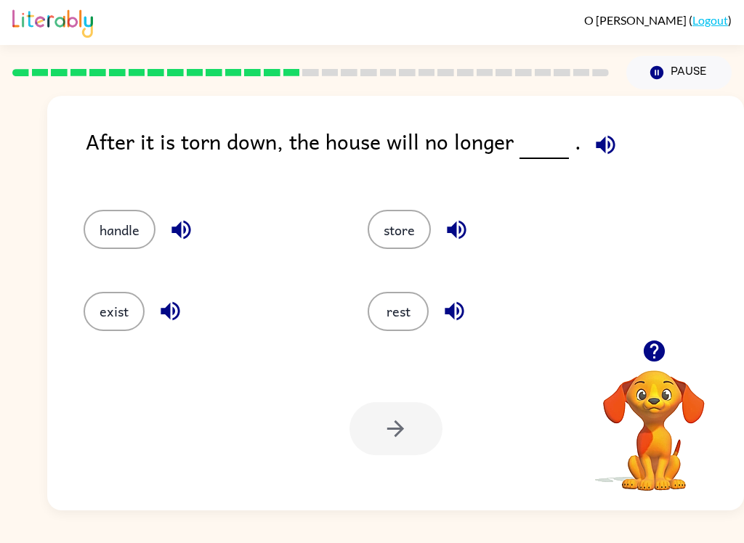
click at [118, 300] on button "exist" at bounding box center [114, 311] width 61 height 39
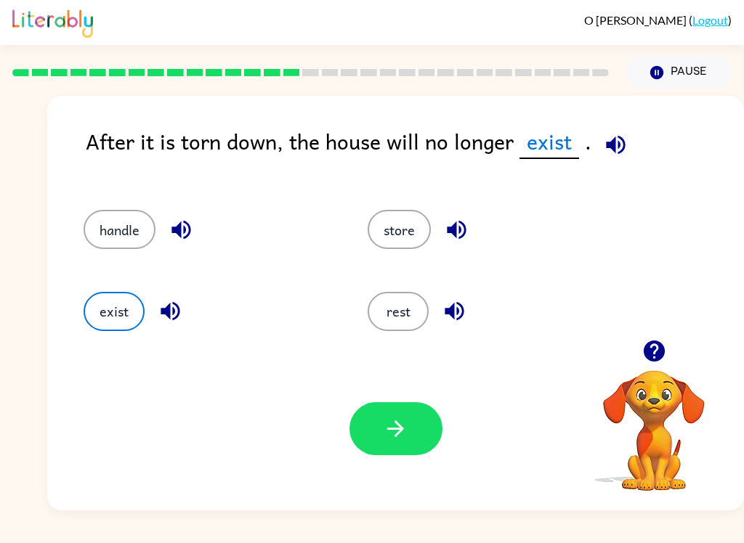
click at [433, 419] on button "button" at bounding box center [395, 428] width 93 height 53
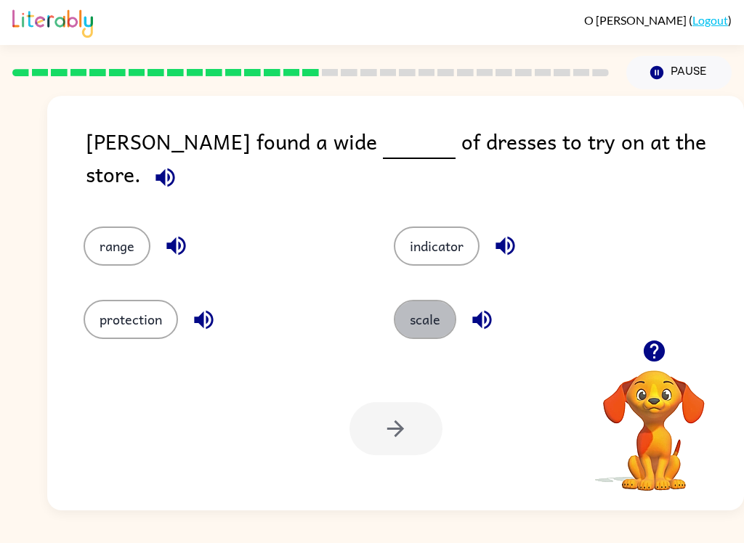
click at [445, 328] on button "scale" at bounding box center [425, 319] width 62 height 39
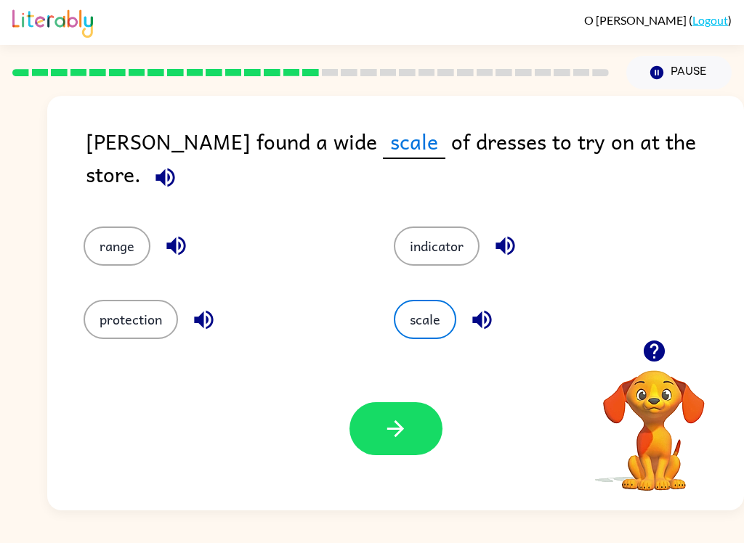
click at [126, 233] on button "range" at bounding box center [117, 246] width 67 height 39
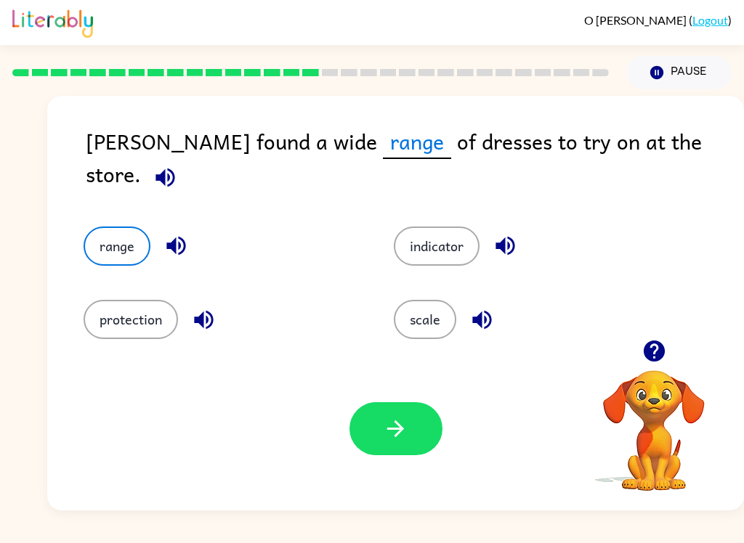
click at [382, 409] on button "button" at bounding box center [395, 428] width 93 height 53
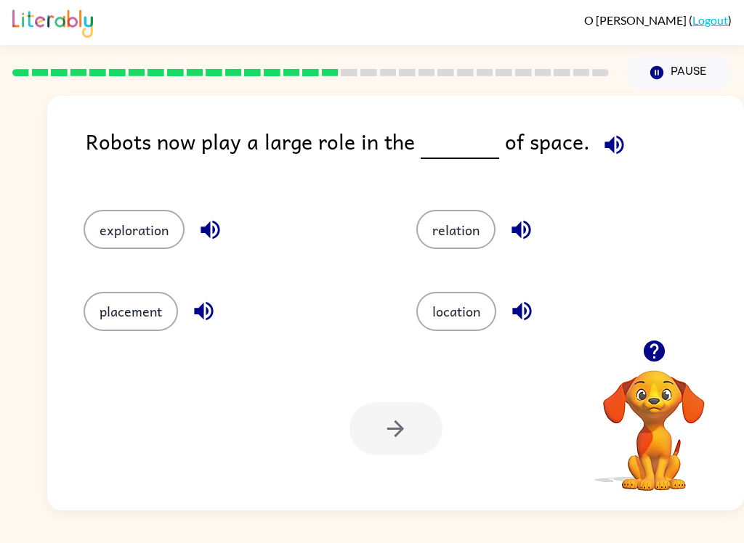
click at [136, 227] on button "exploration" at bounding box center [134, 229] width 101 height 39
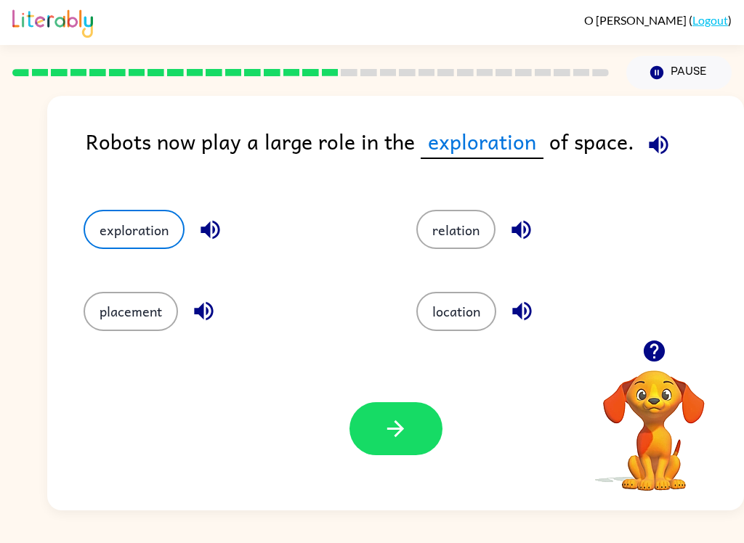
click at [380, 428] on button "button" at bounding box center [395, 428] width 93 height 53
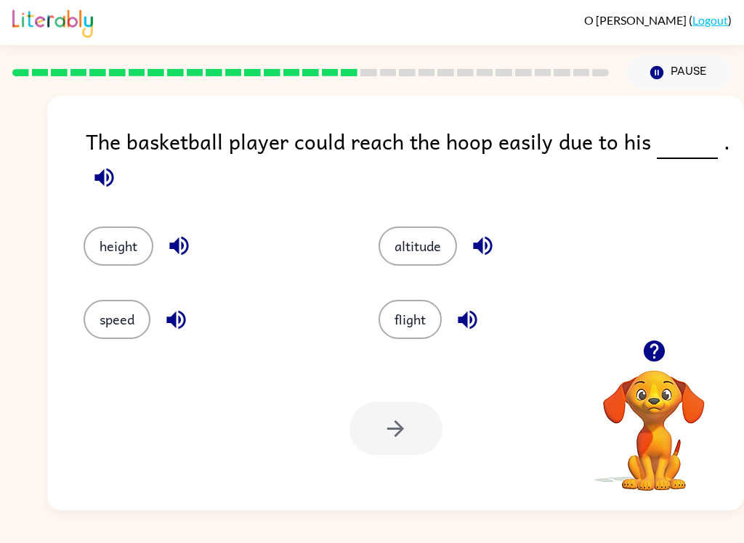
click at [133, 258] on button "height" at bounding box center [119, 246] width 70 height 39
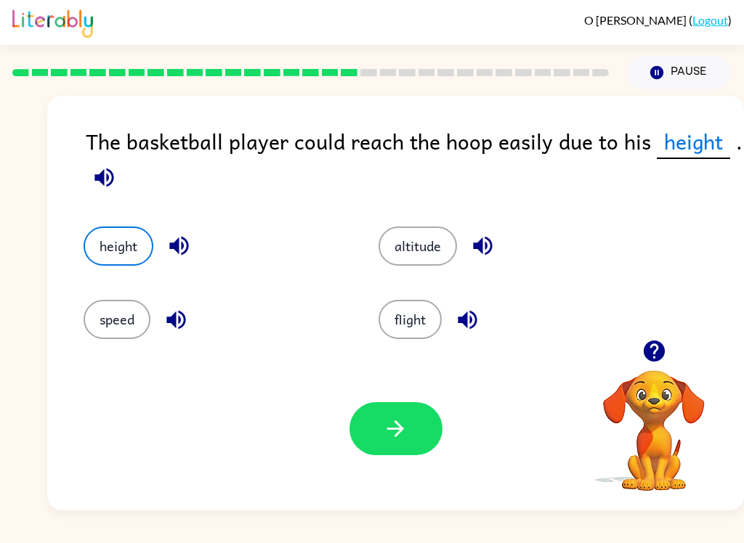
click at [393, 437] on icon "button" at bounding box center [395, 428] width 25 height 25
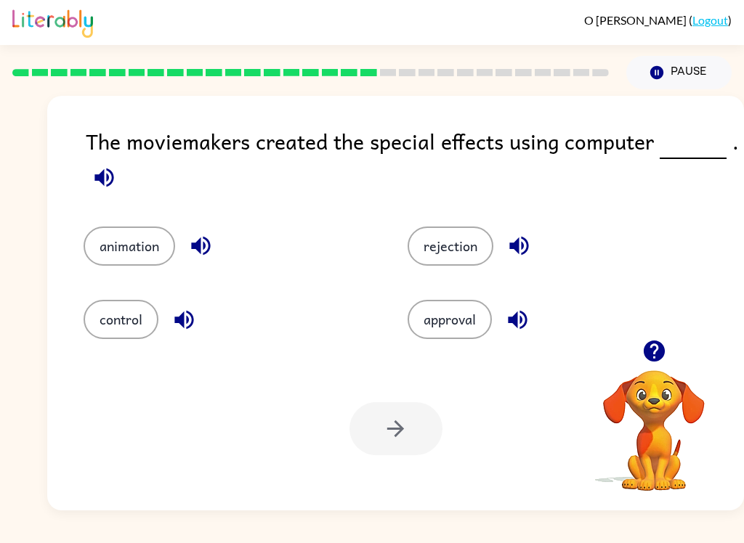
click at [129, 257] on button "animation" at bounding box center [130, 246] width 92 height 39
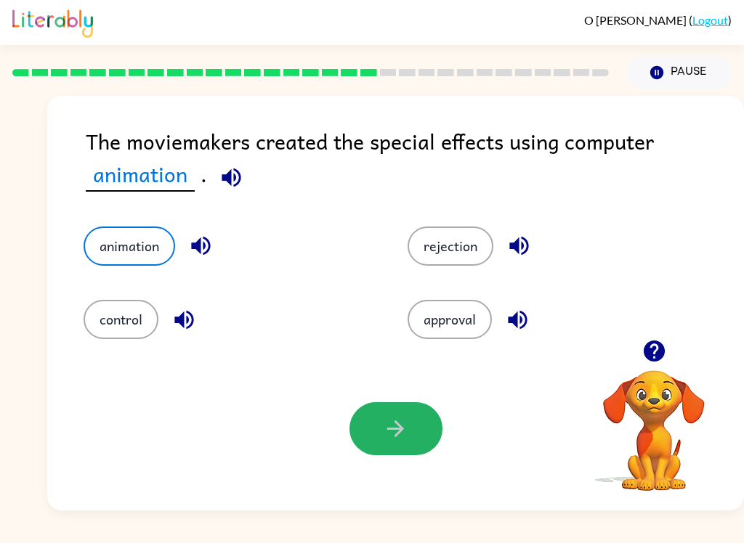
click at [392, 428] on icon "button" at bounding box center [395, 428] width 25 height 25
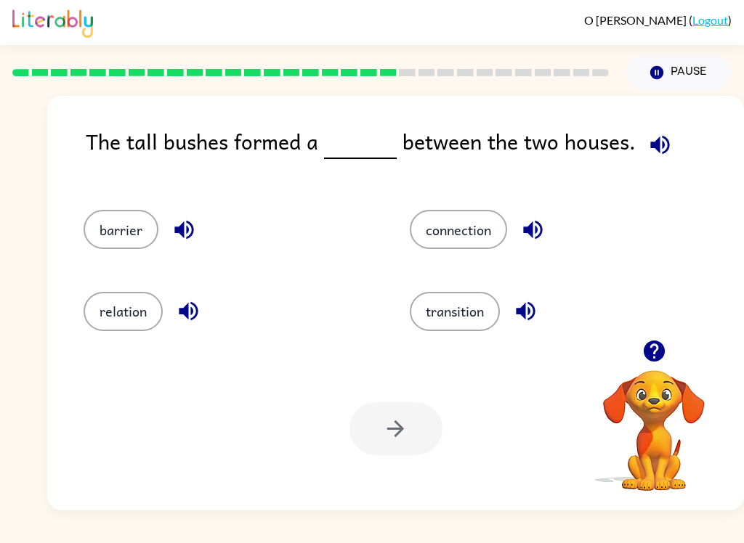
click at [113, 260] on div "barrier" at bounding box center [219, 222] width 326 height 81
click at [99, 238] on button "barrier" at bounding box center [121, 229] width 75 height 39
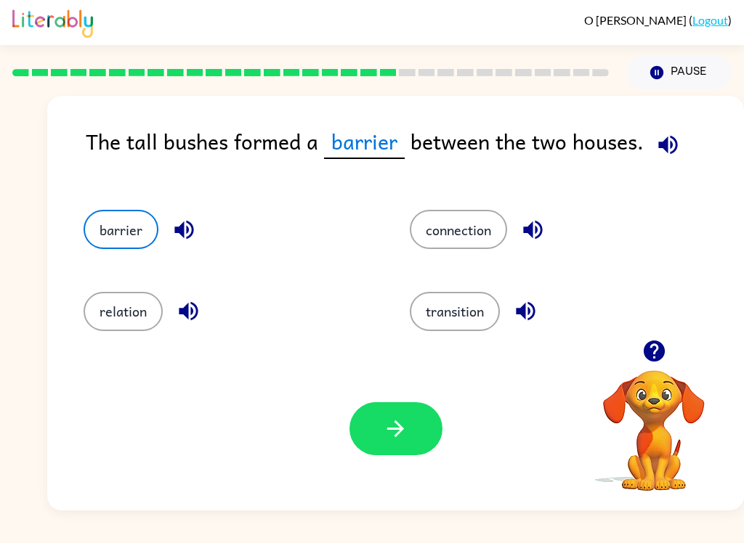
click at [383, 429] on icon "button" at bounding box center [395, 428] width 25 height 25
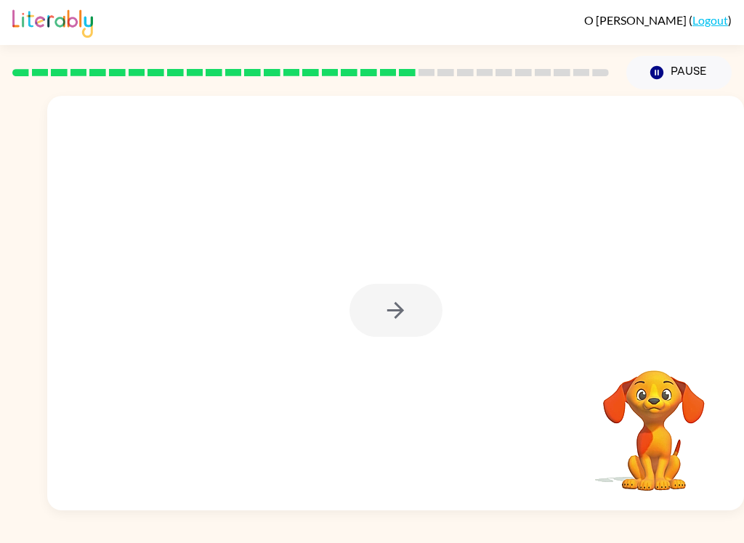
click at [379, 306] on div at bounding box center [395, 310] width 93 height 53
click at [389, 322] on div at bounding box center [395, 310] width 93 height 53
click at [388, 316] on div at bounding box center [395, 310] width 93 height 53
click at [387, 316] on icon "button" at bounding box center [395, 310] width 25 height 25
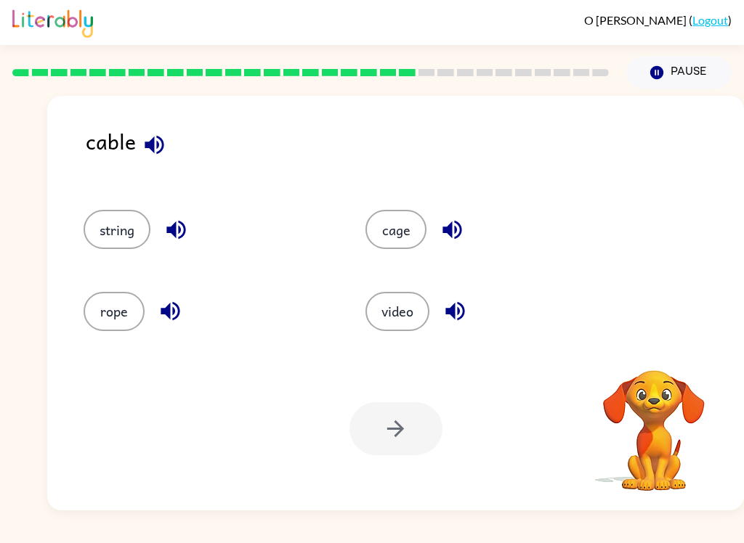
click at [402, 304] on button "video" at bounding box center [397, 311] width 64 height 39
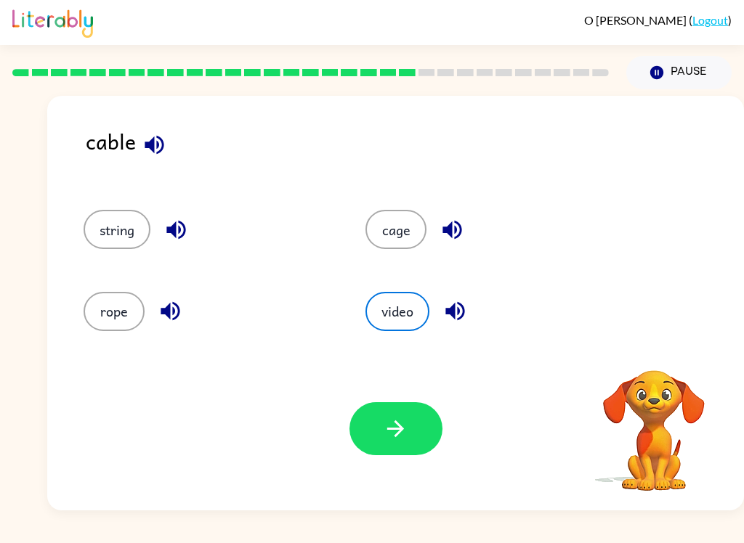
click at [389, 315] on button "video" at bounding box center [397, 311] width 64 height 39
click at [385, 315] on button "video" at bounding box center [397, 311] width 64 height 39
click at [388, 314] on button "video" at bounding box center [397, 311] width 64 height 39
click at [387, 313] on button "video" at bounding box center [397, 311] width 64 height 39
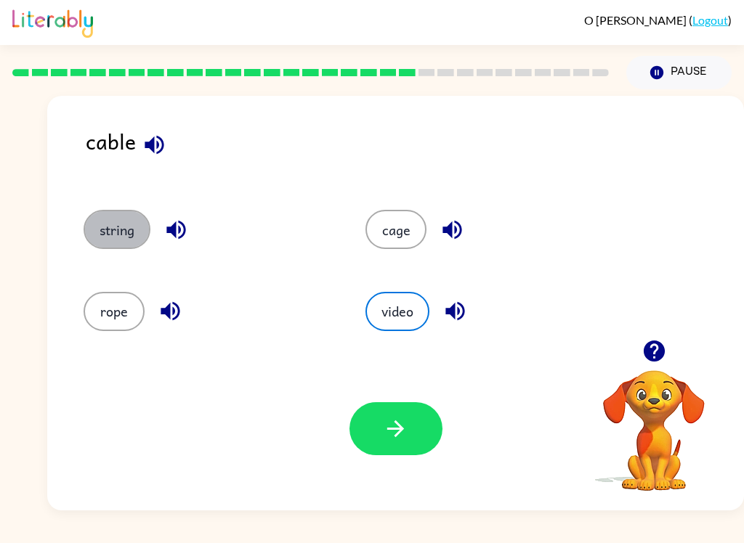
click at [105, 223] on button "string" at bounding box center [117, 229] width 67 height 39
click at [394, 455] on button "button" at bounding box center [395, 428] width 93 height 53
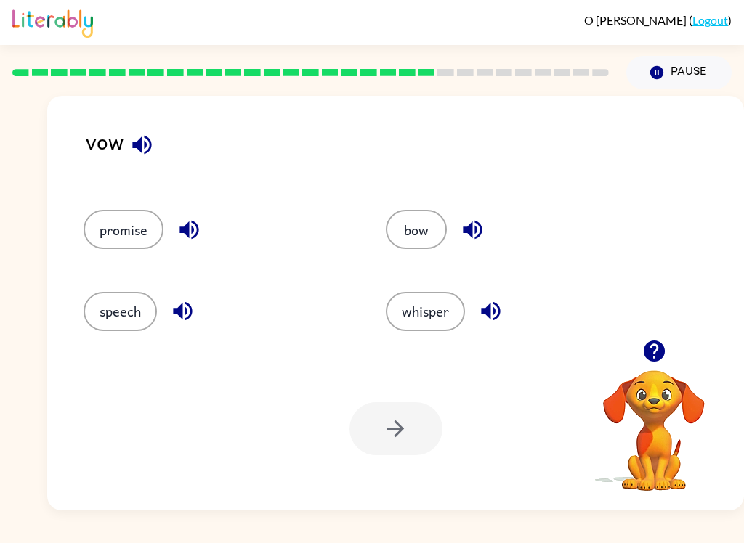
click at [99, 309] on button "speech" at bounding box center [120, 311] width 73 height 39
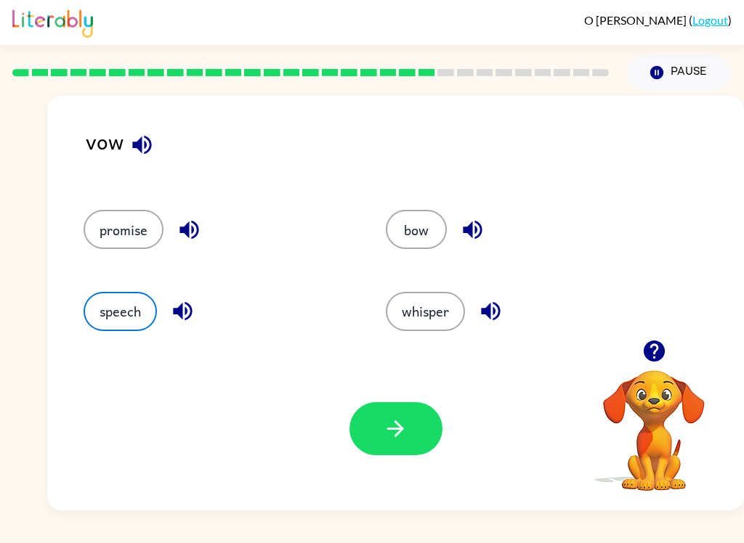
click at [375, 407] on button "button" at bounding box center [395, 428] width 93 height 53
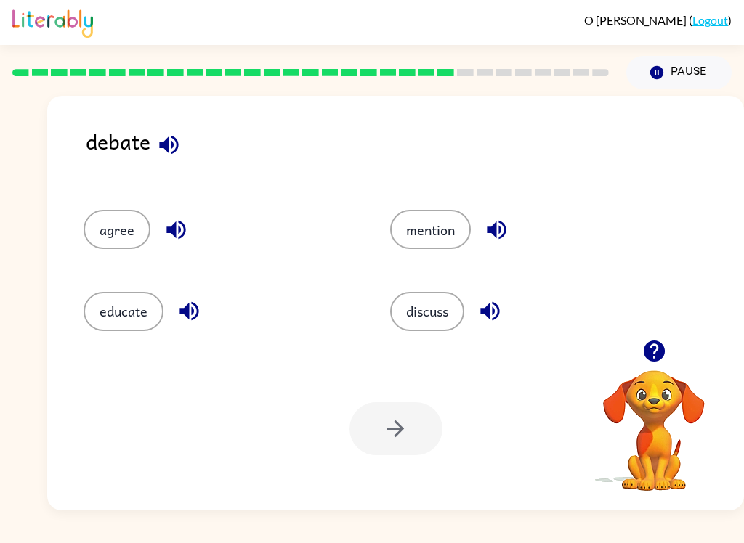
click at [434, 331] on button "discuss" at bounding box center [427, 311] width 74 height 39
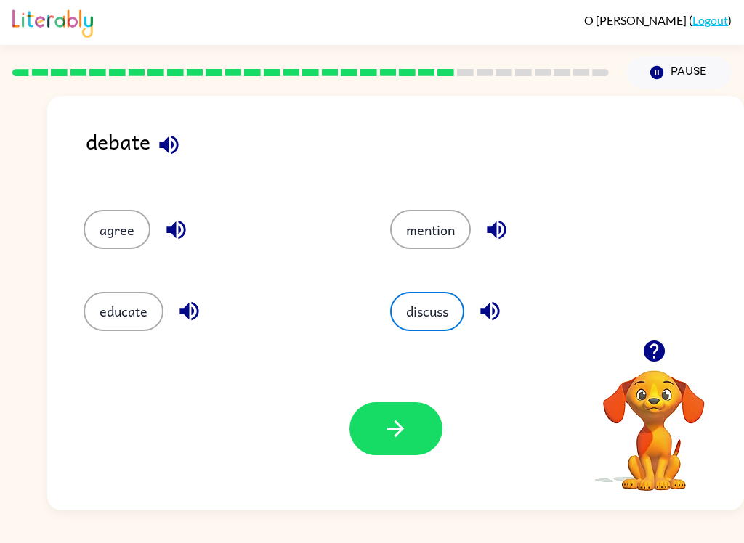
click at [386, 434] on icon "button" at bounding box center [395, 428] width 25 height 25
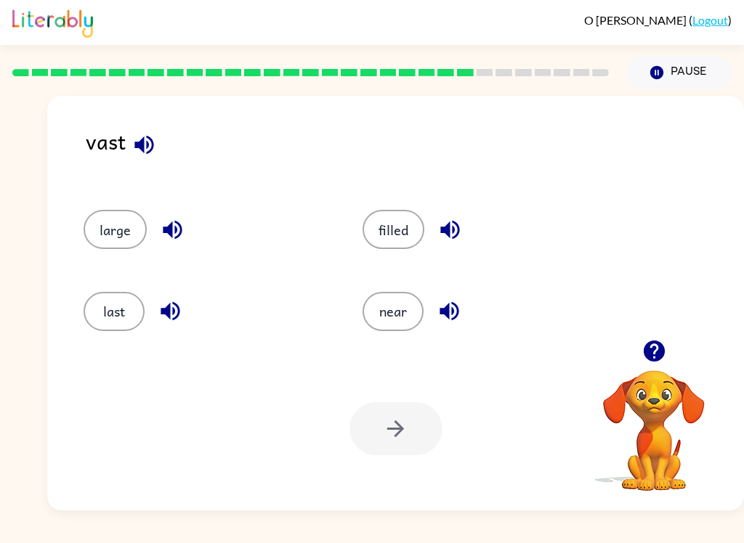
click at [402, 330] on button "near" at bounding box center [392, 311] width 61 height 39
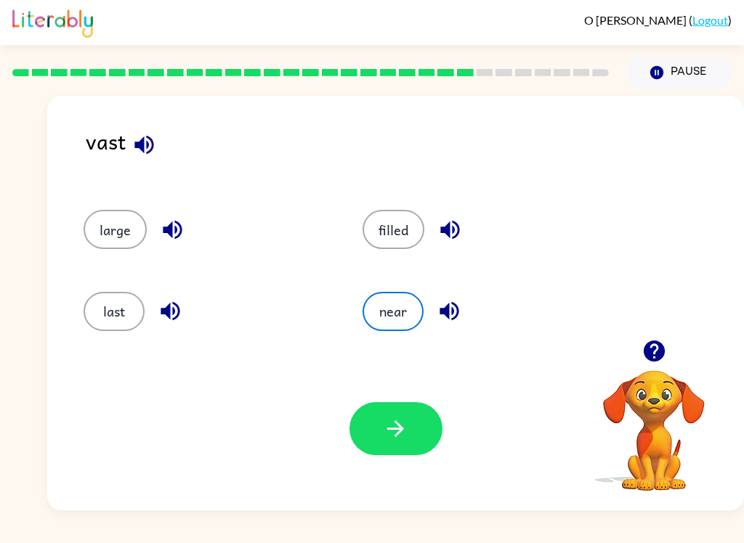
click at [387, 434] on icon "button" at bounding box center [395, 428] width 25 height 25
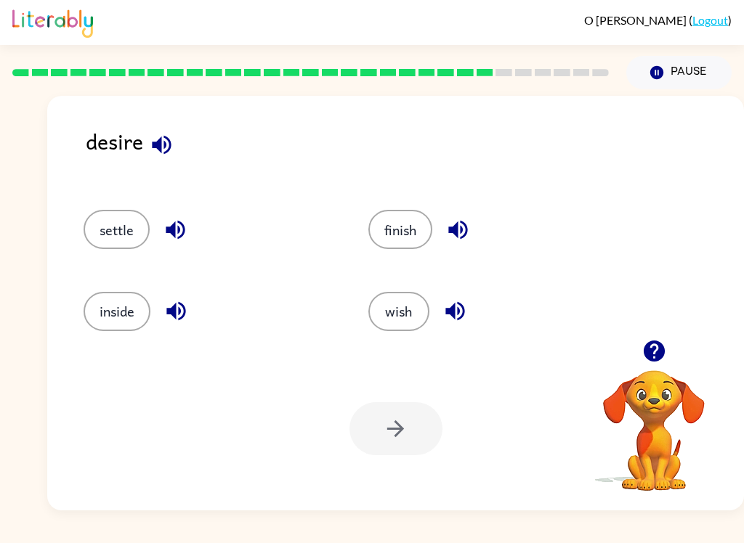
click at [394, 312] on button "wish" at bounding box center [398, 311] width 61 height 39
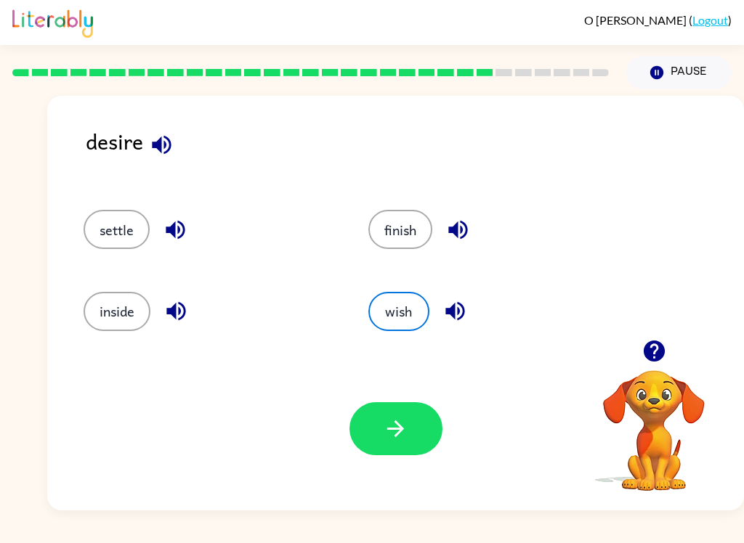
click at [388, 431] on icon "button" at bounding box center [395, 428] width 25 height 25
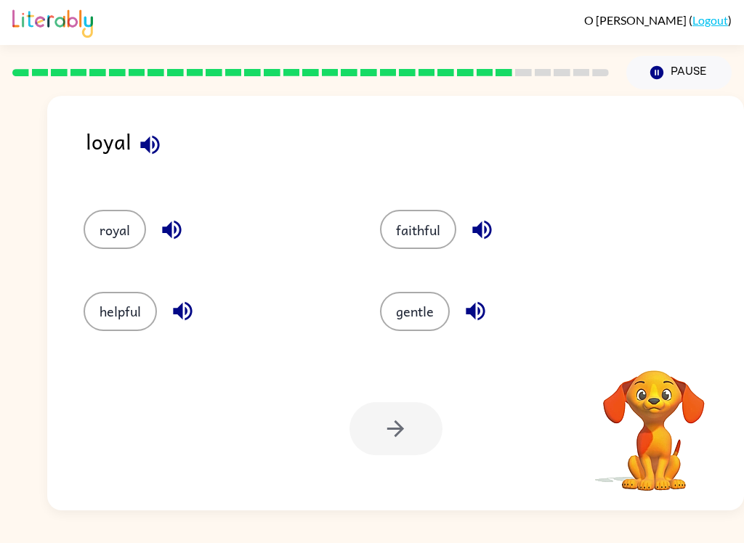
click at [108, 322] on button "helpful" at bounding box center [120, 311] width 73 height 39
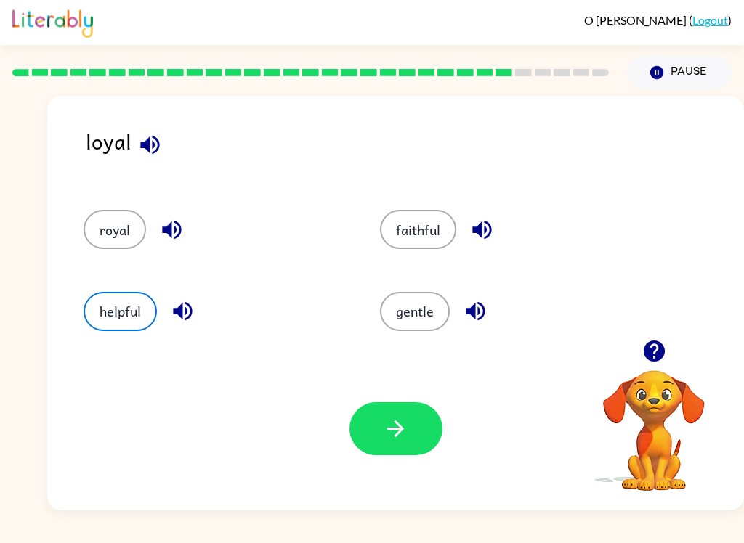
click at [399, 434] on icon "button" at bounding box center [395, 429] width 17 height 17
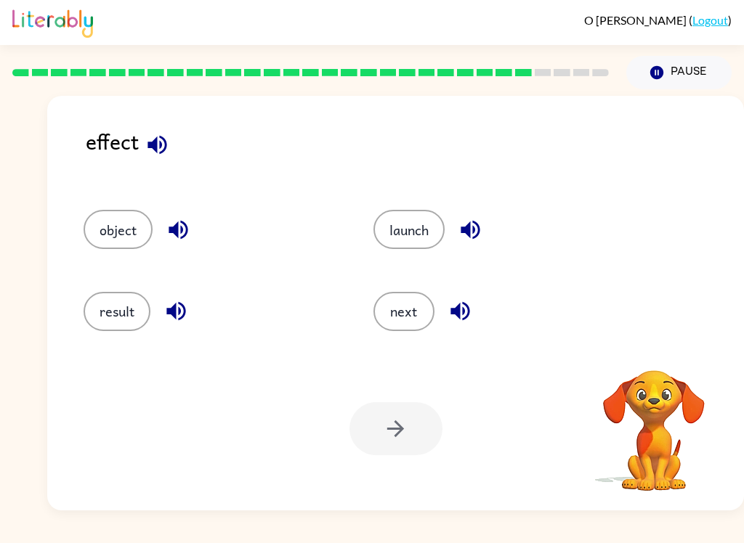
click at [115, 312] on button "result" at bounding box center [117, 311] width 67 height 39
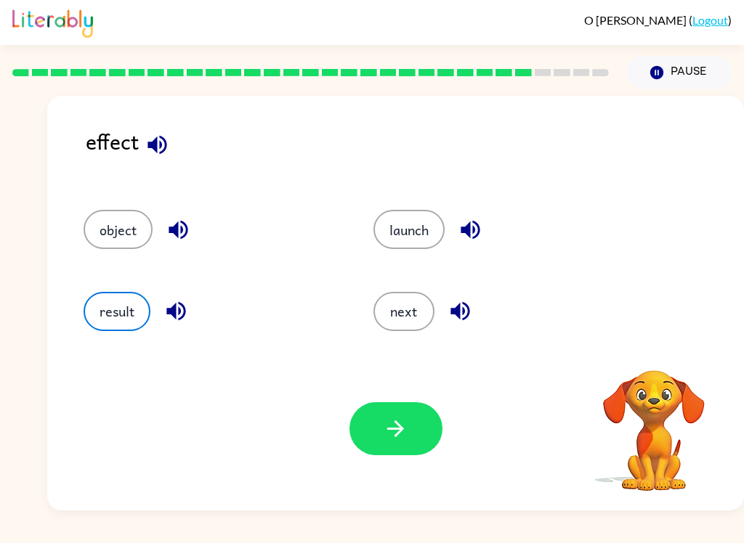
click at [414, 453] on button "button" at bounding box center [395, 428] width 93 height 53
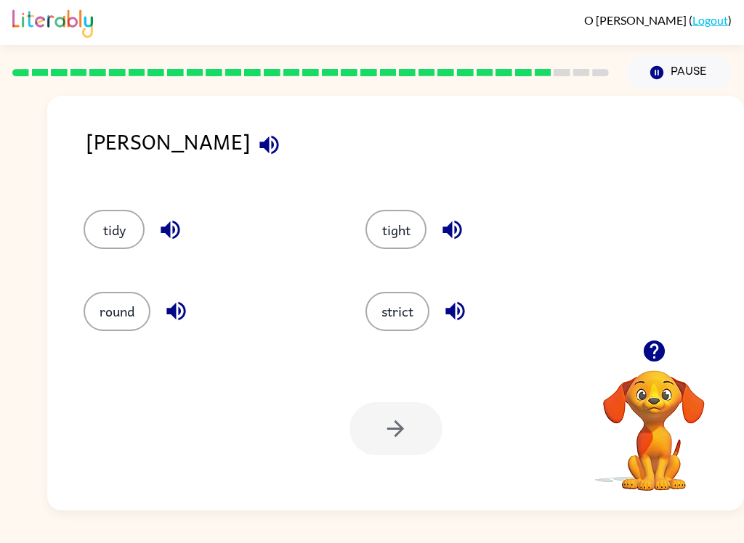
click at [129, 262] on div "tidy" at bounding box center [197, 222] width 282 height 81
click at [107, 248] on button "tidy" at bounding box center [114, 229] width 61 height 39
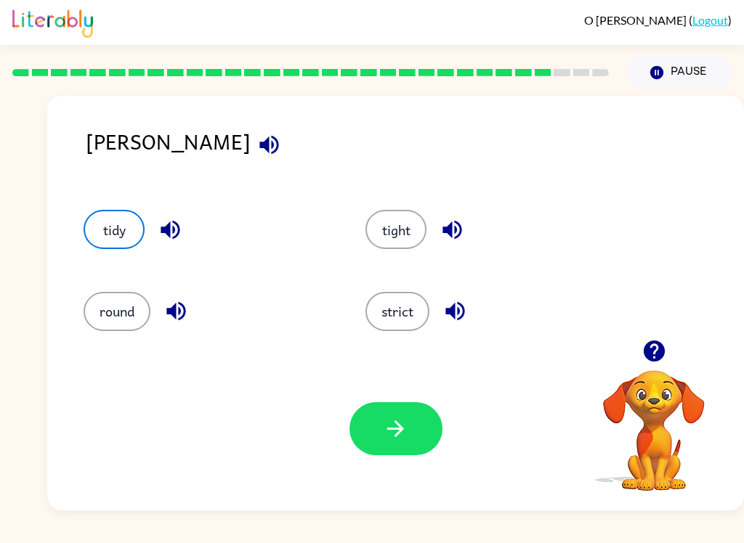
click at [421, 405] on button "button" at bounding box center [395, 428] width 93 height 53
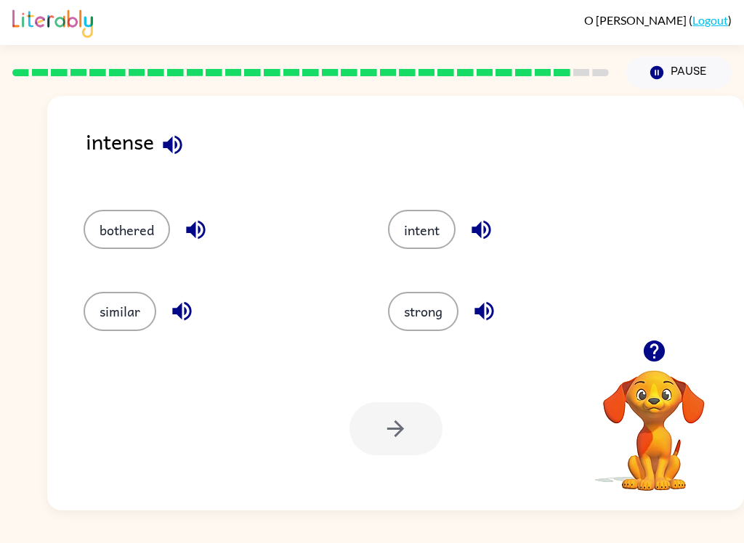
click at [436, 314] on button "strong" at bounding box center [423, 311] width 70 height 39
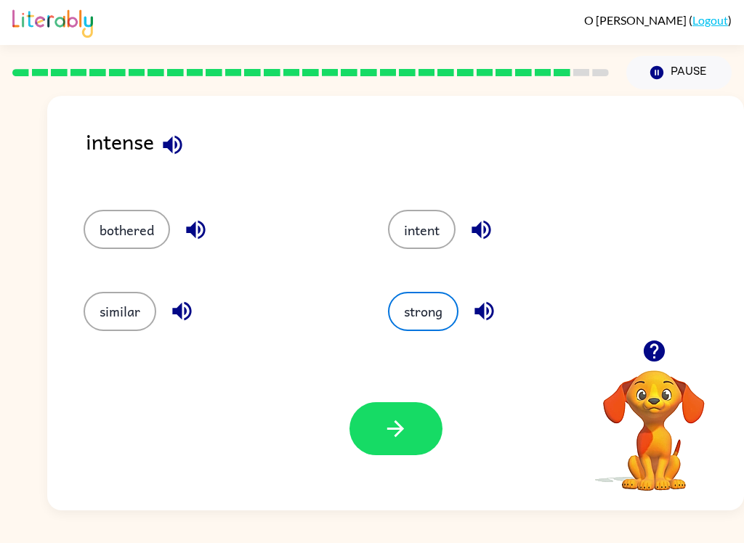
click at [404, 436] on icon "button" at bounding box center [395, 428] width 25 height 25
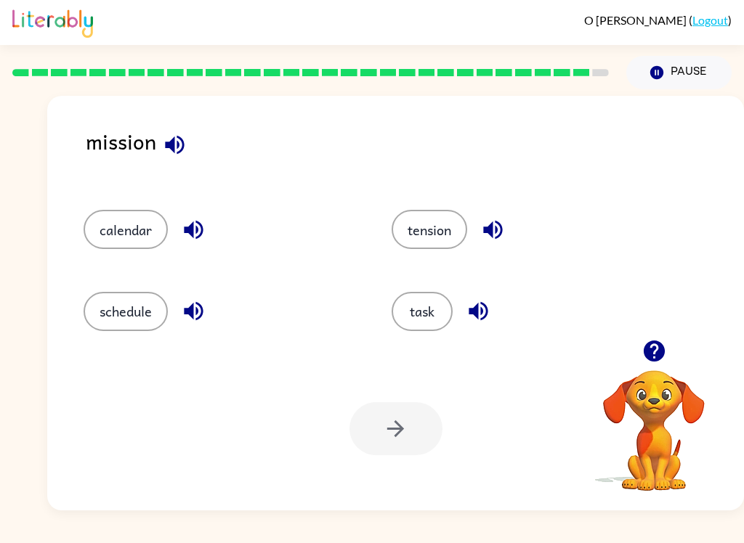
click at [417, 317] on button "task" at bounding box center [421, 311] width 61 height 39
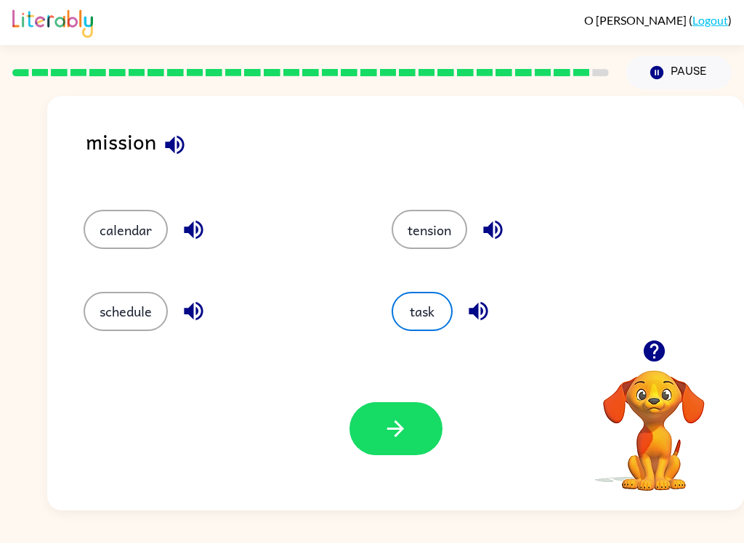
click at [391, 450] on button "button" at bounding box center [395, 428] width 93 height 53
